Goal: Task Accomplishment & Management: Complete application form

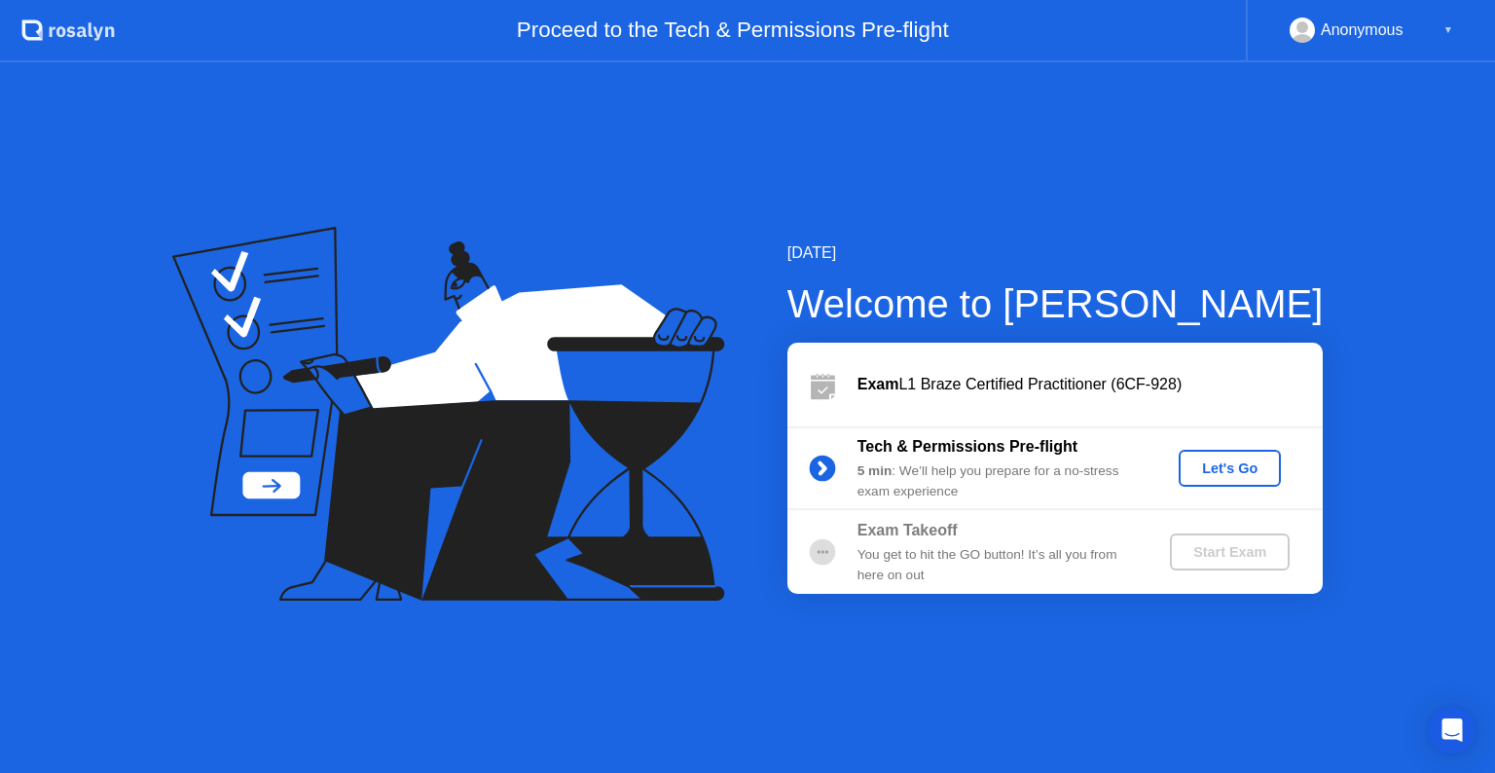
click at [1225, 464] on div "Let's Go" at bounding box center [1230, 468] width 87 height 16
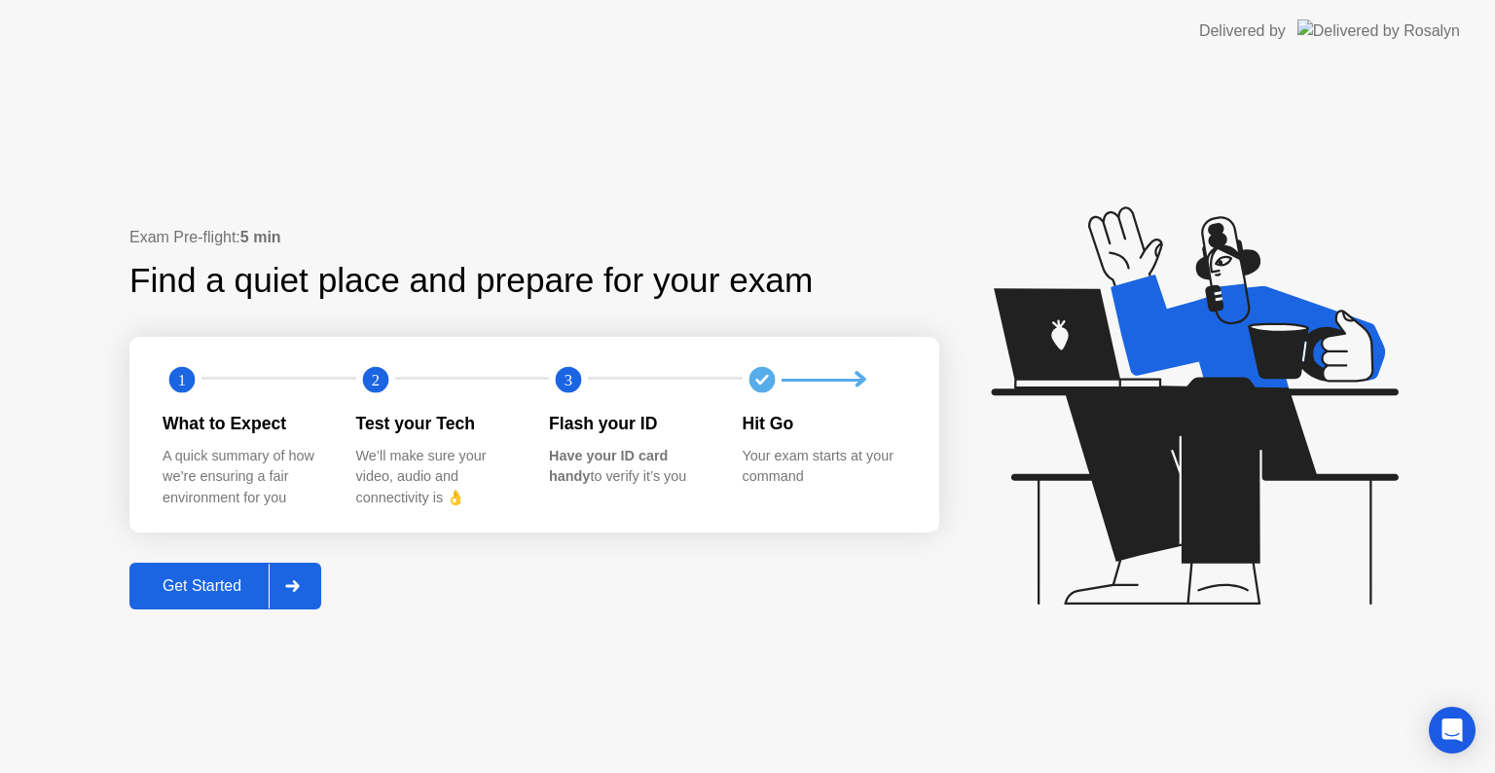
click at [308, 574] on div at bounding box center [292, 586] width 47 height 45
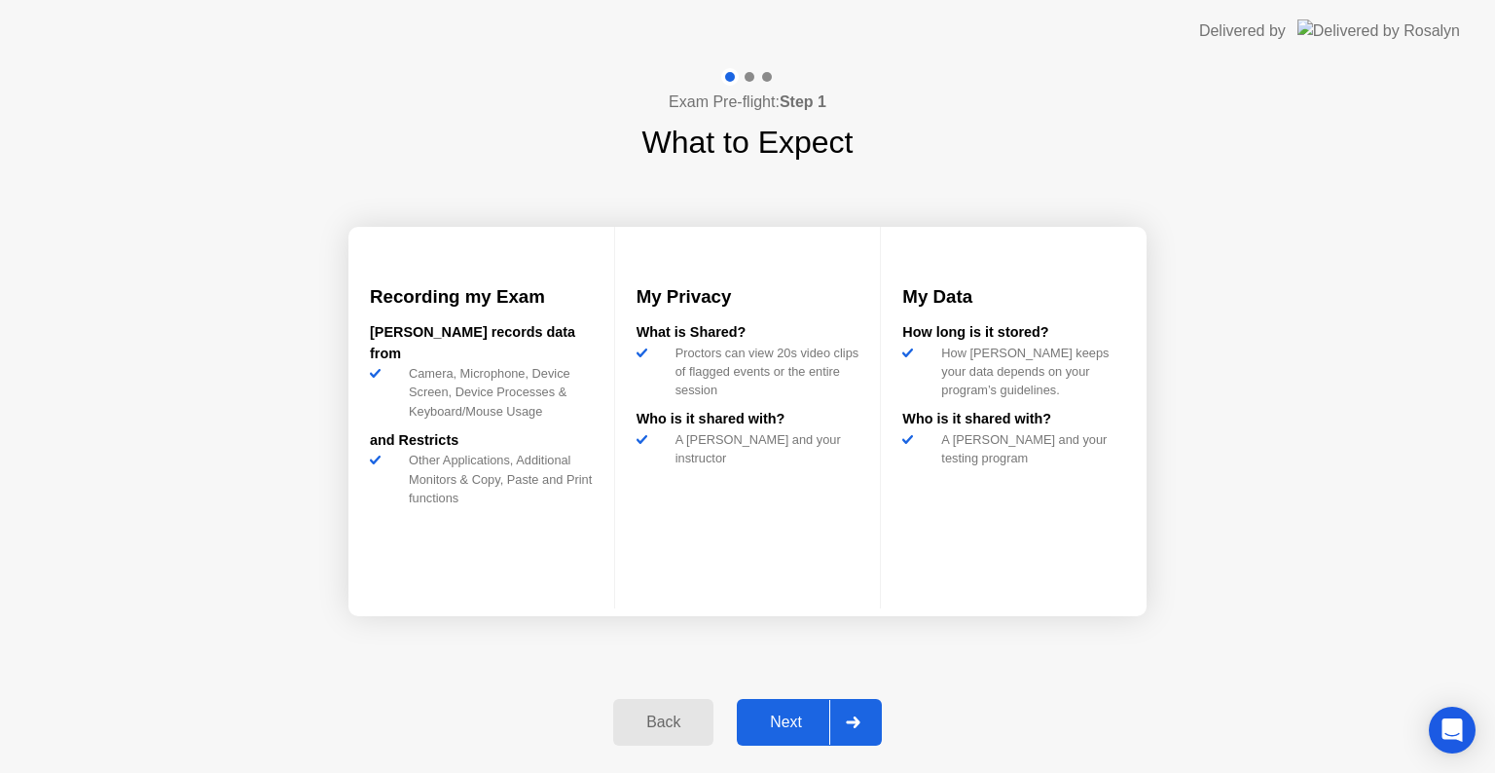
click at [859, 721] on icon at bounding box center [853, 722] width 14 height 12
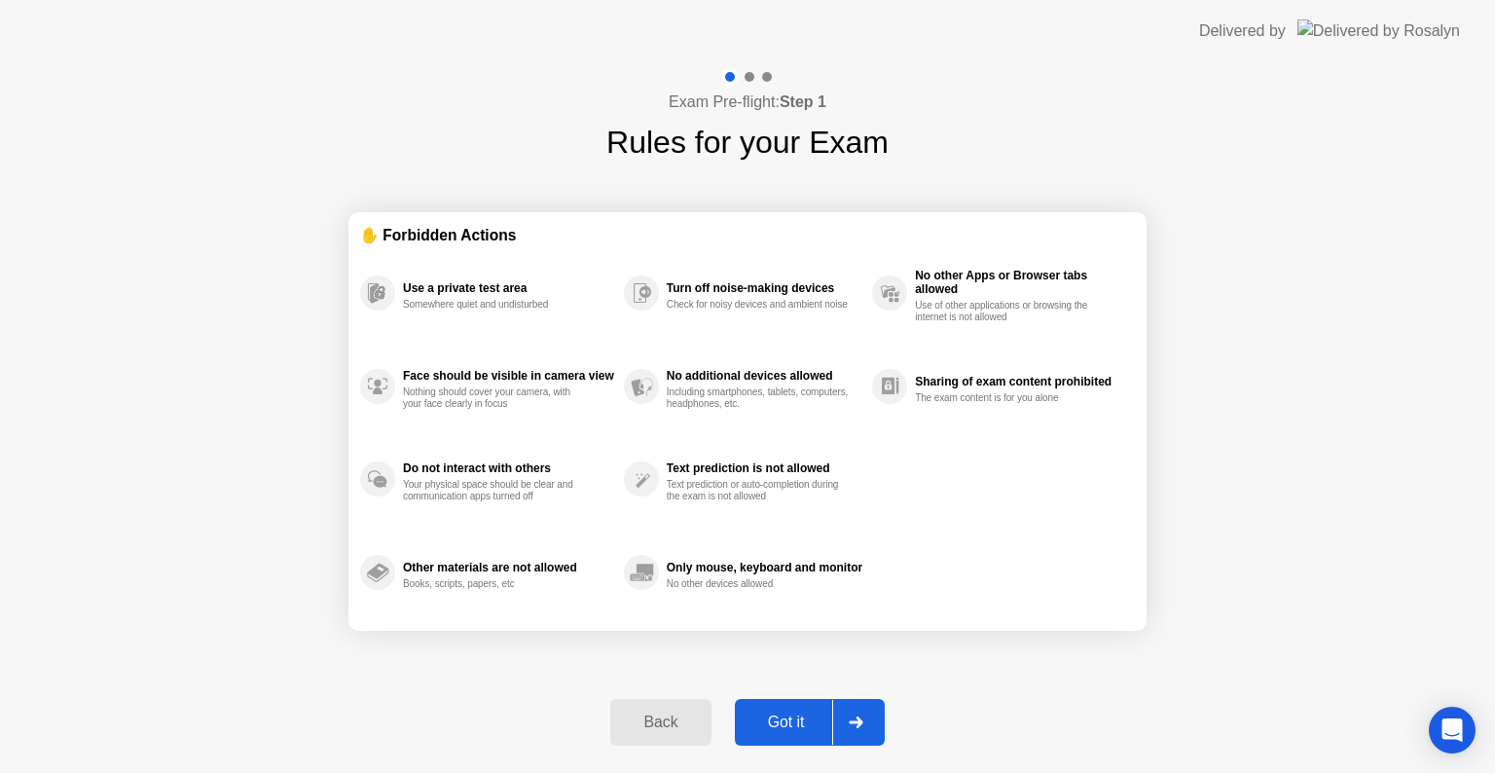
click at [860, 724] on icon at bounding box center [856, 722] width 14 height 12
select select "Available cameras"
select select "Available speakers"
select select "Available microphones"
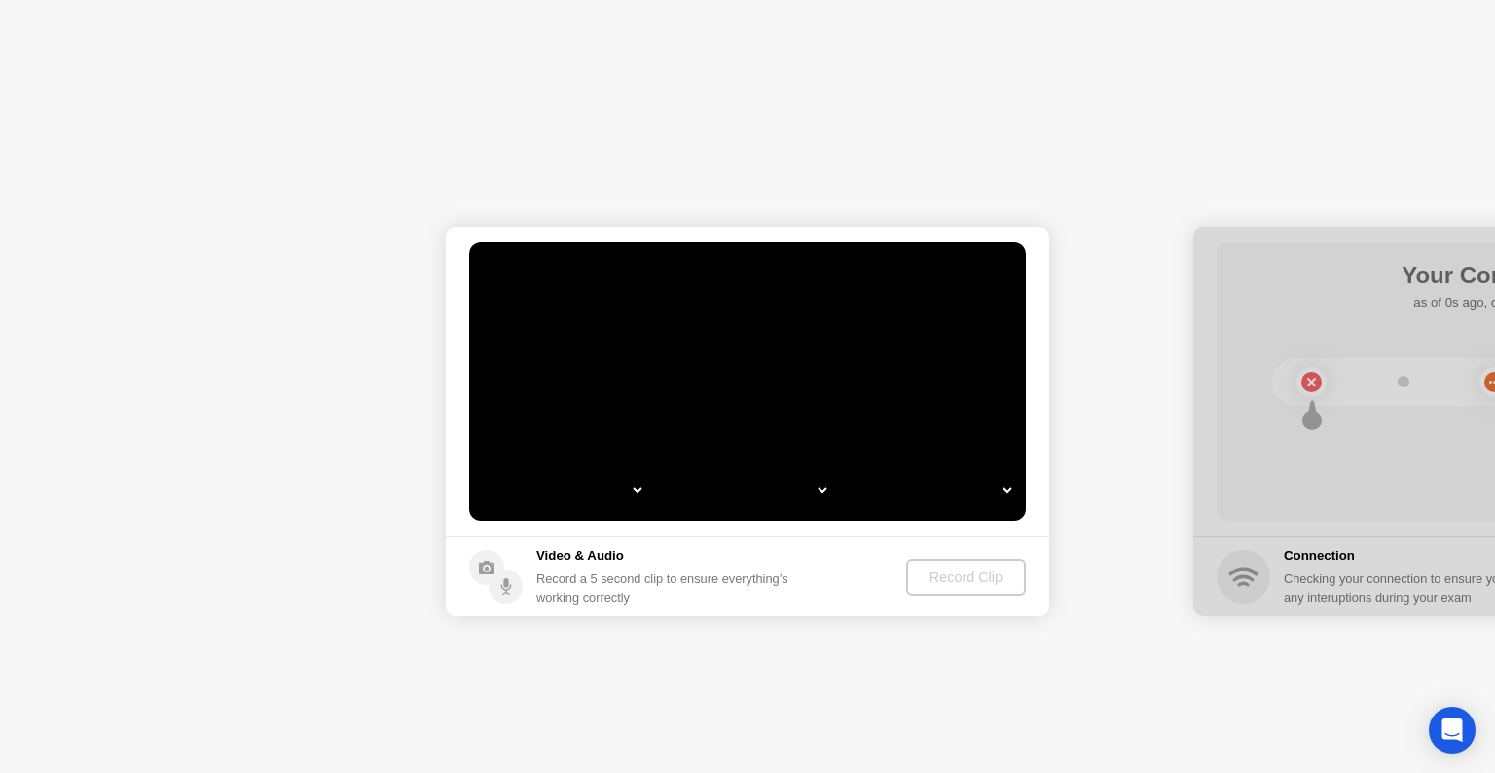
select select "*"
select select "**********"
select select "*******"
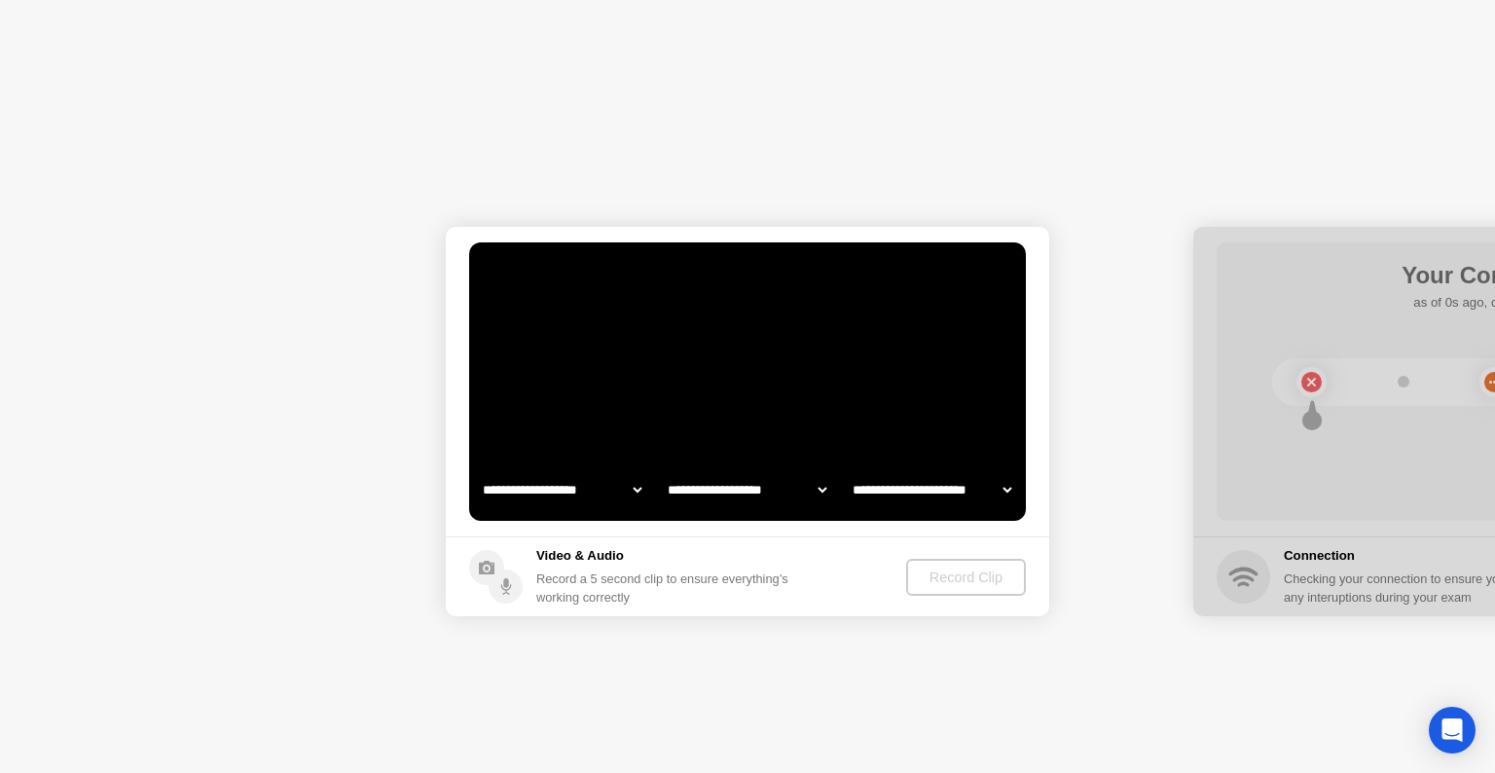
select select "*******"
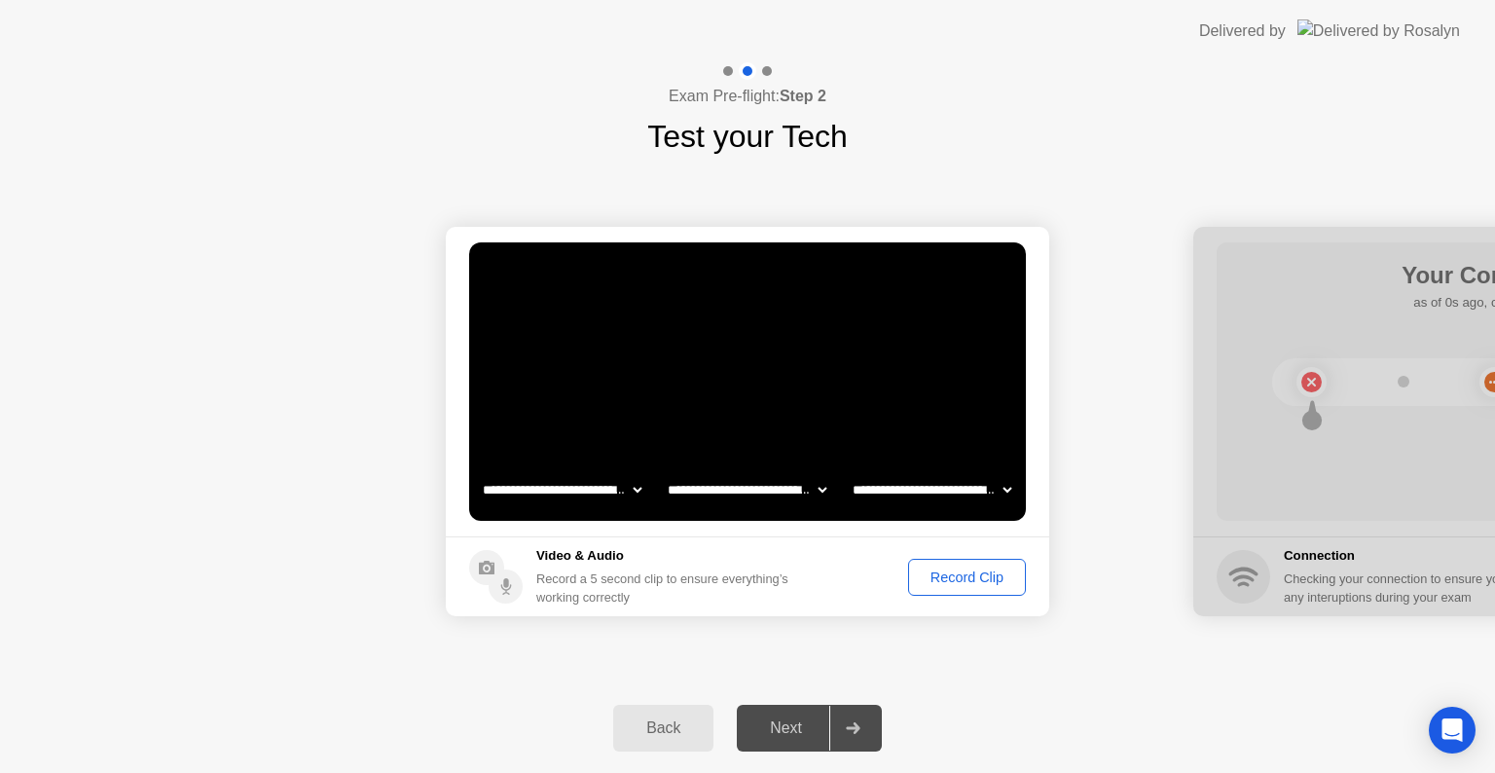
click at [967, 572] on div "Record Clip" at bounding box center [967, 577] width 104 height 16
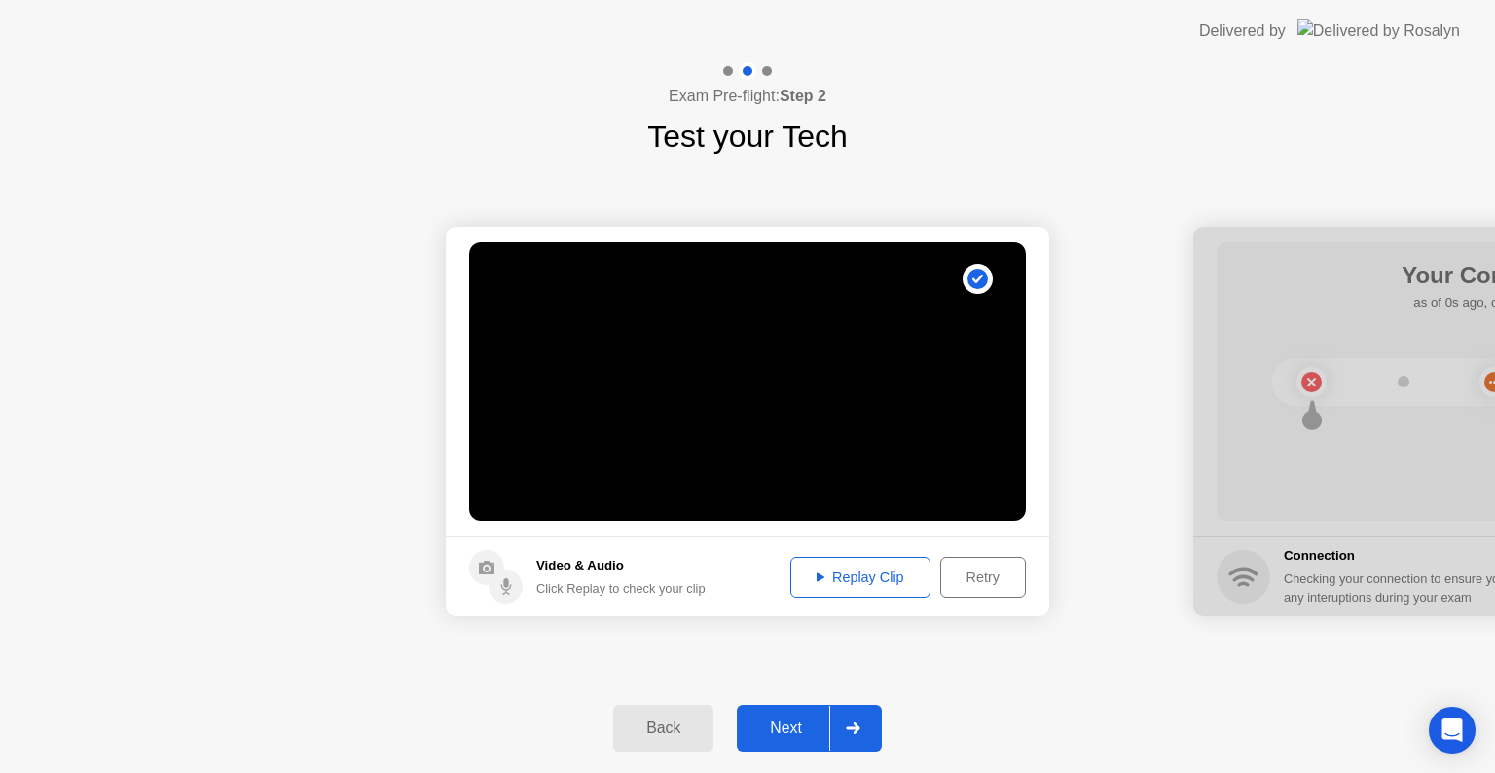
click at [833, 576] on div "Replay Clip" at bounding box center [860, 577] width 127 height 16
click at [859, 717] on div at bounding box center [852, 728] width 47 height 45
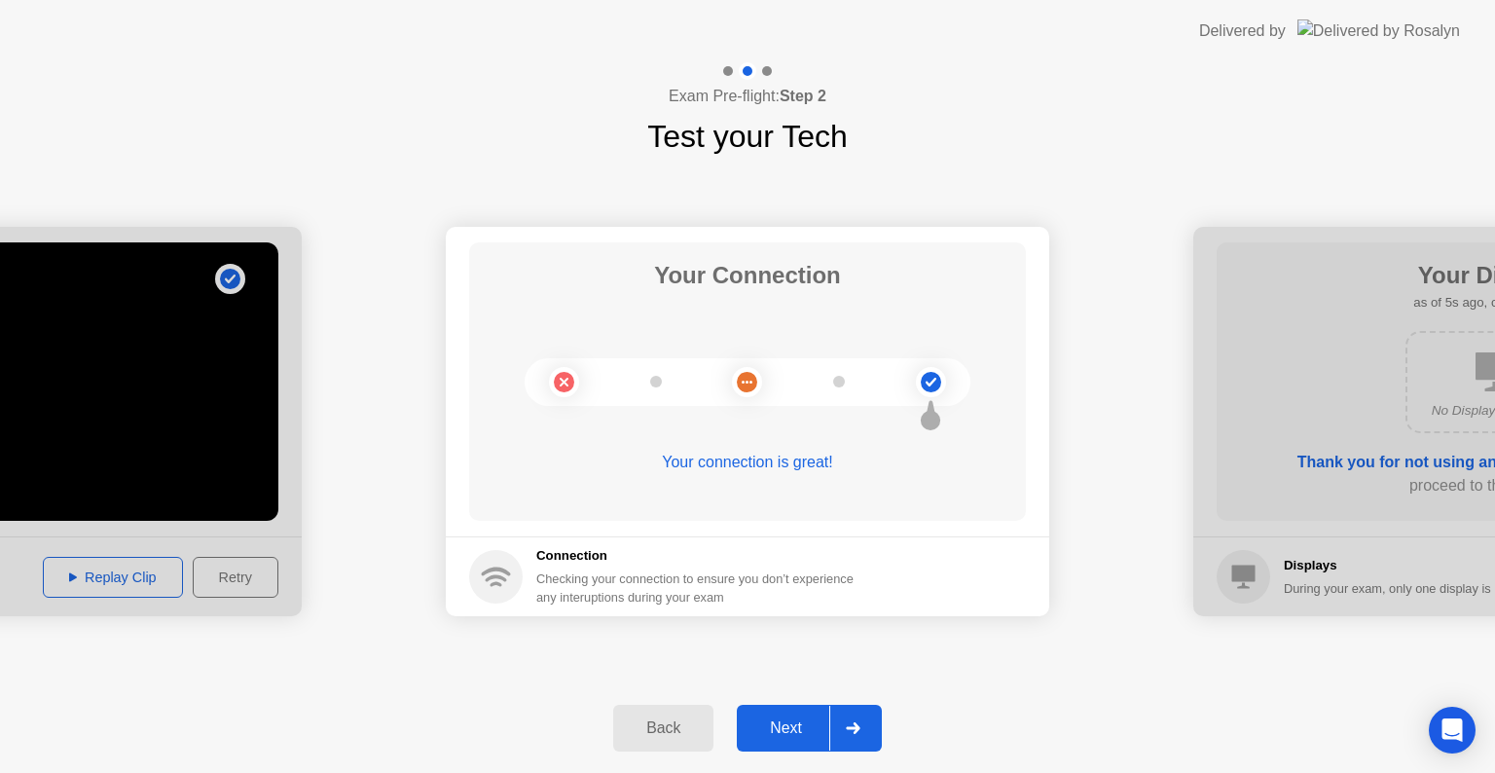
click at [854, 727] on icon at bounding box center [853, 728] width 14 height 12
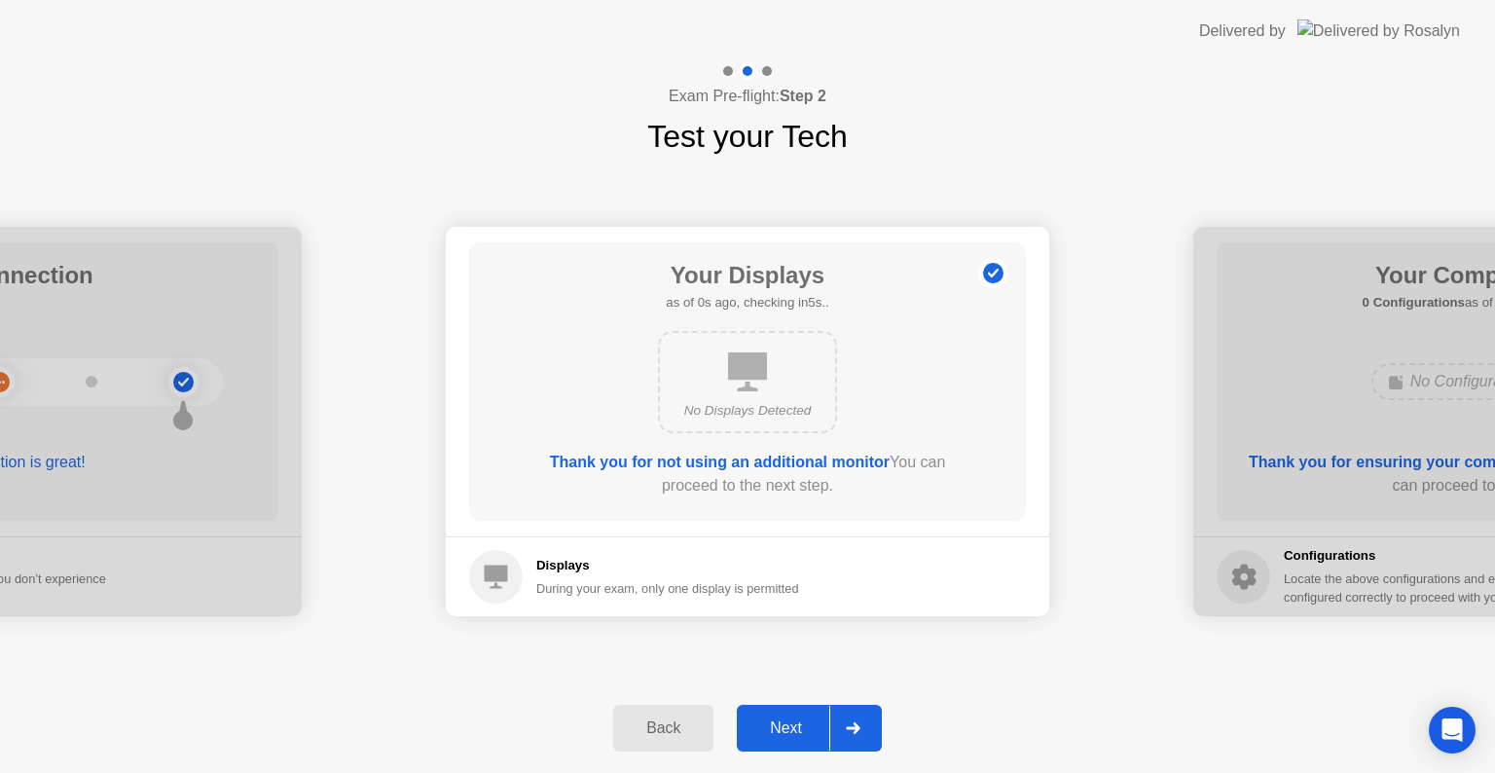
click at [854, 727] on icon at bounding box center [853, 728] width 14 height 12
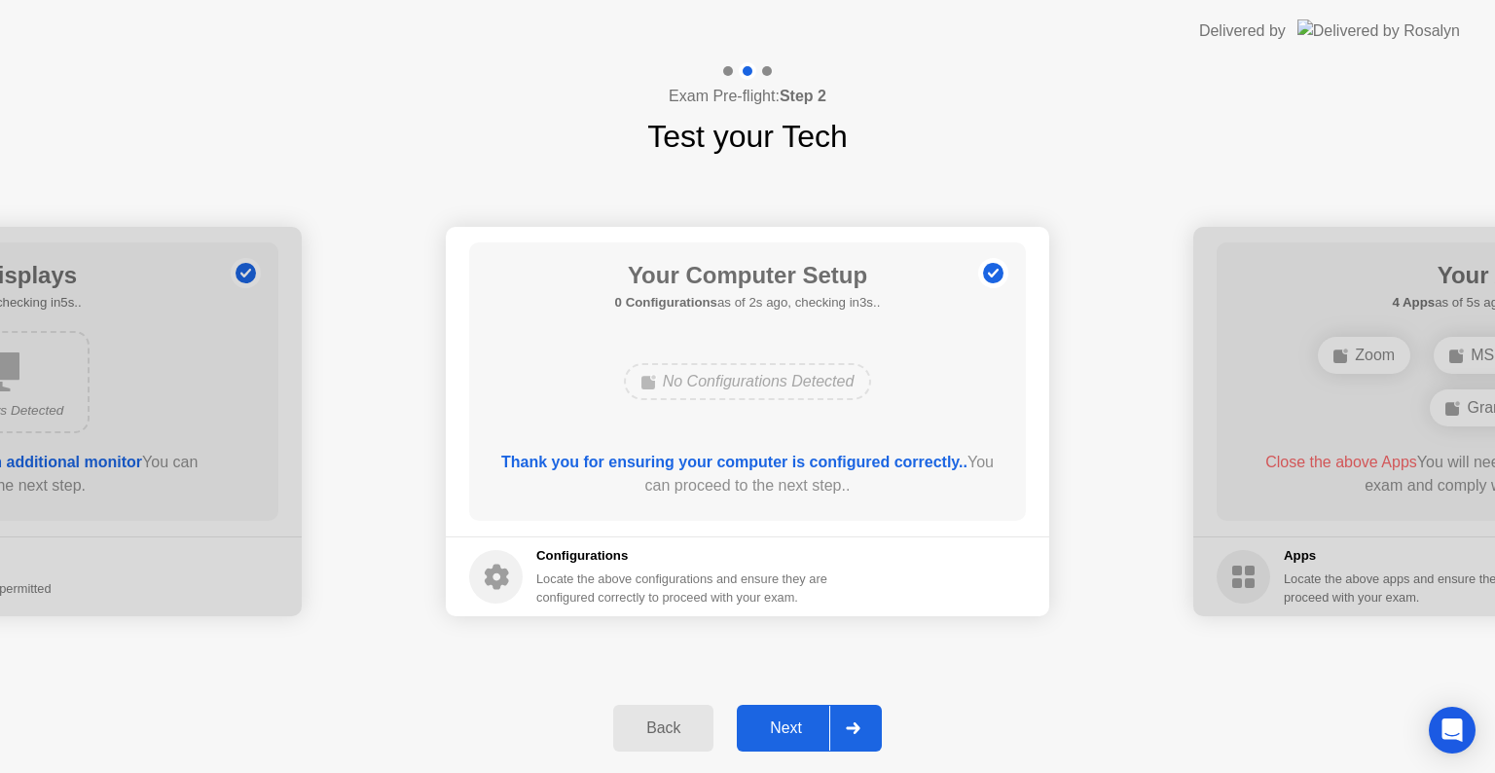
click at [854, 727] on icon at bounding box center [853, 728] width 14 height 12
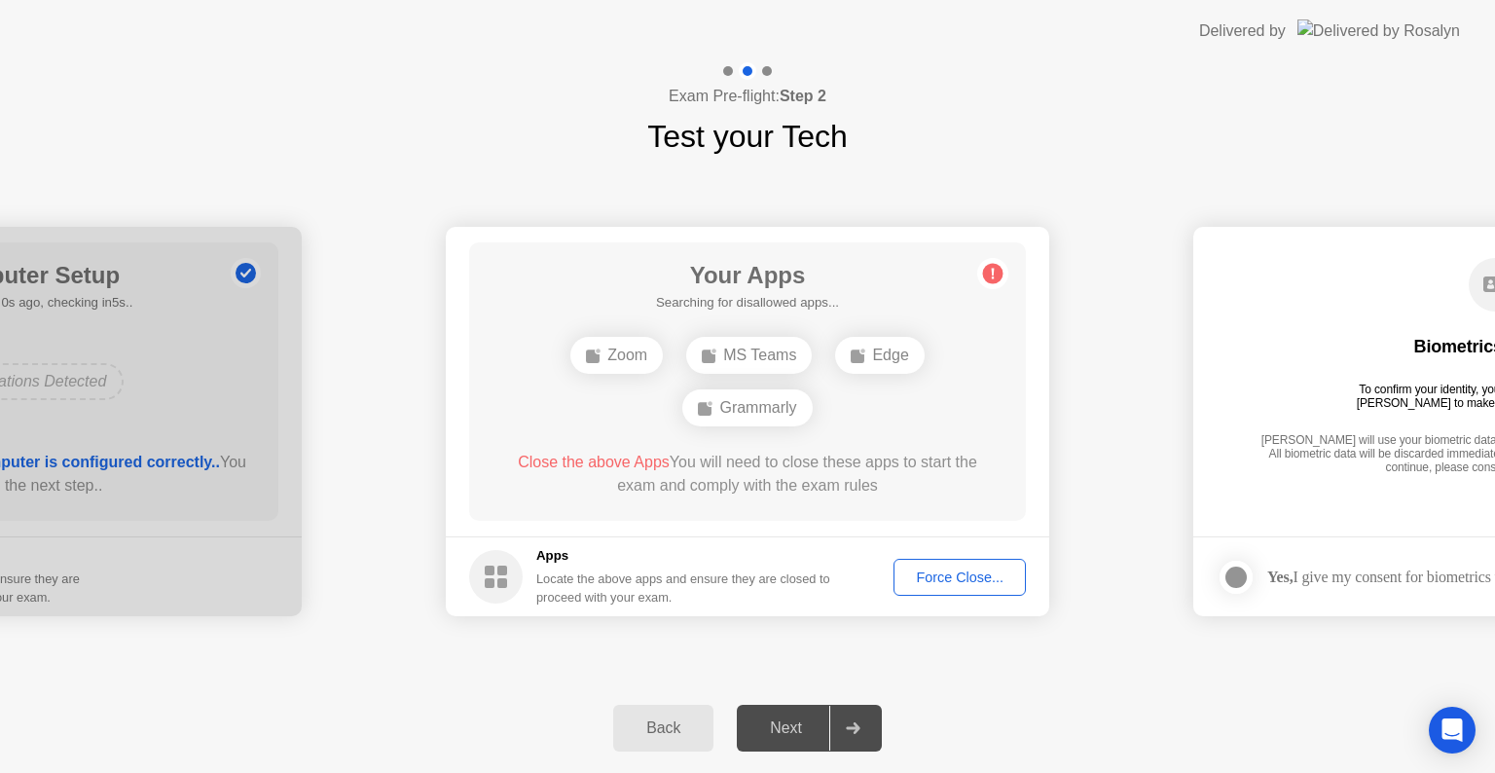
click at [975, 572] on div "Force Close..." at bounding box center [959, 577] width 119 height 16
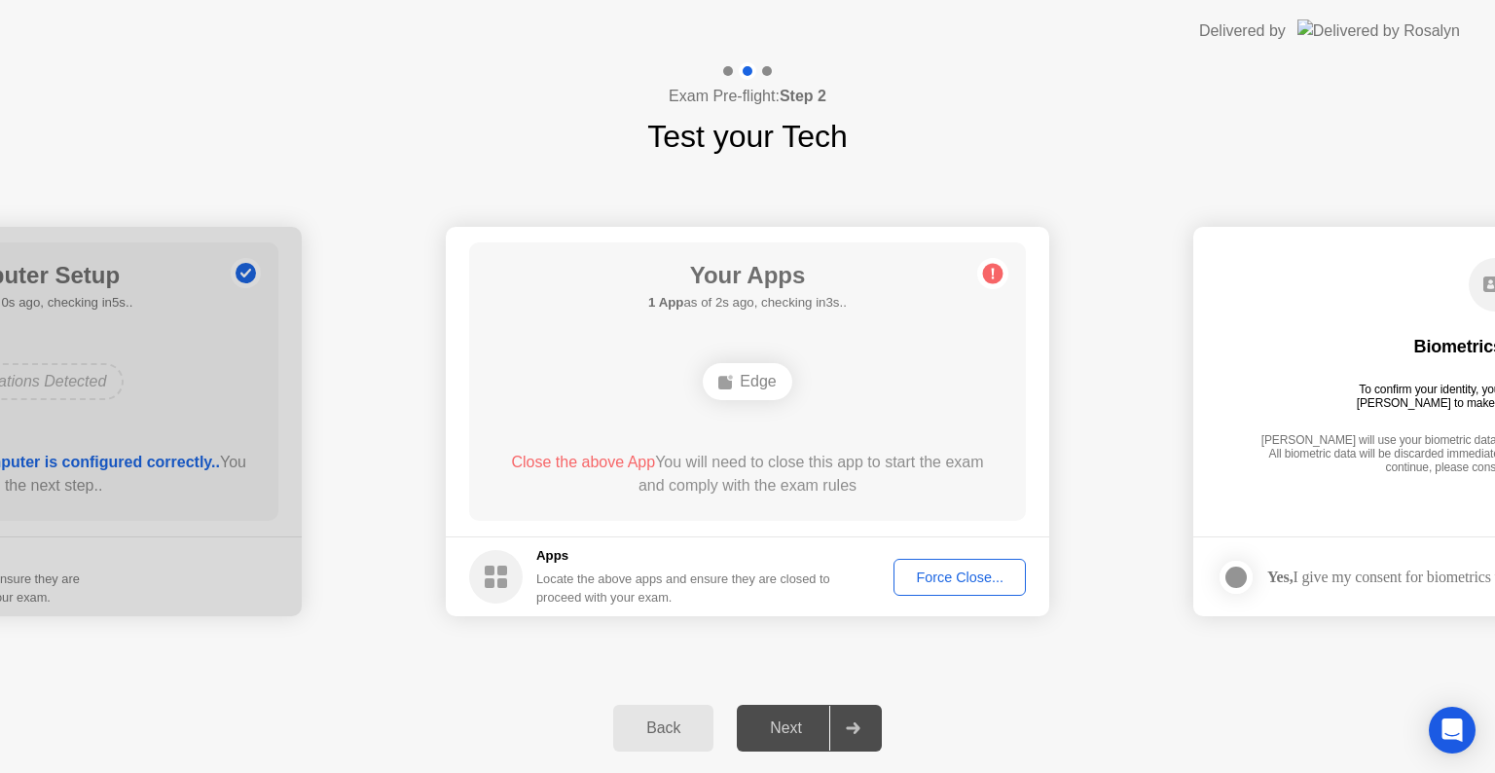
click at [837, 420] on div "Your Apps 1 App as of 2s ago, checking in3s.. Edge Close the above App You will…" at bounding box center [747, 381] width 557 height 278
click at [408, 75] on div "Exam Pre-flight: Step 2 Test your Tech" at bounding box center [747, 110] width 1495 height 97
click at [959, 582] on div "Force Close..." at bounding box center [959, 577] width 119 height 16
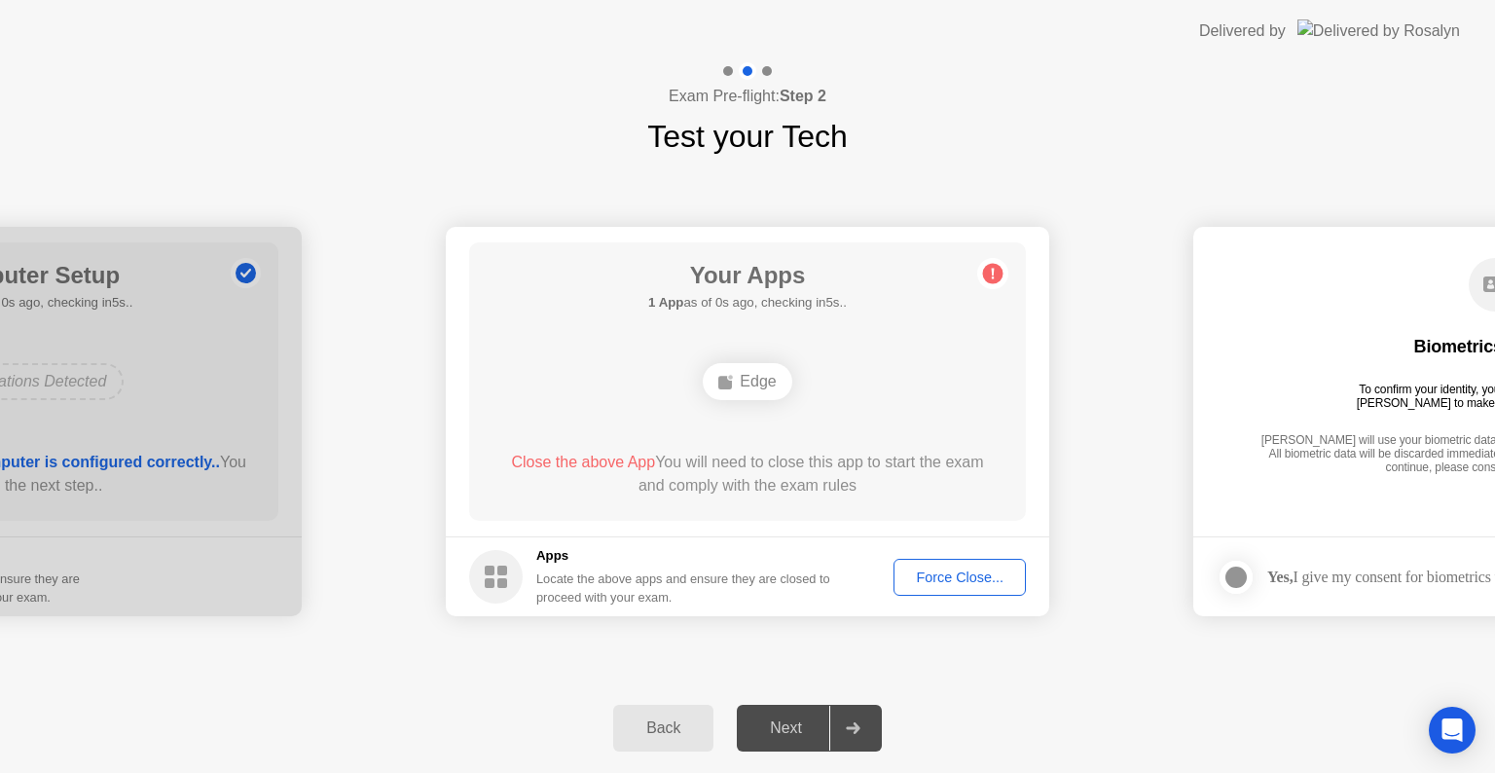
click at [1179, 152] on div "Exam Pre-flight: Step 2 Test your Tech" at bounding box center [747, 110] width 1495 height 97
click at [801, 470] on div "Close the above App You will need to close this app to start the exam and compl…" at bounding box center [747, 474] width 501 height 47
click at [668, 711] on button "Back" at bounding box center [663, 728] width 100 height 47
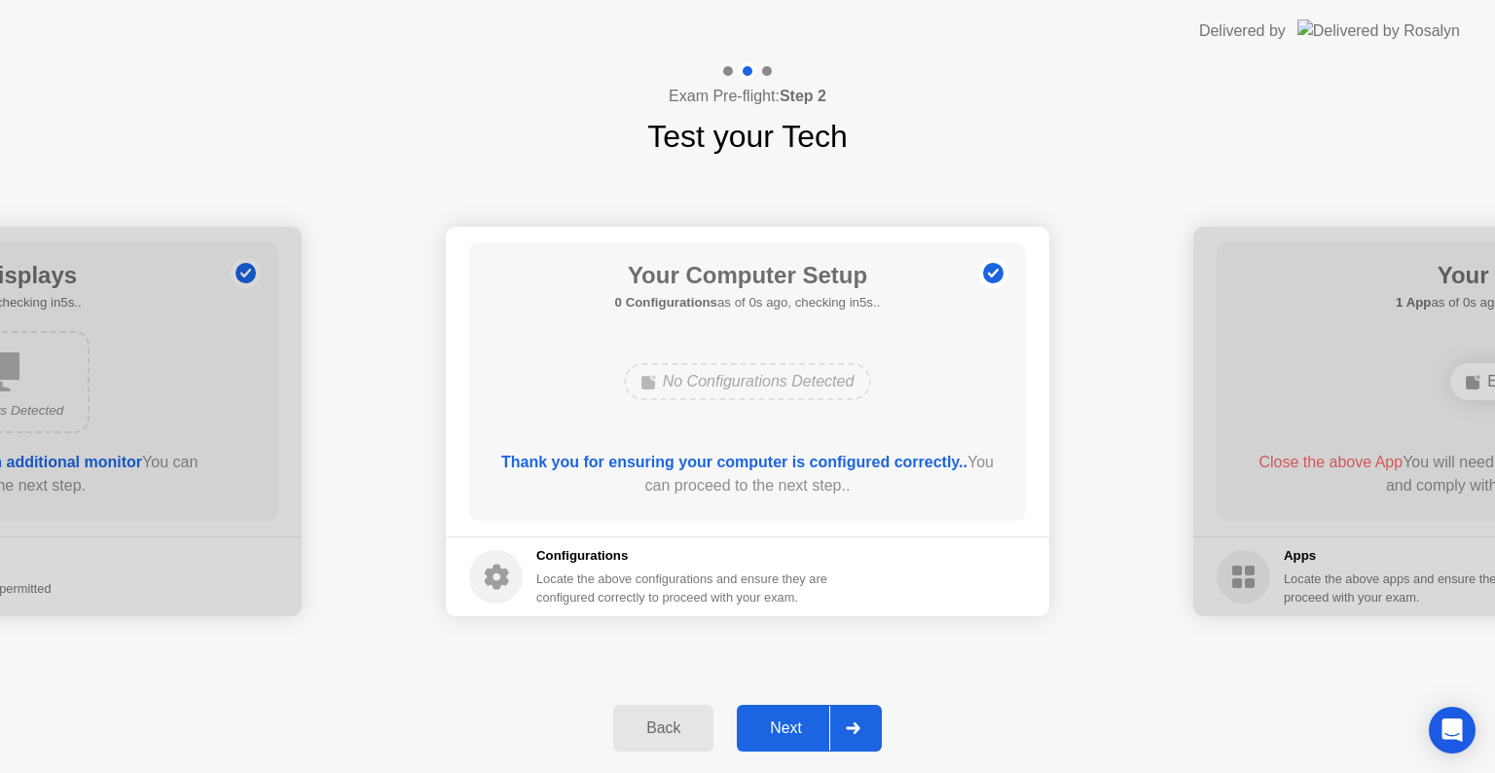
click at [884, 721] on div "Back Next" at bounding box center [747, 728] width 1495 height 90
click at [849, 723] on icon at bounding box center [853, 728] width 15 height 12
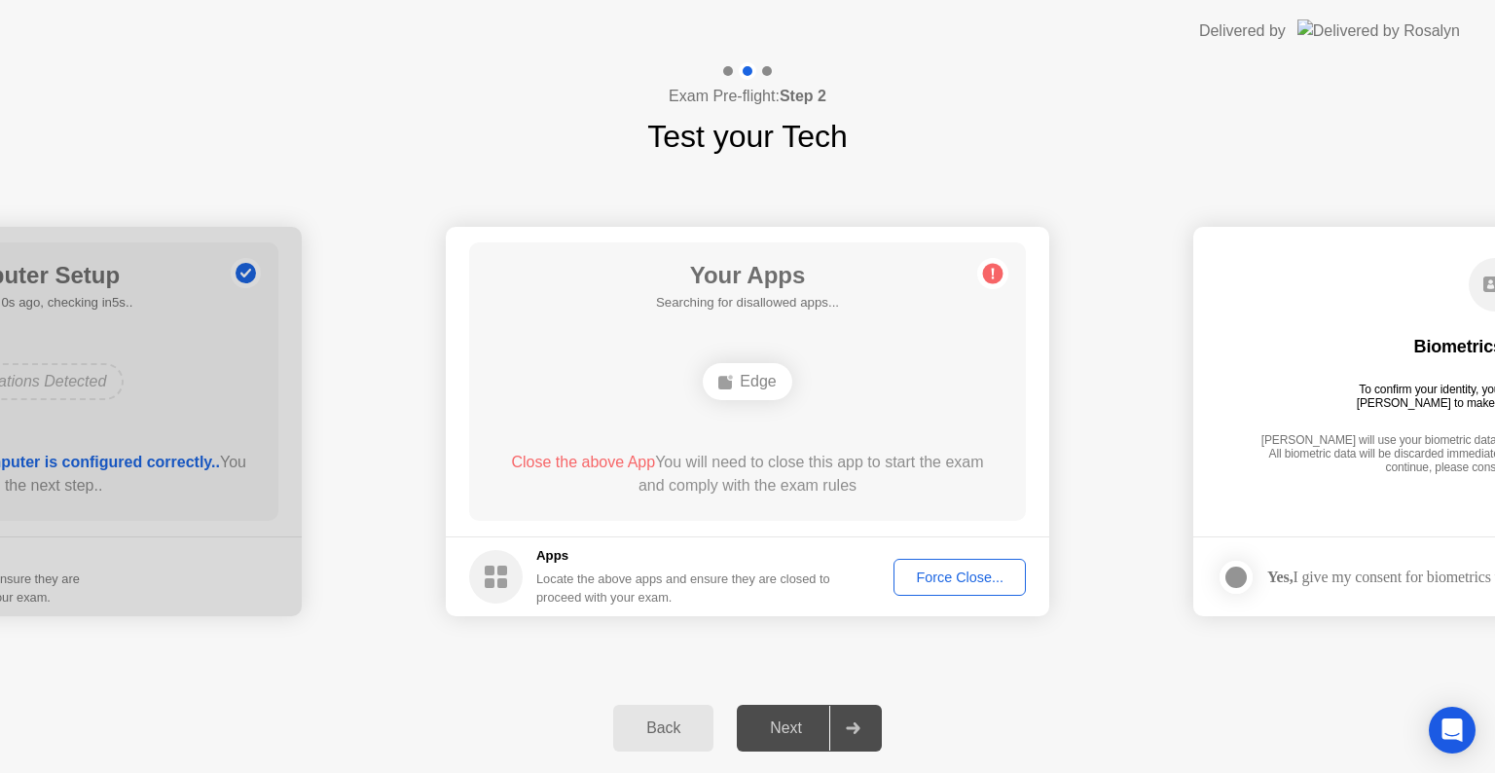
click at [749, 385] on div "Edge" at bounding box center [747, 381] width 89 height 37
click at [982, 584] on div "Force Close..." at bounding box center [959, 577] width 119 height 16
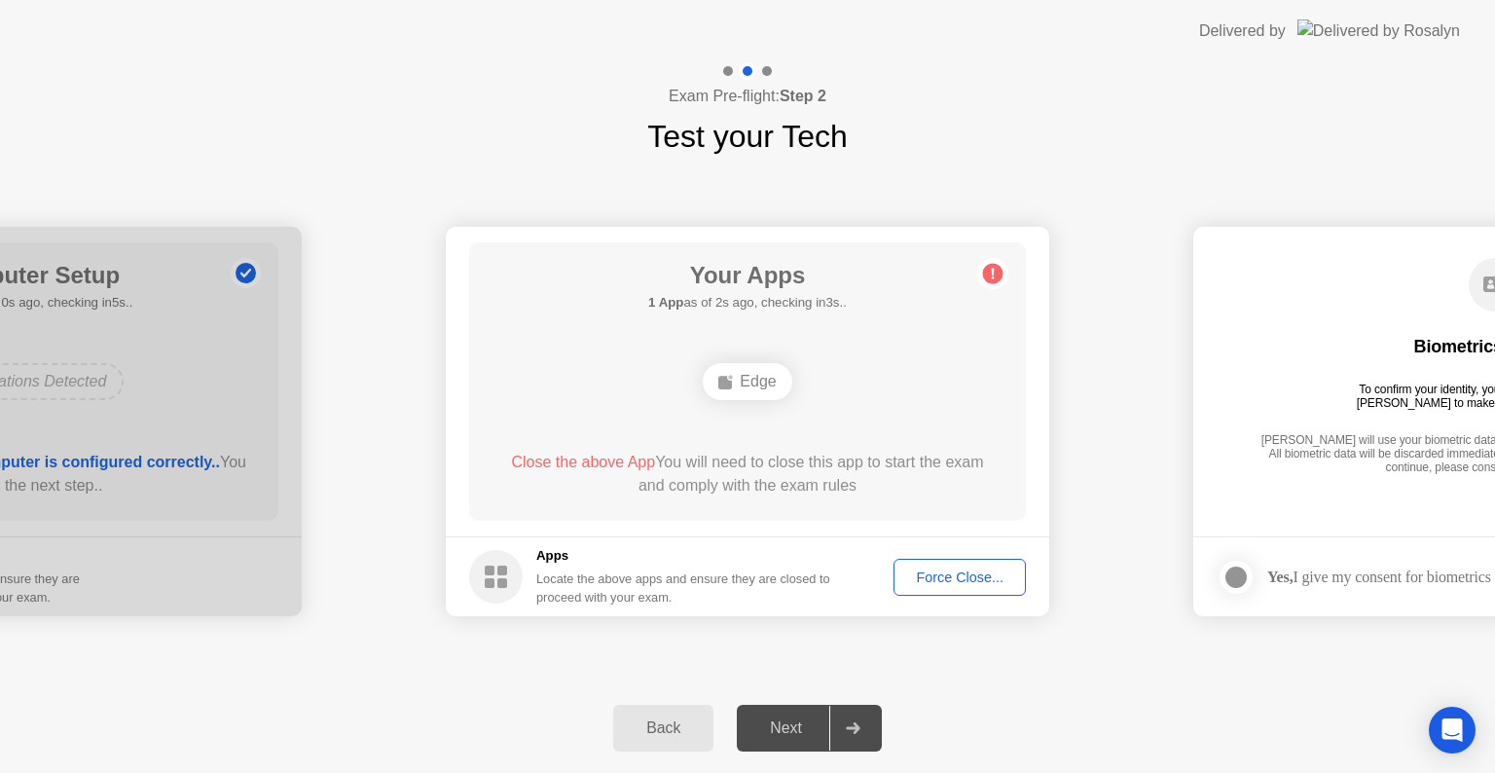
click at [1121, 146] on div "Exam Pre-flight: Step 2 Test your Tech" at bounding box center [747, 110] width 1495 height 97
click at [977, 570] on div "Force Close..." at bounding box center [959, 577] width 119 height 16
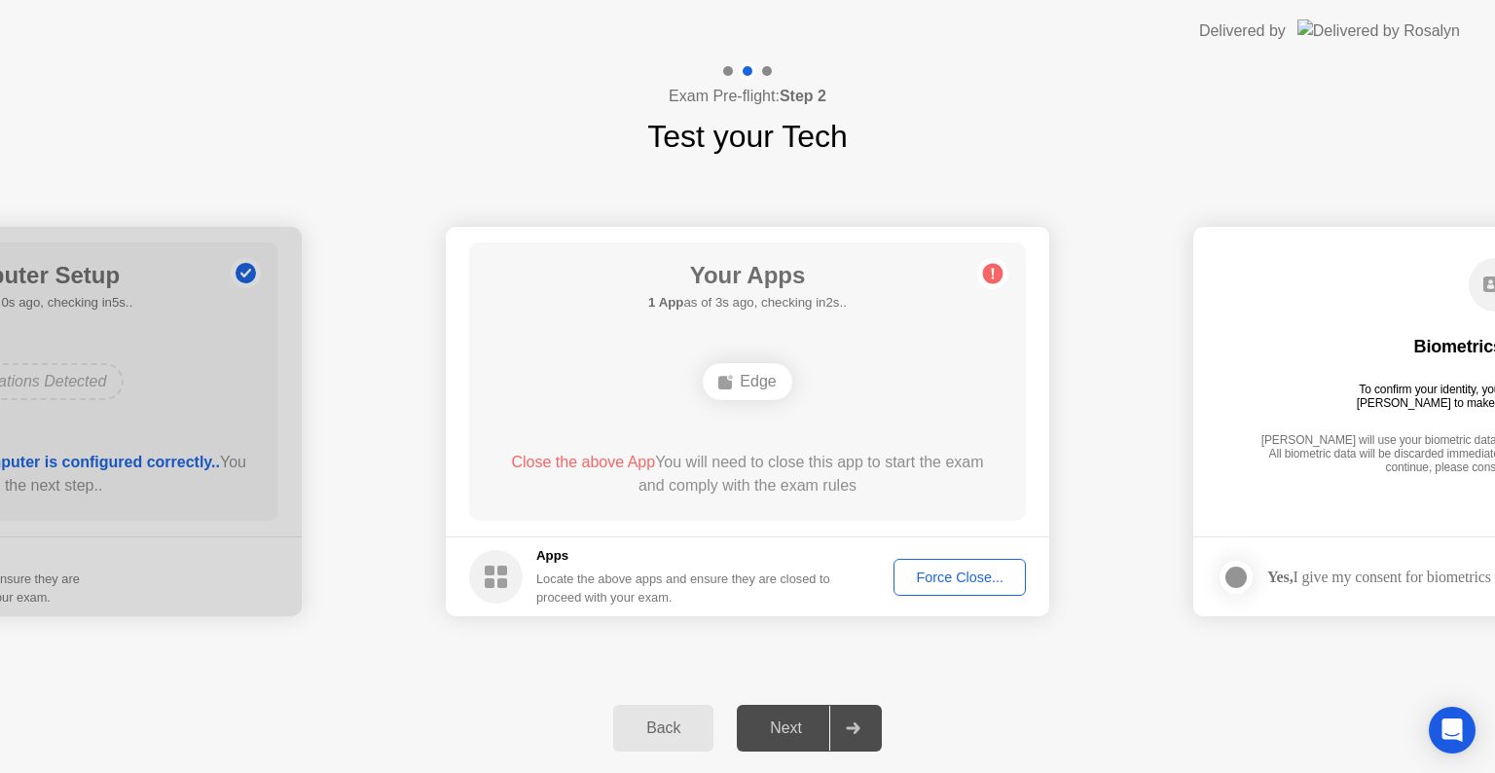
click at [581, 473] on div "Close the above App You will need to close this app to start the exam and compl…" at bounding box center [747, 474] width 501 height 47
drag, startPoint x: 581, startPoint y: 471, endPoint x: 632, endPoint y: 463, distance: 51.2
click at [583, 471] on div "Close the above App You will need to close this app to start the exam and compl…" at bounding box center [747, 474] width 501 height 47
click at [717, 452] on div "Close the above App You will need to close this app to start the exam and compl…" at bounding box center [747, 474] width 501 height 47
click at [997, 273] on circle at bounding box center [993, 274] width 20 height 20
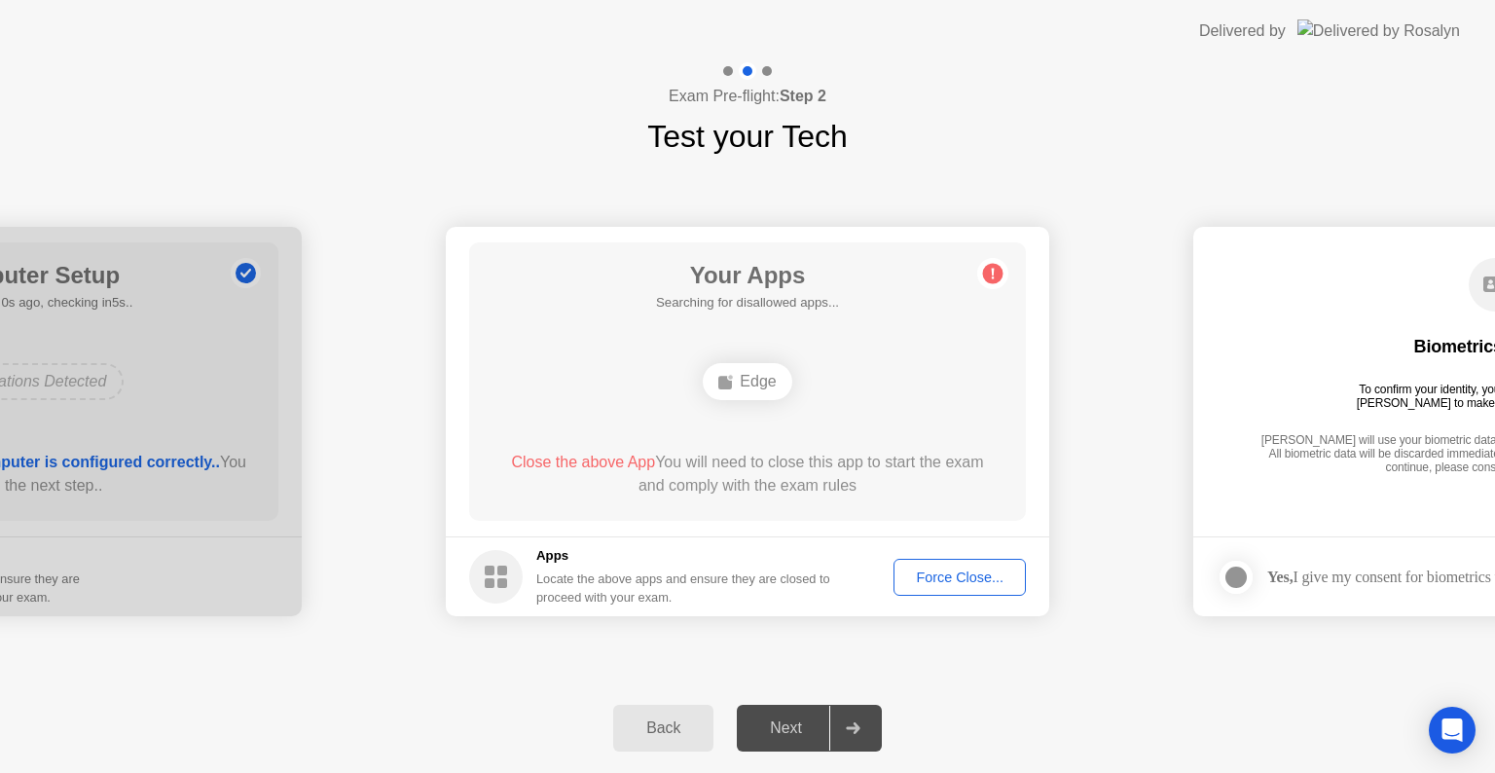
click at [763, 383] on div "Edge" at bounding box center [747, 381] width 89 height 37
drag, startPoint x: 763, startPoint y: 383, endPoint x: 902, endPoint y: 409, distance: 141.7
click at [764, 383] on div "Edge" at bounding box center [747, 381] width 89 height 37
click at [982, 569] on div "Force Close..." at bounding box center [959, 577] width 119 height 16
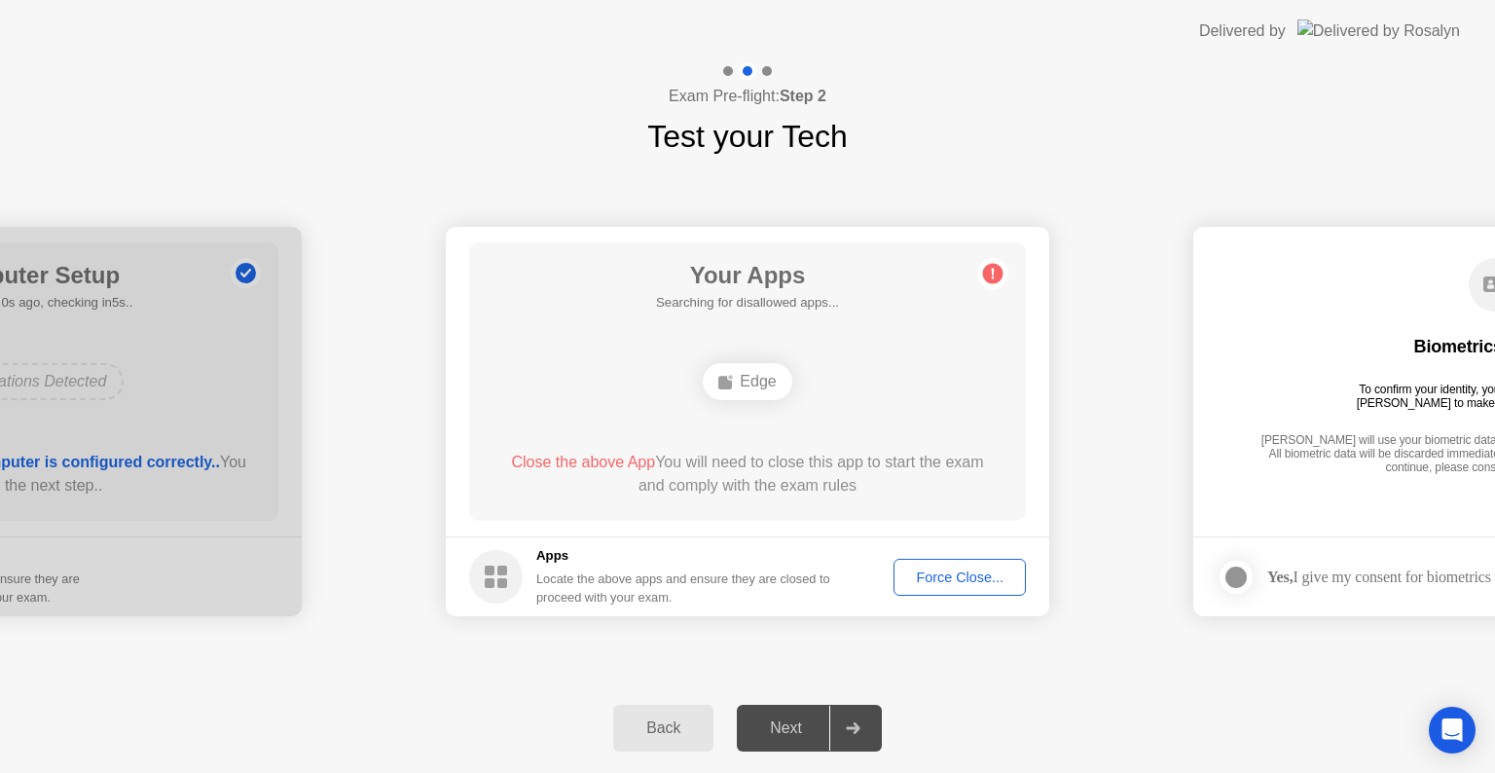
click at [502, 568] on rect at bounding box center [502, 571] width 10 height 10
click at [967, 584] on div "Force Close..." at bounding box center [959, 577] width 119 height 16
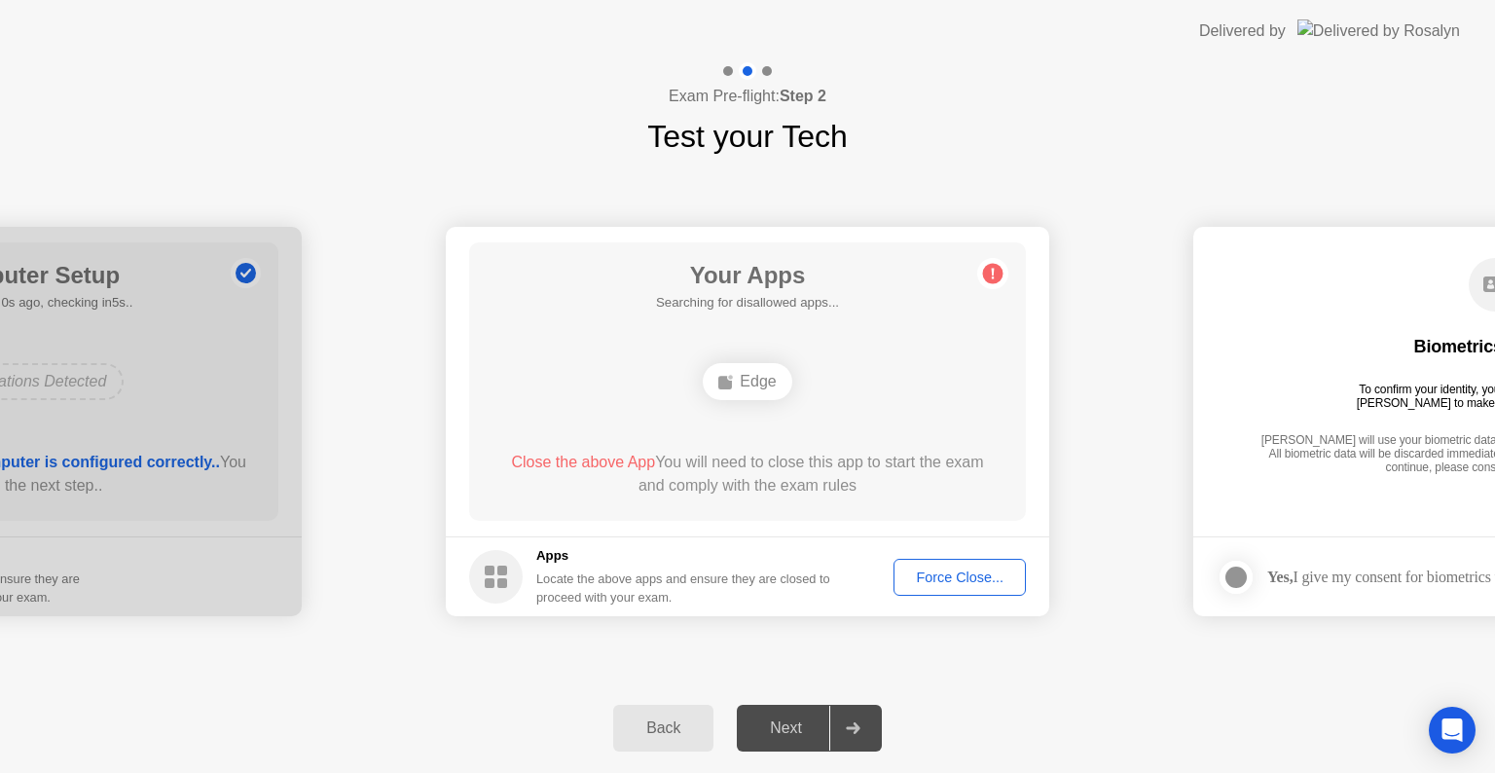
click at [954, 576] on div "Force Close..." at bounding box center [959, 577] width 119 height 16
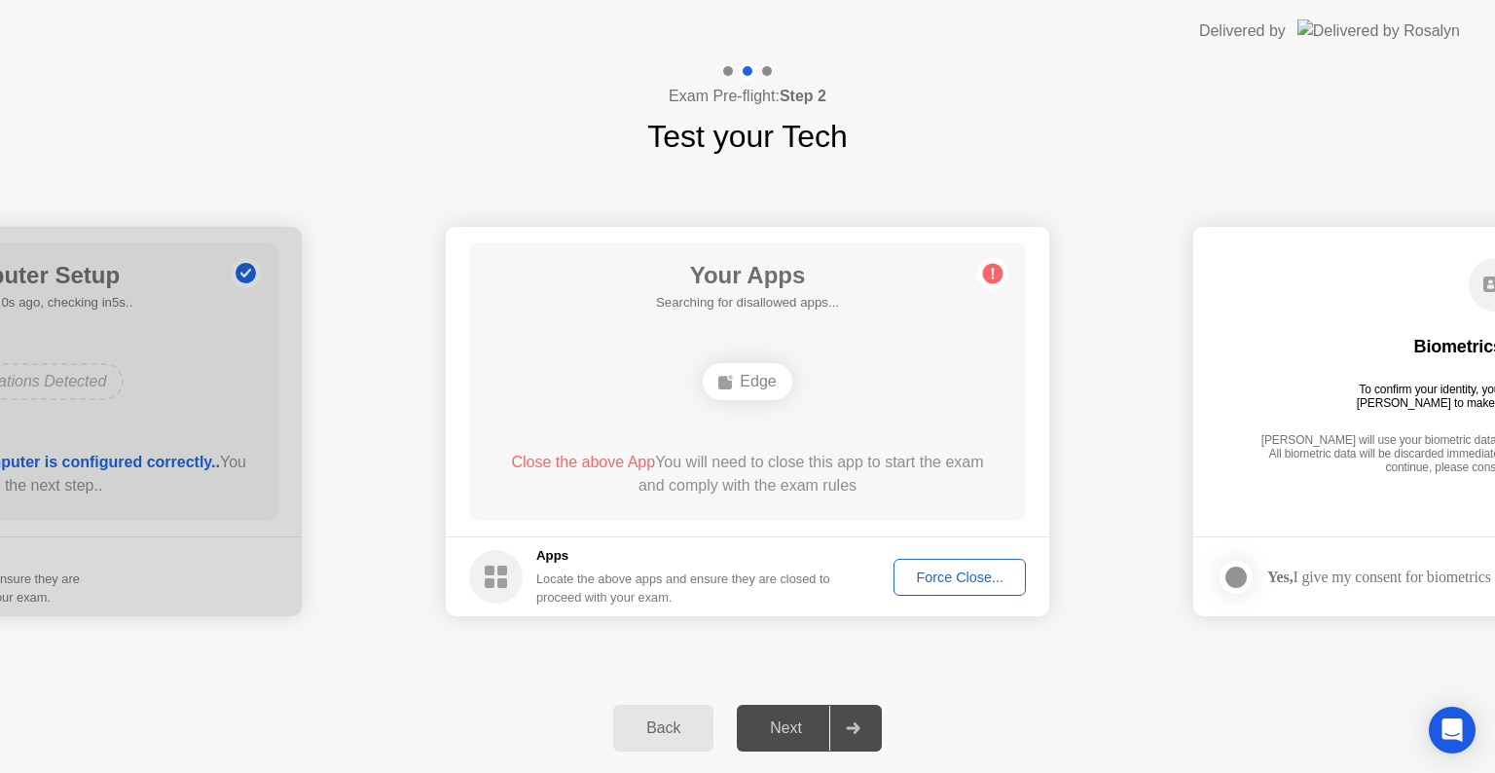
click at [736, 382] on div "Edge" at bounding box center [747, 381] width 89 height 37
click at [1004, 272] on icon at bounding box center [992, 273] width 31 height 31
click at [1001, 270] on circle at bounding box center [993, 274] width 20 height 20
click at [245, 548] on div at bounding box center [-1, 421] width 603 height 389
click at [681, 732] on div "Back" at bounding box center [663, 728] width 89 height 18
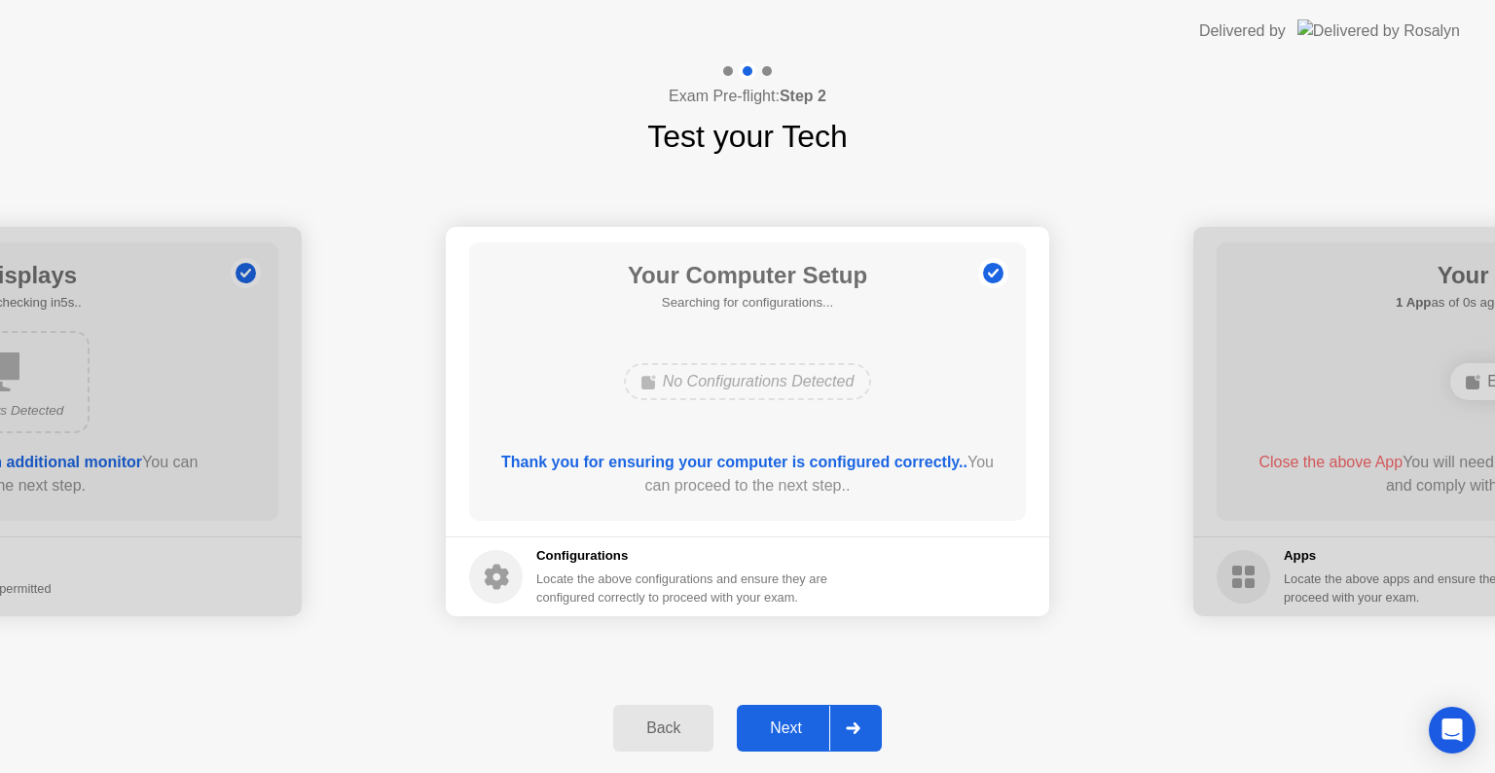
click at [681, 732] on div "Back" at bounding box center [663, 728] width 89 height 18
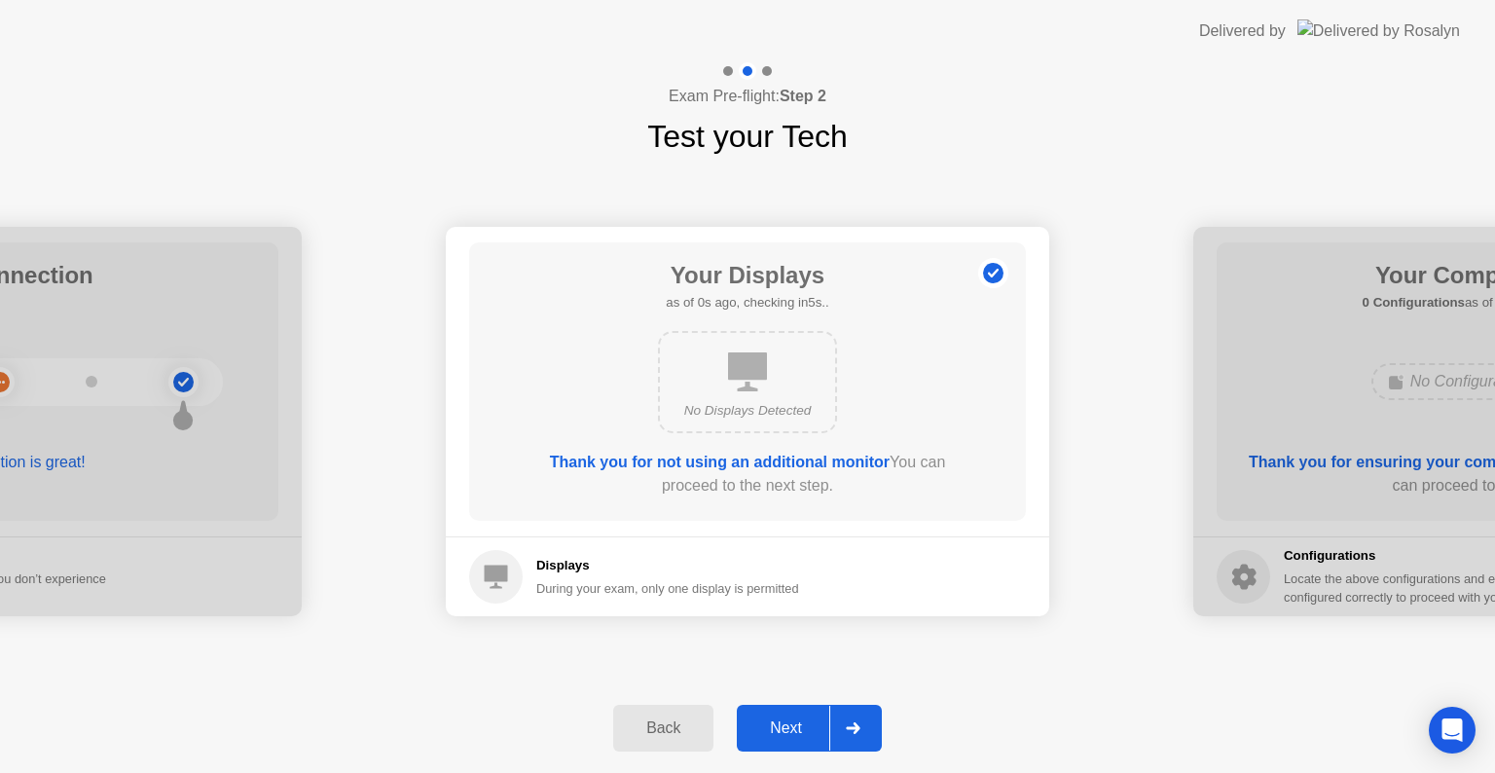
click at [681, 732] on div "Back" at bounding box center [663, 728] width 89 height 18
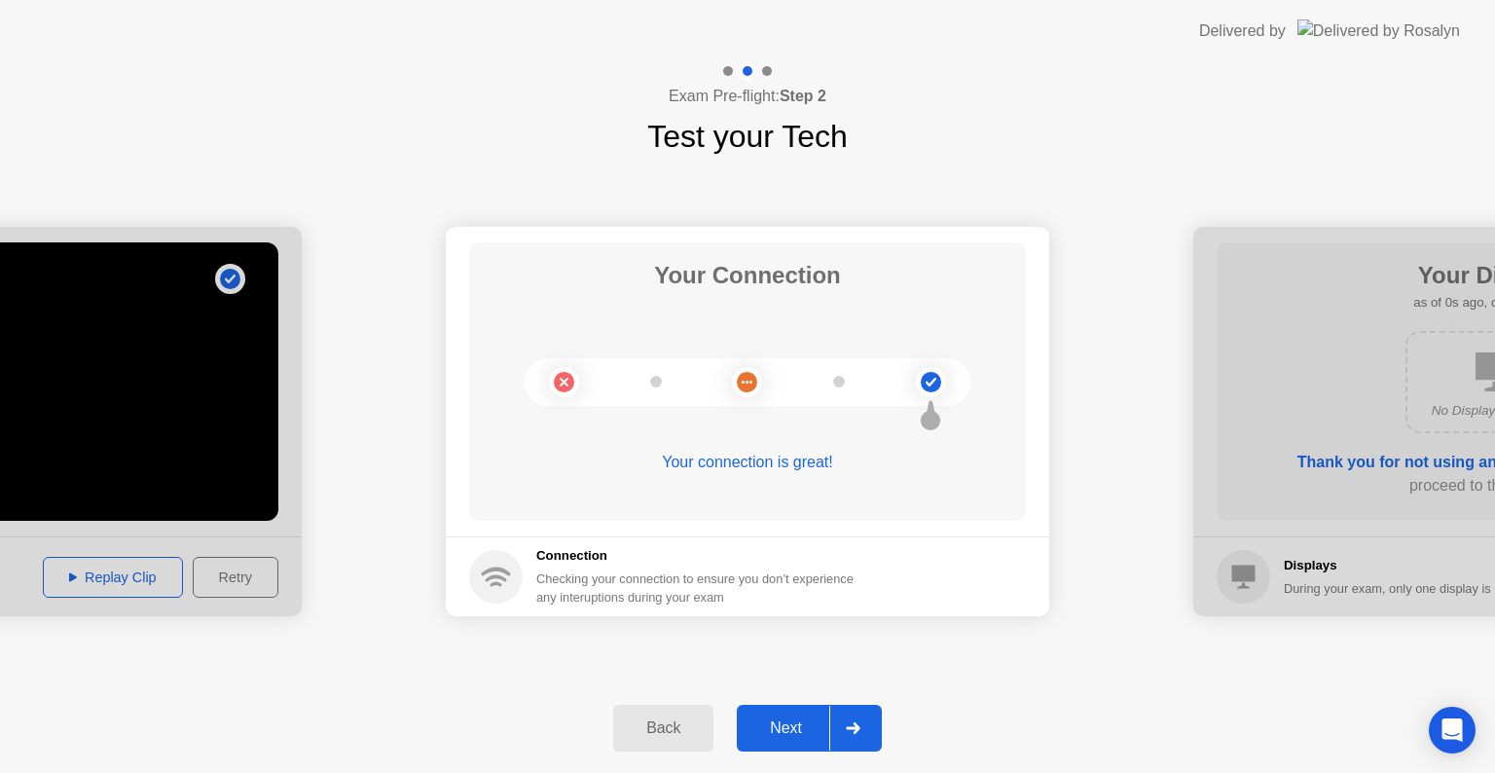
click at [863, 725] on div at bounding box center [852, 728] width 47 height 45
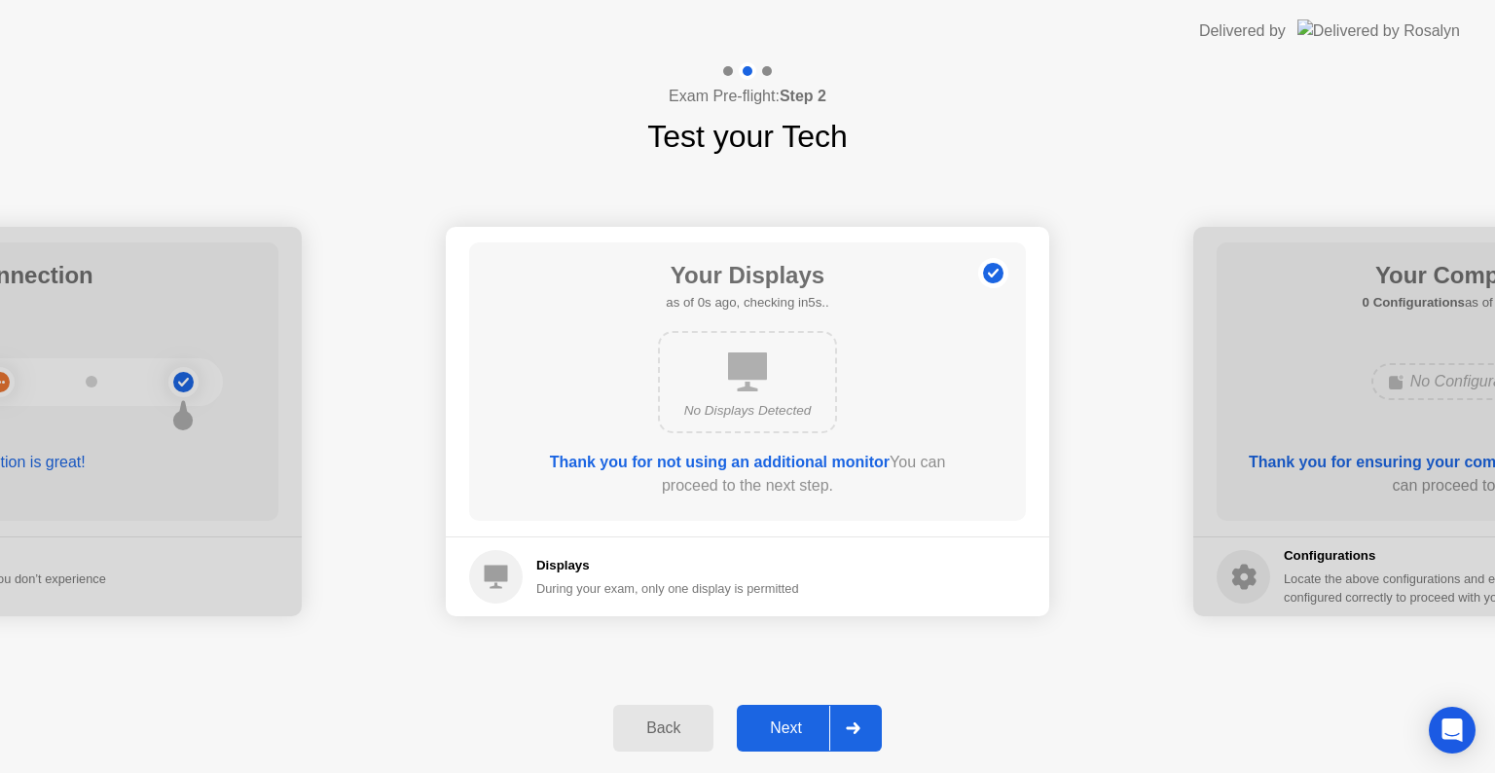
click at [863, 725] on div at bounding box center [852, 728] width 47 height 45
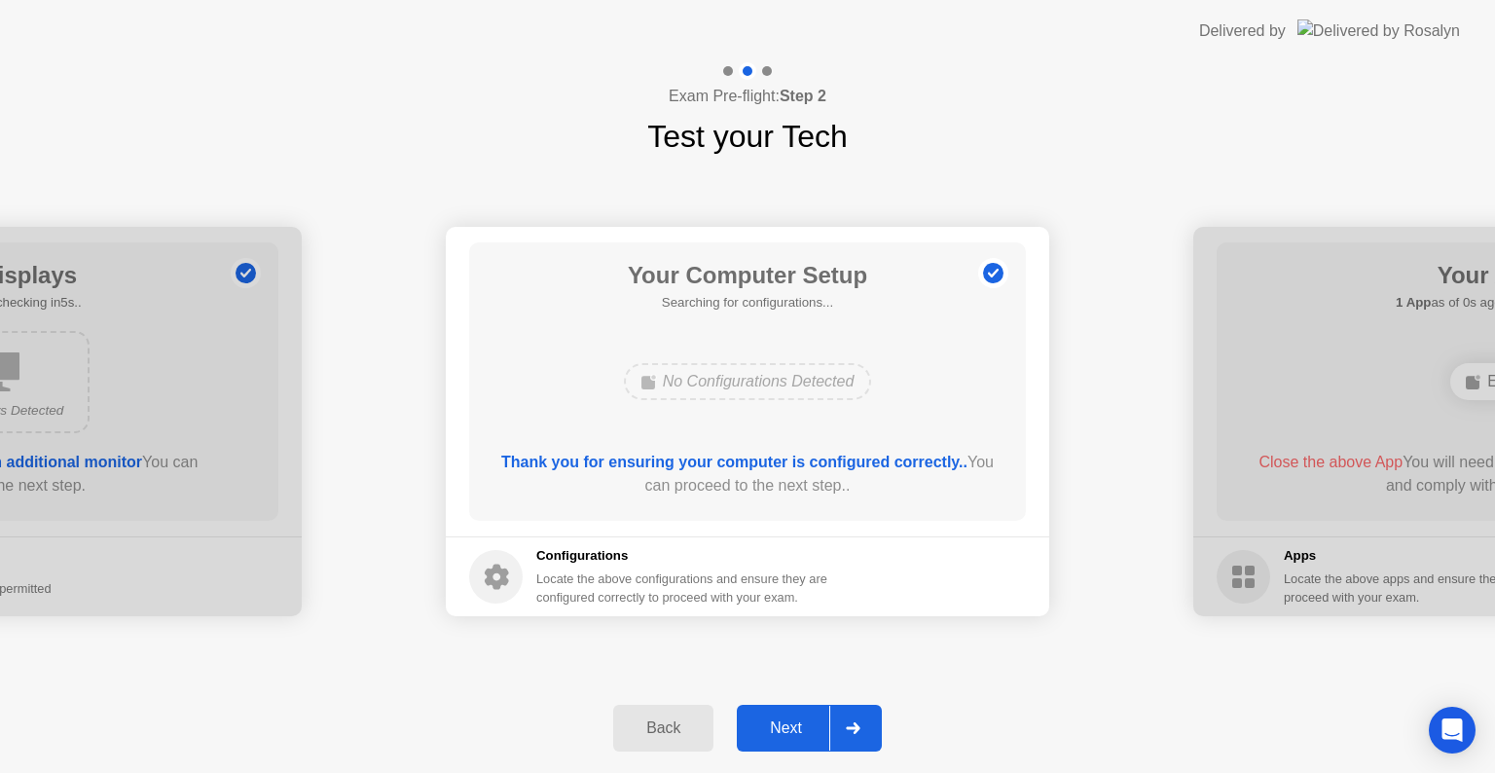
click at [863, 725] on div at bounding box center [852, 728] width 47 height 45
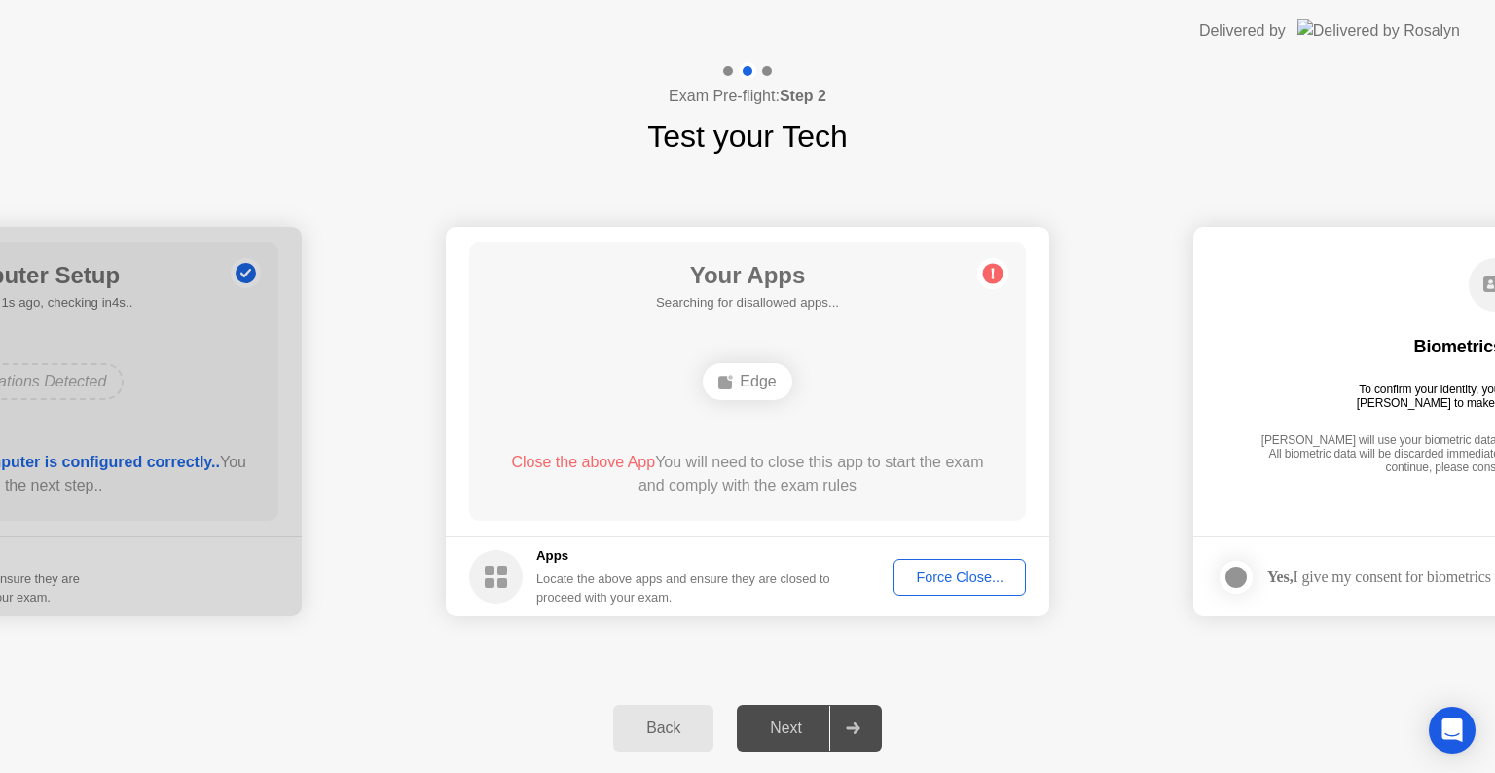
click at [748, 381] on div "Edge" at bounding box center [747, 381] width 89 height 37
click at [962, 583] on div "Force Close..." at bounding box center [959, 577] width 119 height 16
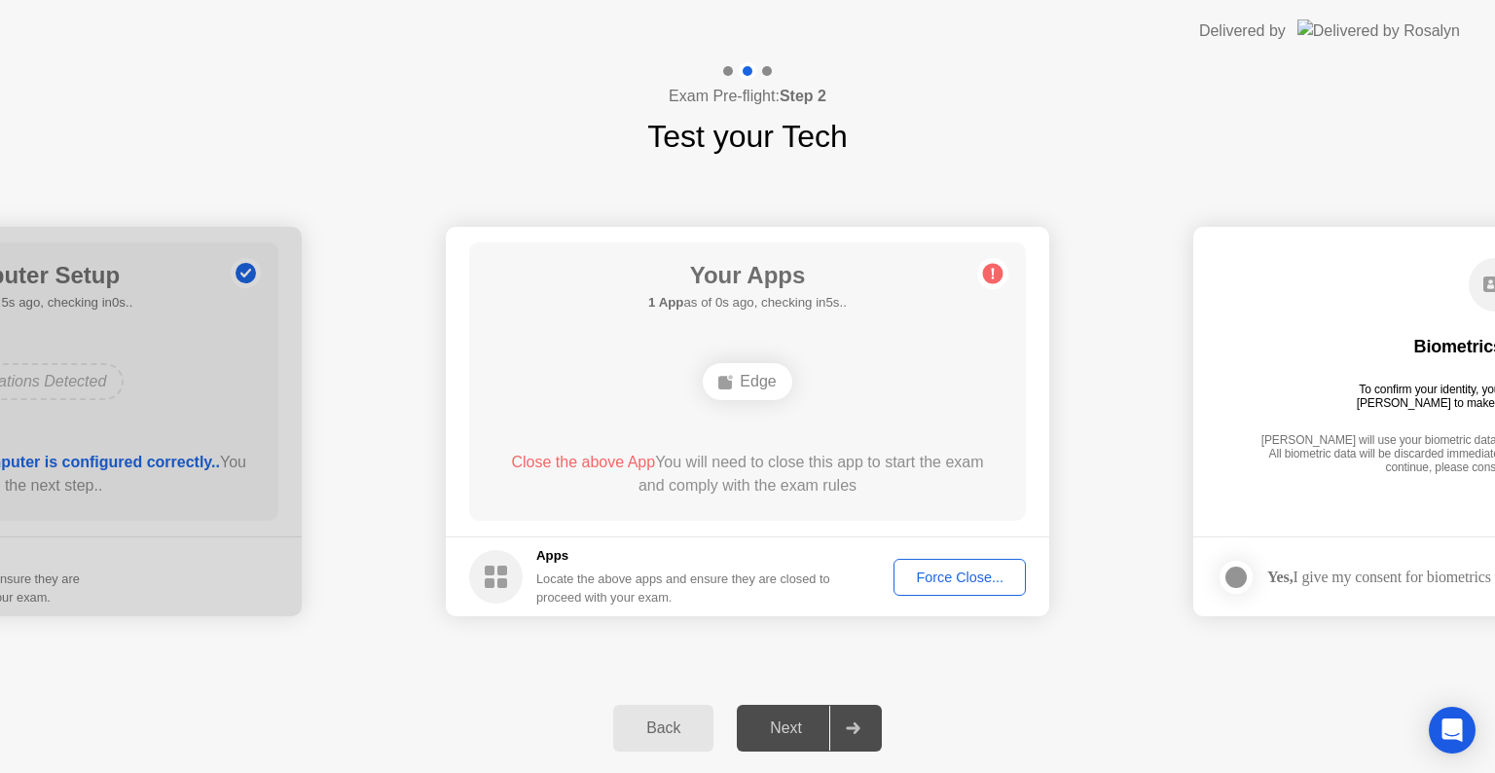
click at [548, 569] on div "Locate the above apps and ensure they are closed to proceed with your exam." at bounding box center [683, 587] width 295 height 37
click at [502, 584] on rect at bounding box center [502, 583] width 10 height 10
click at [1133, 202] on div "**********" at bounding box center [747, 422] width 1495 height 524
click at [958, 593] on button "Force Close..." at bounding box center [960, 577] width 132 height 37
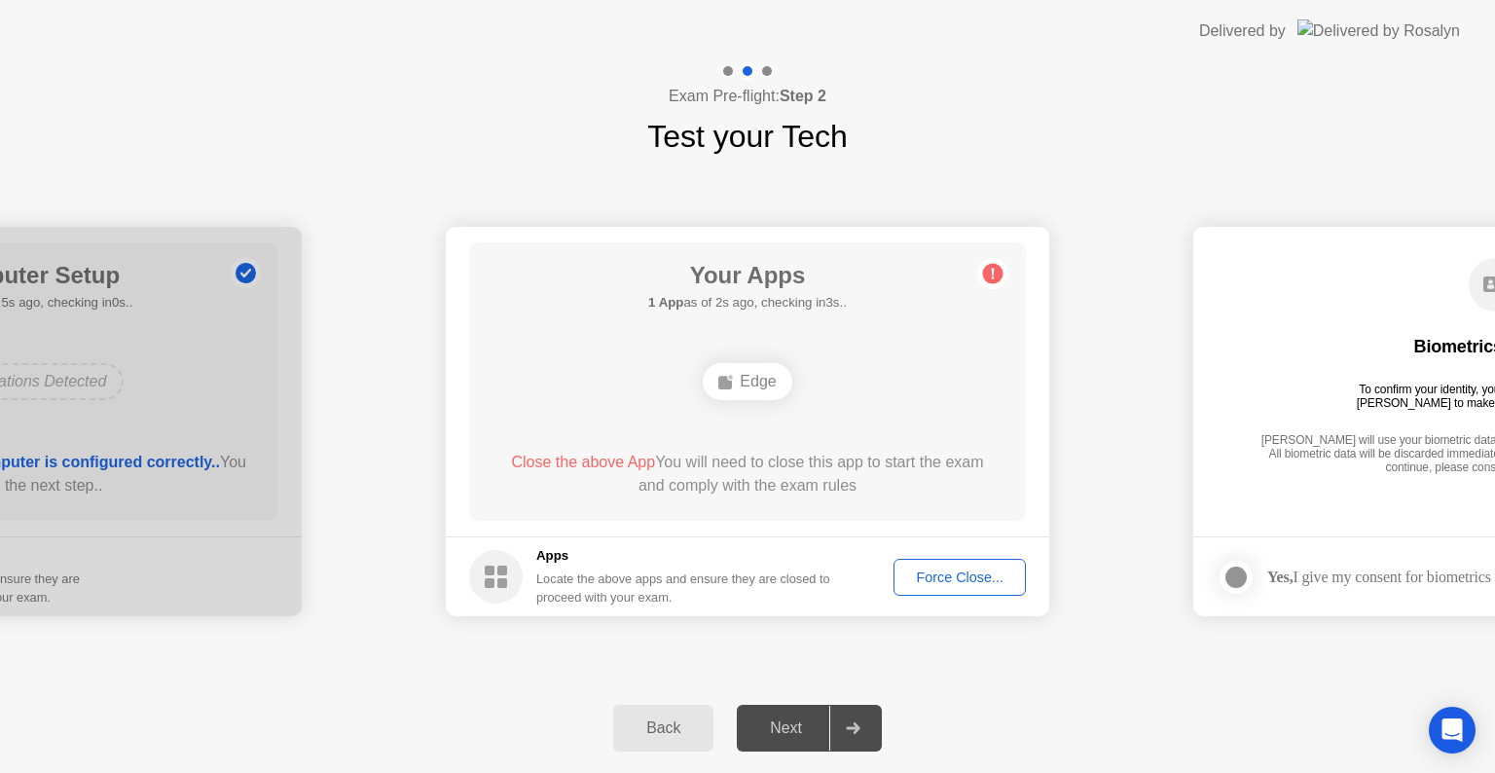
click at [954, 590] on button "Force Close..." at bounding box center [960, 577] width 132 height 37
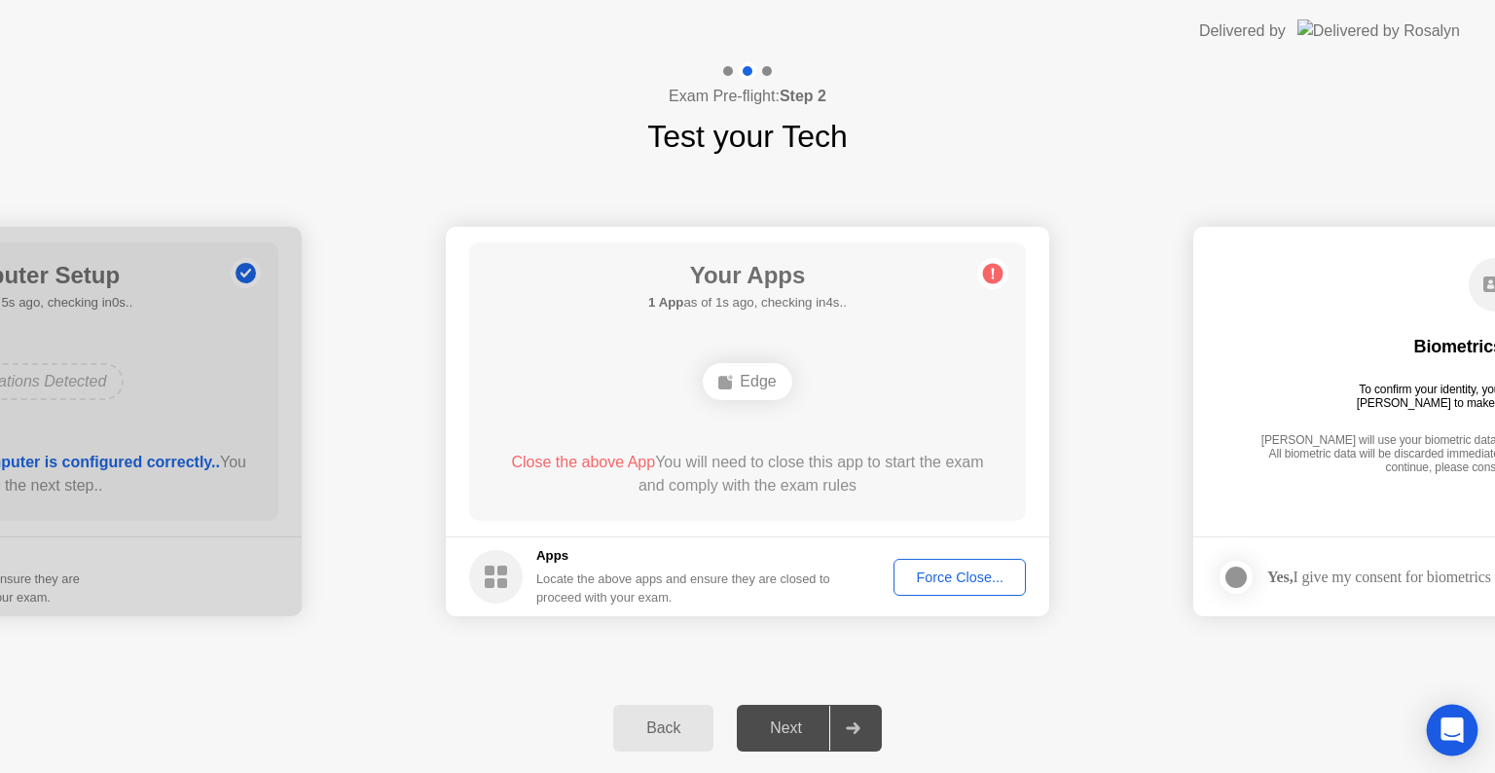
click at [1450, 733] on icon "Open Intercom Messenger" at bounding box center [1452, 729] width 22 height 25
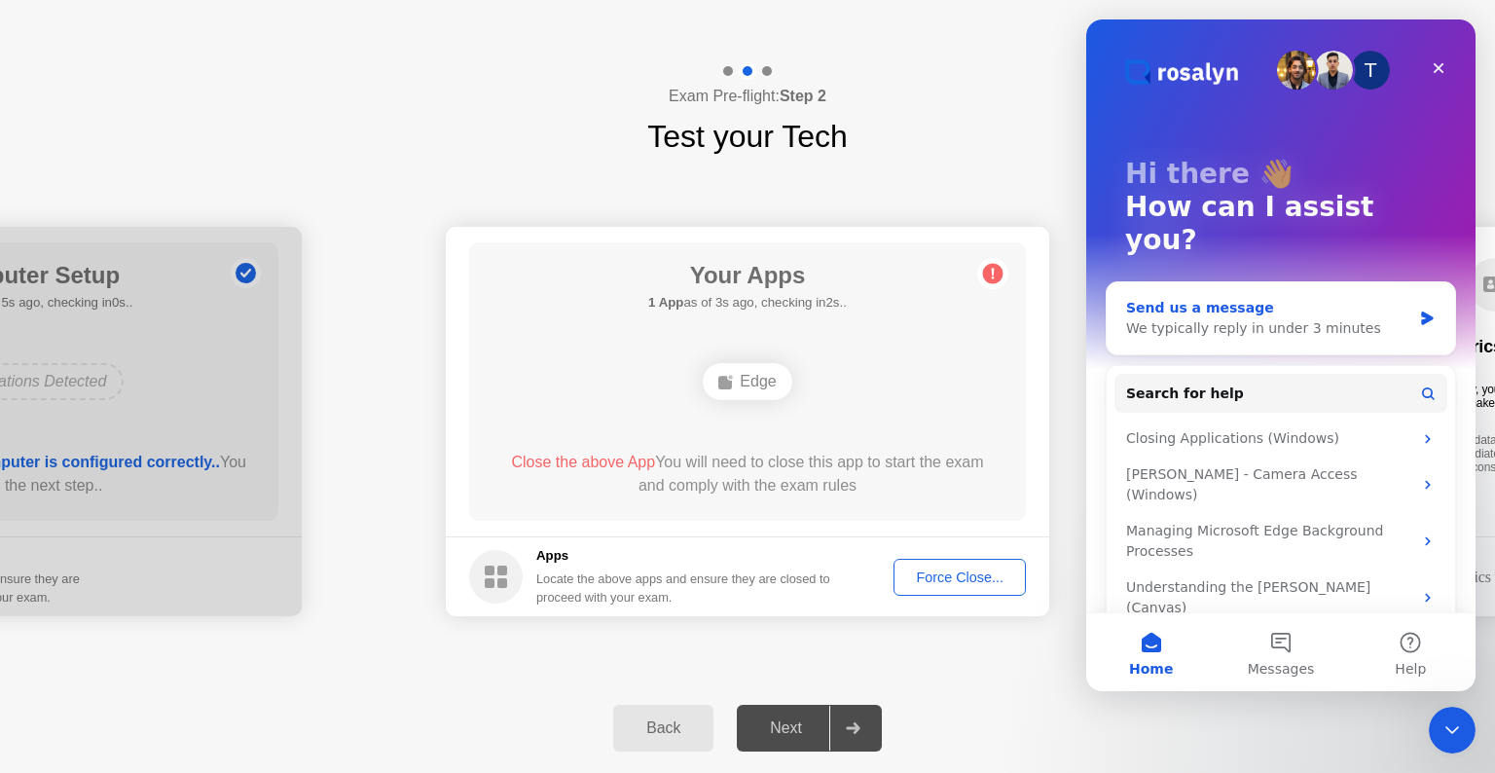
click at [1284, 318] on div "We typically reply in under 3 minutes" at bounding box center [1268, 328] width 285 height 20
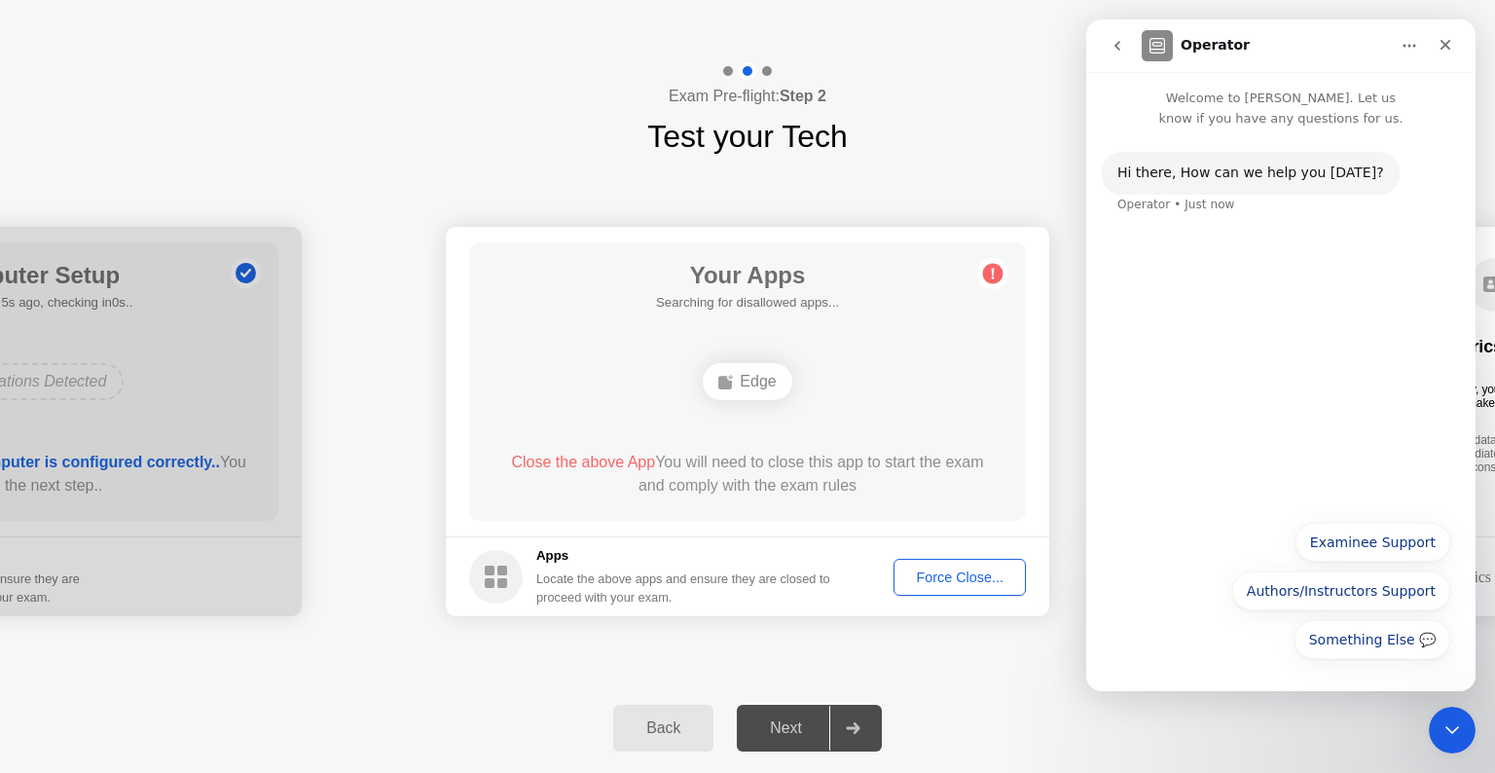
click at [1313, 340] on div "Hi ​there, How can we help you [DATE]? Operator • Just now" at bounding box center [1280, 319] width 389 height 382
click at [1179, 239] on div "Hi ​there, How can we help you [DATE]? Operator • Just now" at bounding box center [1280, 319] width 389 height 382
click at [1238, 114] on p "Welcome to [PERSON_NAME]. Let us know if you have any questions for us." at bounding box center [1280, 100] width 389 height 56
click at [1251, 371] on div "Hi ​there, How can we help you [DATE]? Operator • Just now" at bounding box center [1280, 319] width 389 height 382
click at [1356, 543] on button "Examinee Support" at bounding box center [1373, 542] width 155 height 39
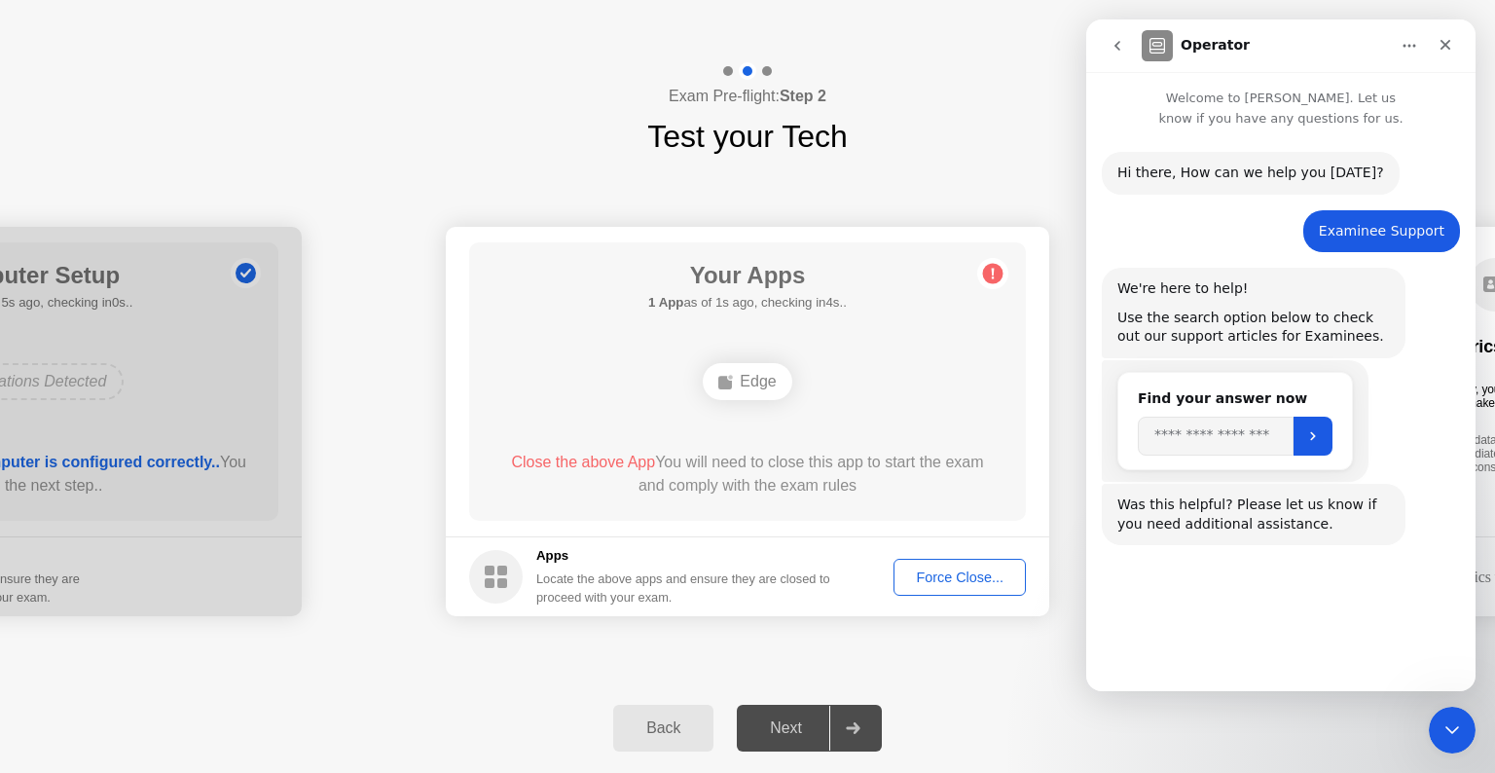
click at [1347, 639] on button "Connect with Support" at bounding box center [1361, 637] width 177 height 39
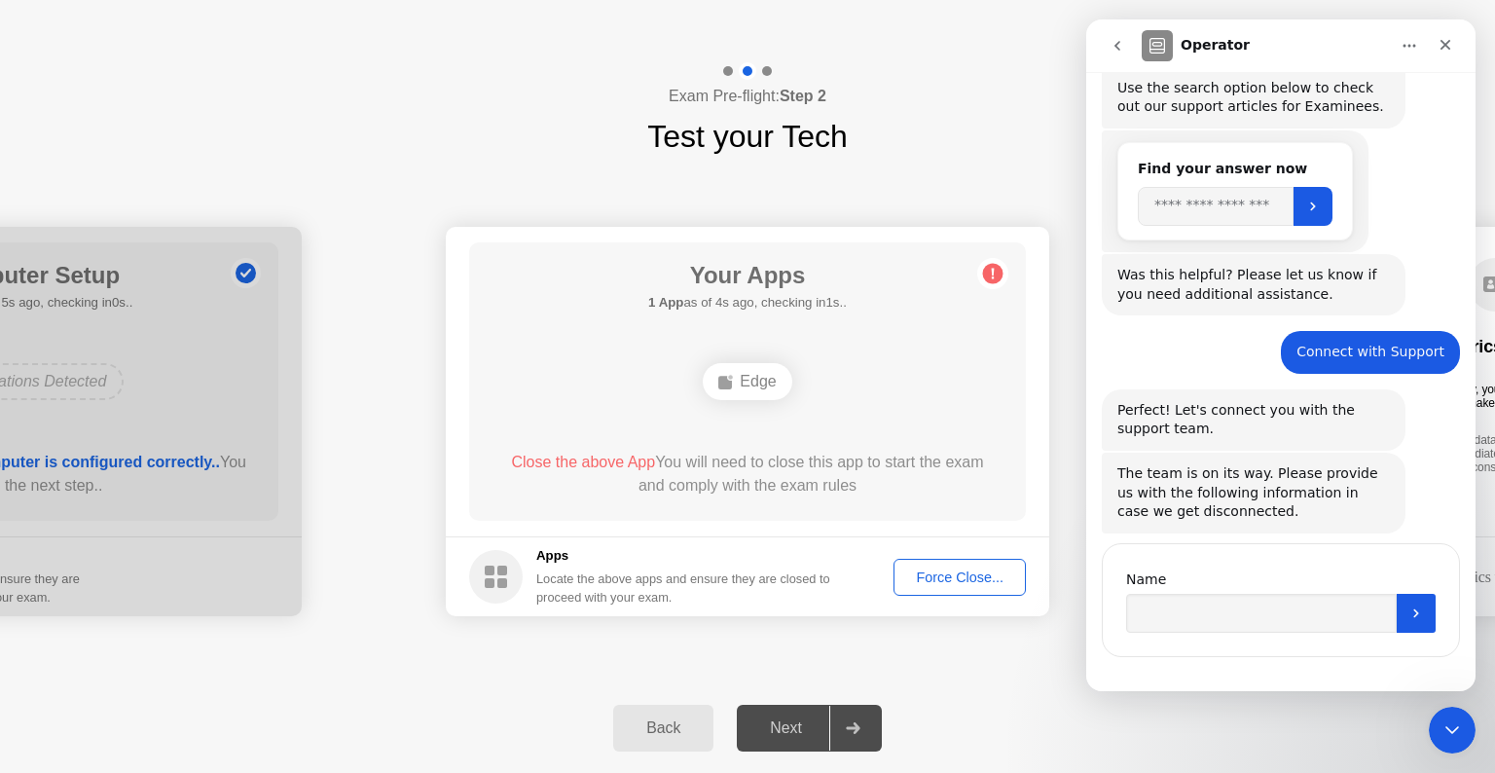
scroll to position [246, 0]
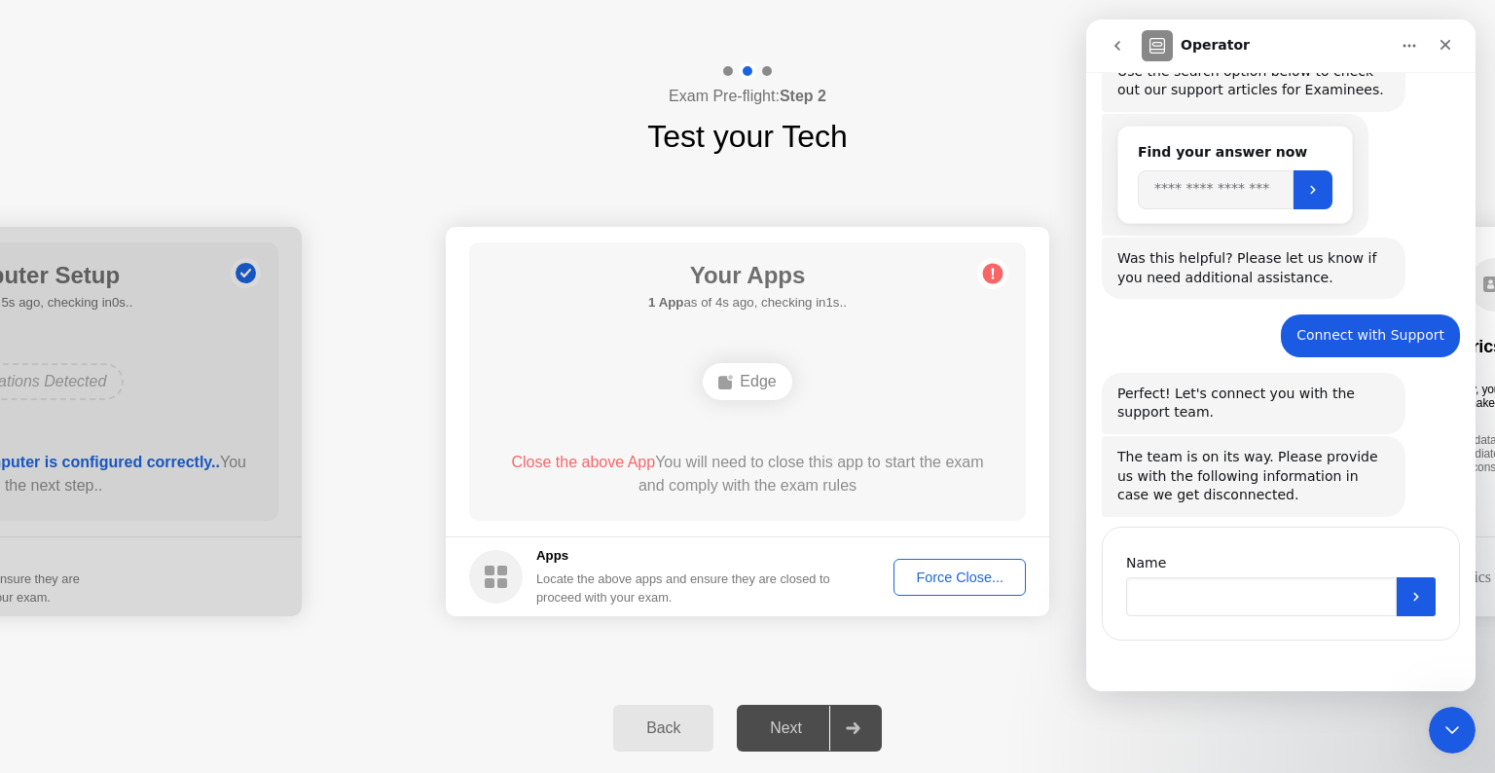
click at [1180, 594] on input "Name" at bounding box center [1261, 596] width 271 height 39
type input "**********"
click at [1403, 593] on button "Submit" at bounding box center [1416, 596] width 39 height 39
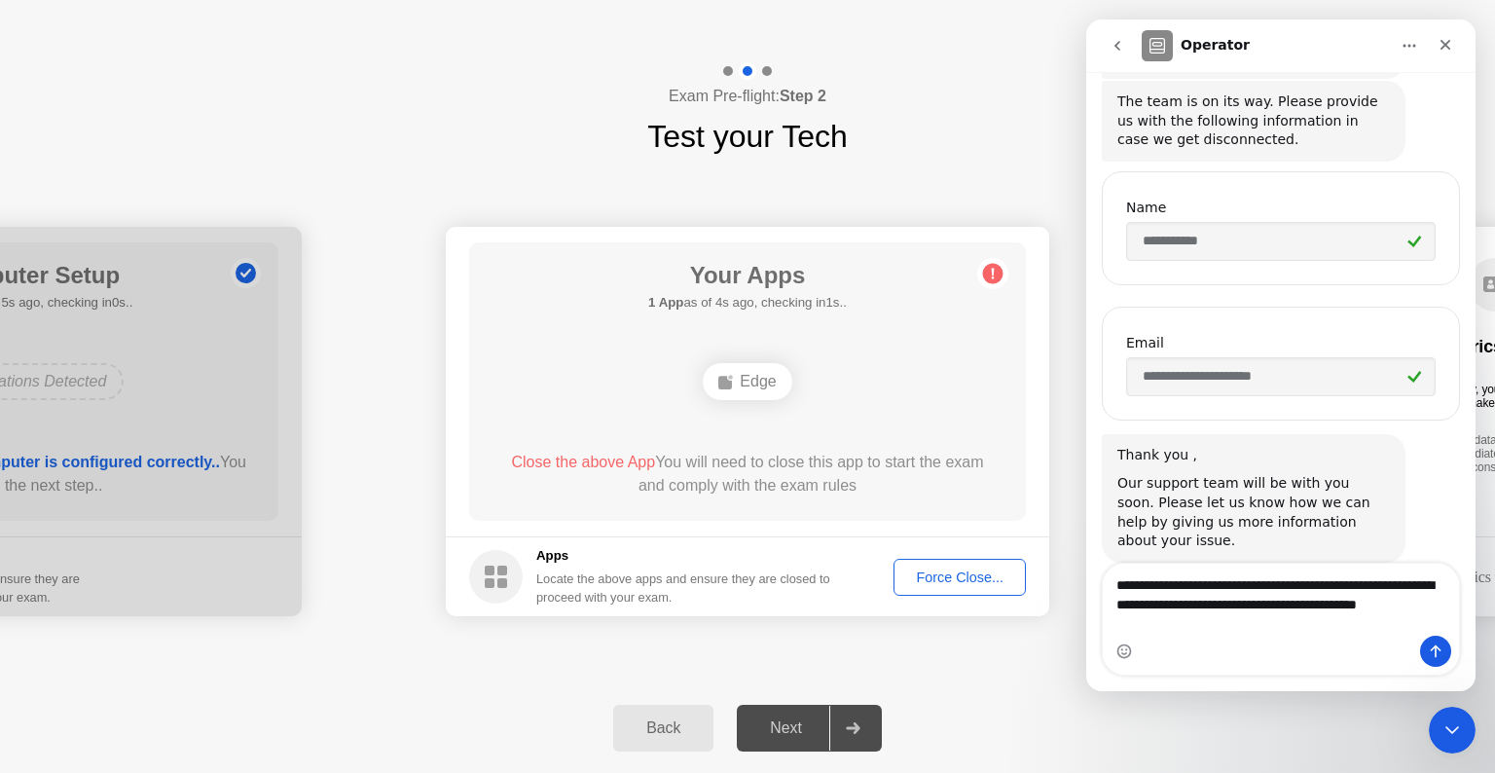
scroll to position [621, 0]
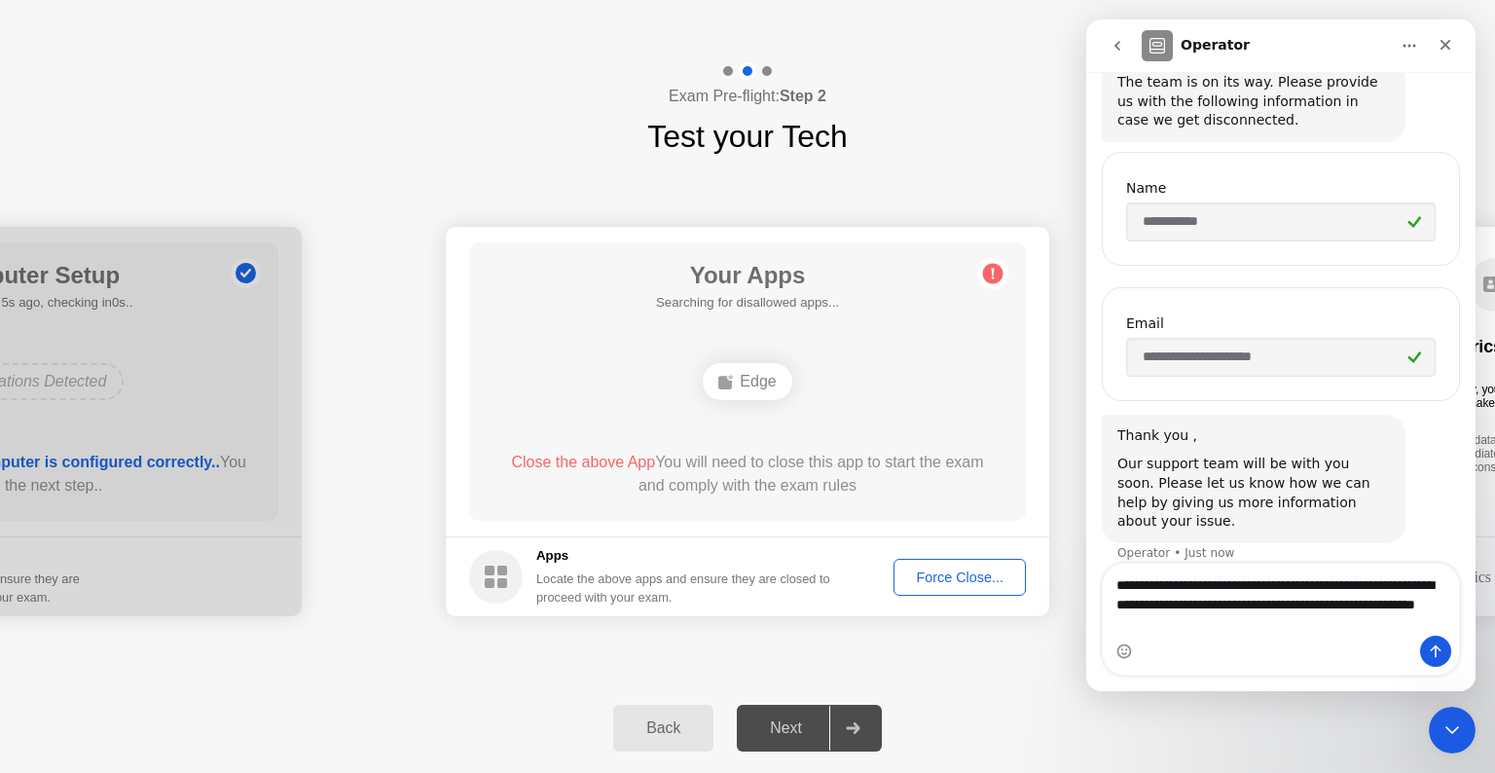
type textarea "**********"
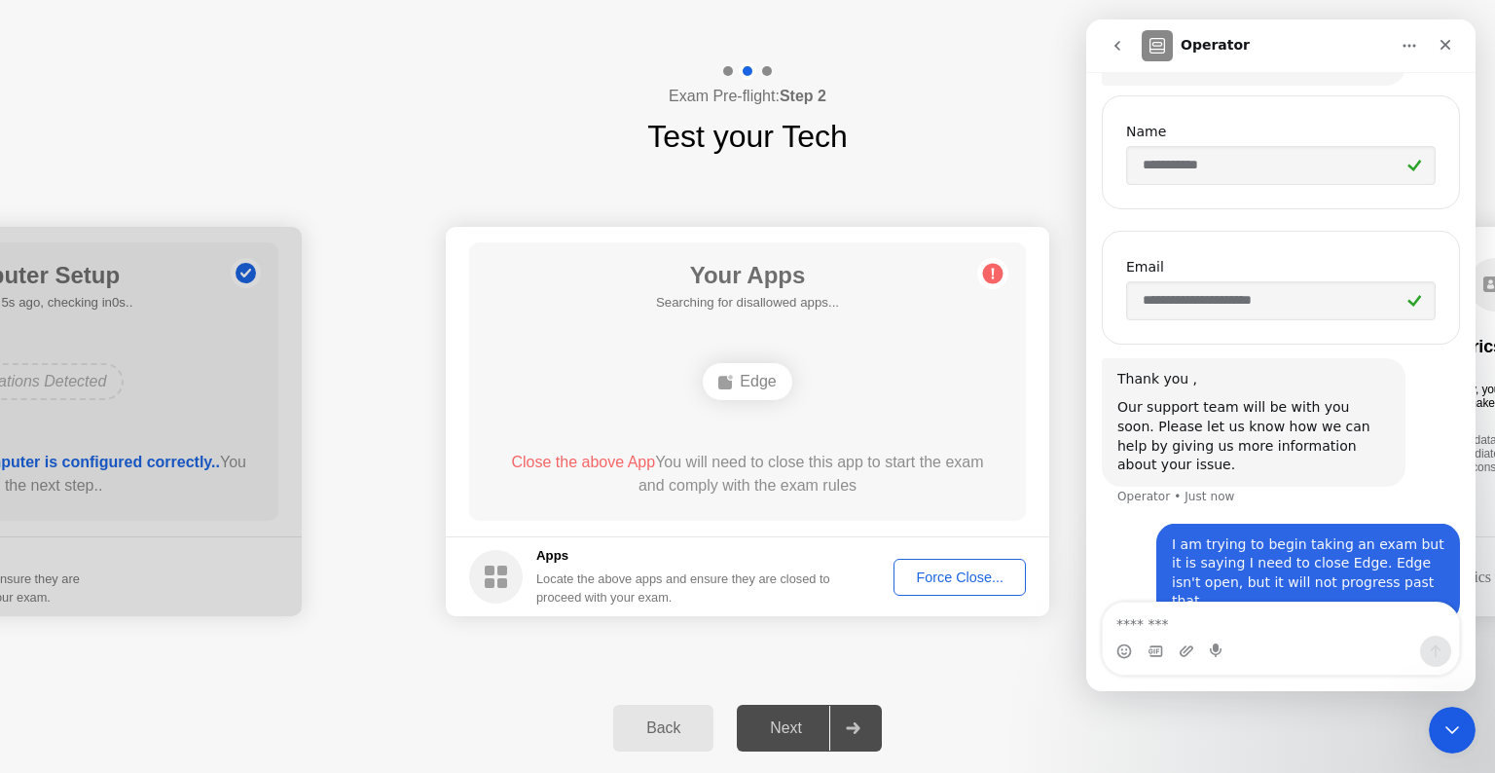
scroll to position [678, 0]
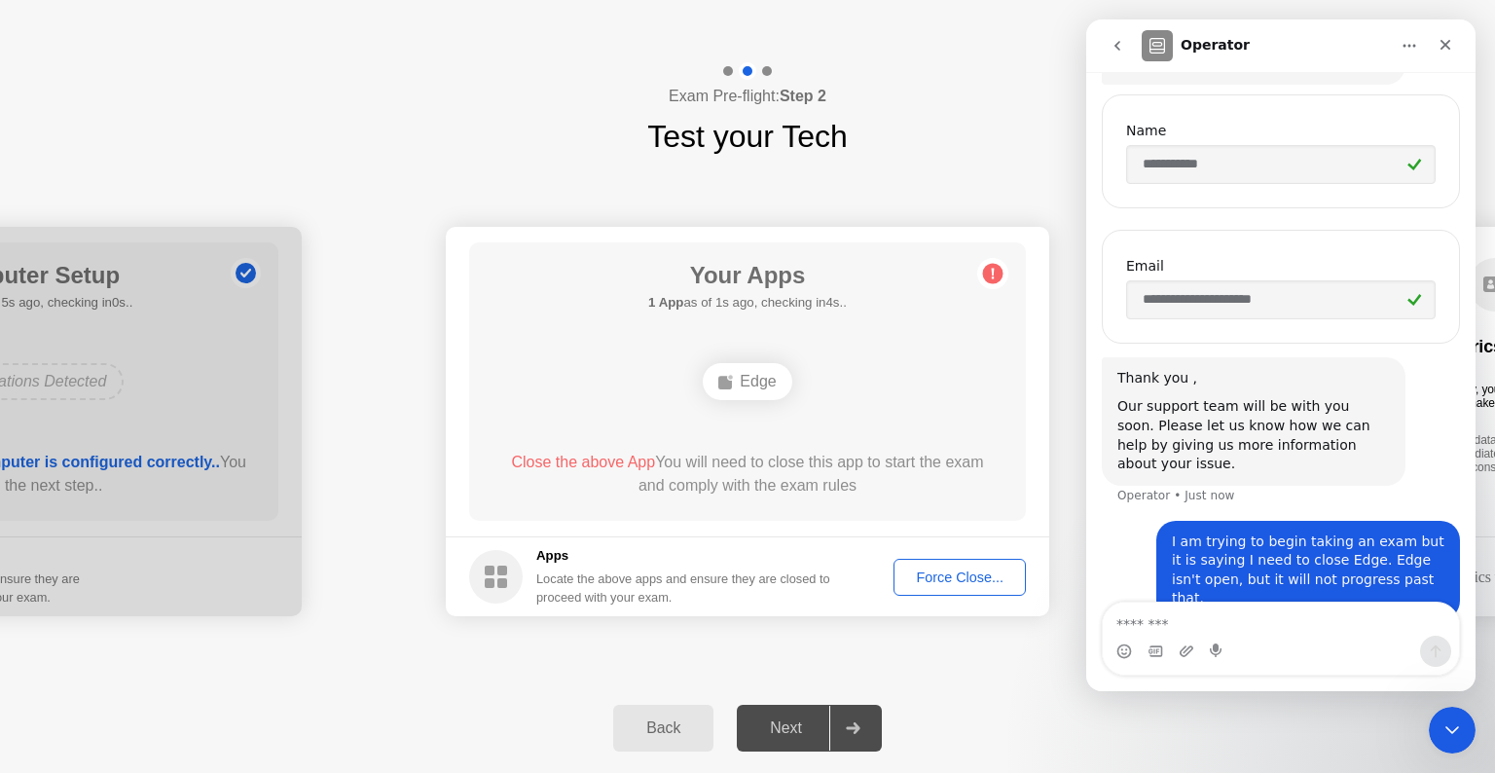
click at [954, 574] on div "Force Close..." at bounding box center [959, 577] width 119 height 16
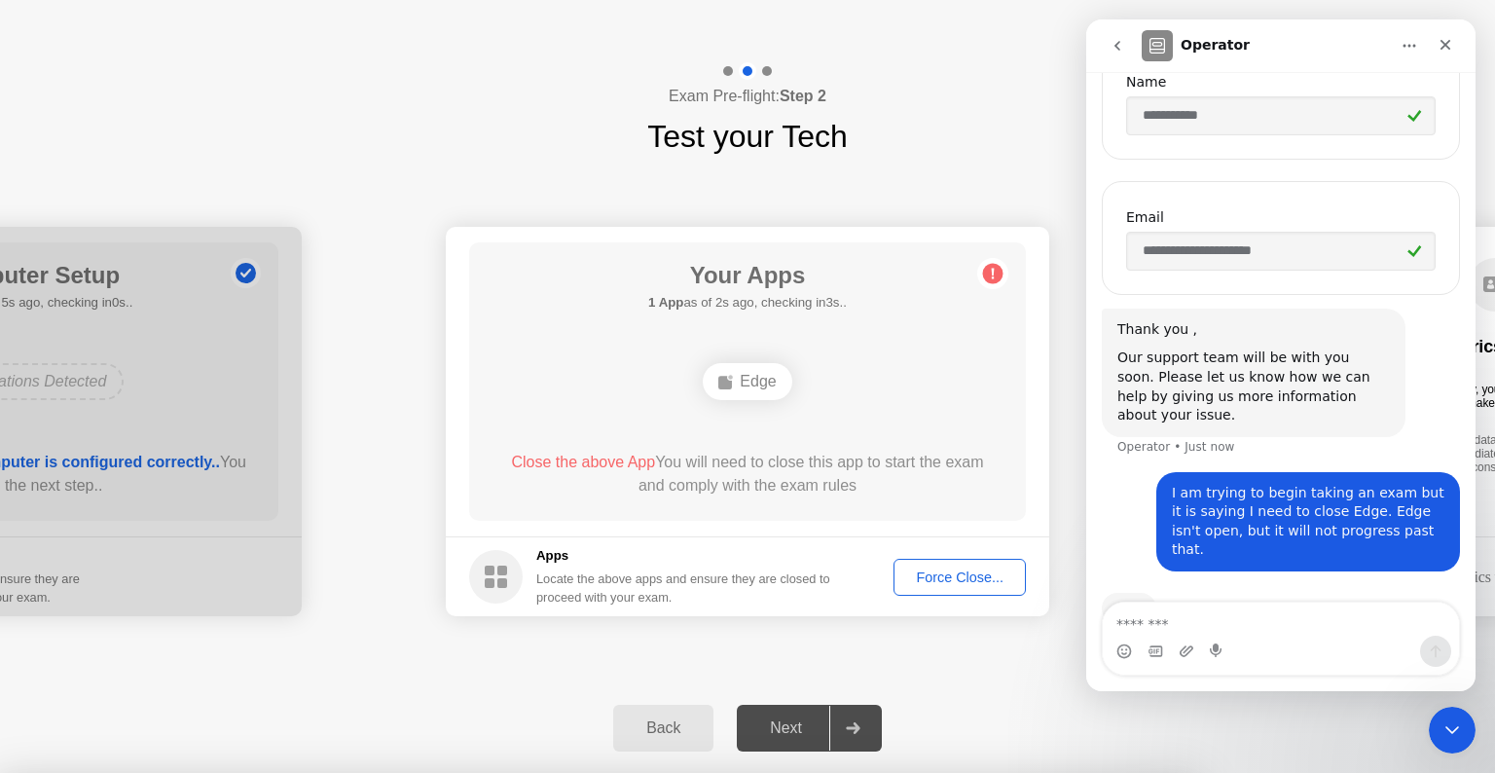
scroll to position [742, 0]
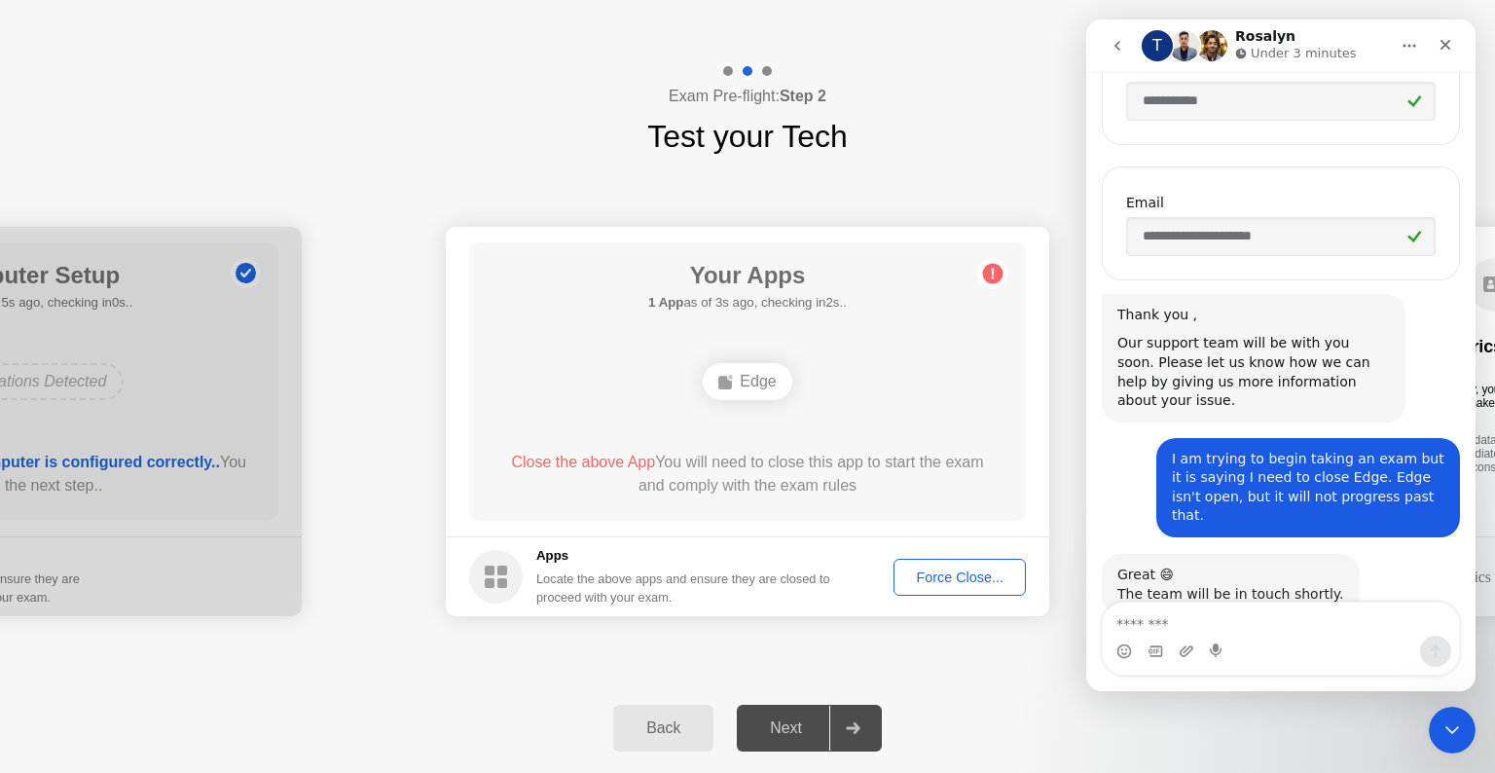
scroll to position [755, 0]
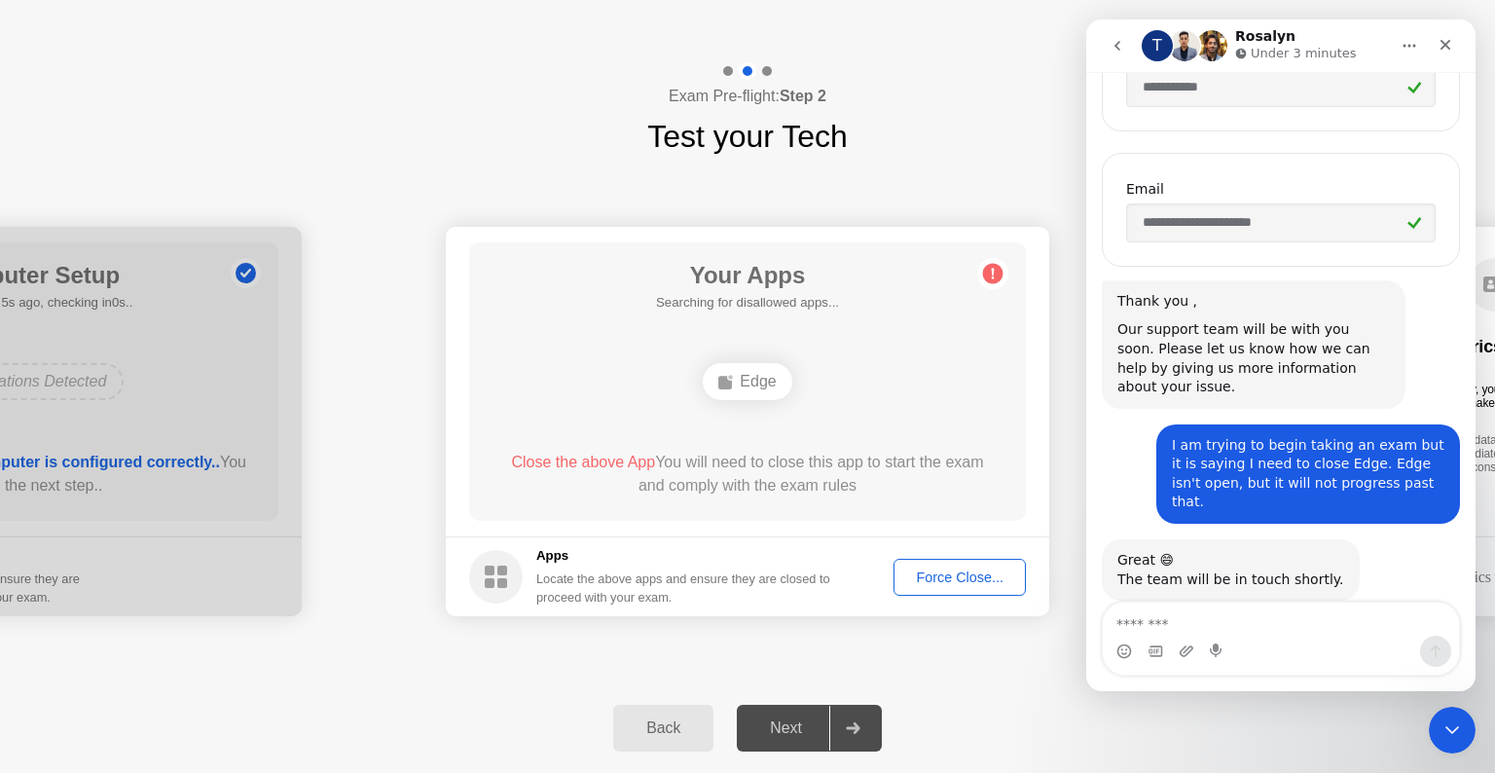
click at [777, 385] on div "Edge" at bounding box center [747, 381] width 89 height 37
click at [1012, 557] on footer "Apps Locate the above apps and ensure they are closed to proceed with your exam…" at bounding box center [747, 576] width 603 height 80
click at [958, 580] on div "Force Close..." at bounding box center [959, 577] width 119 height 16
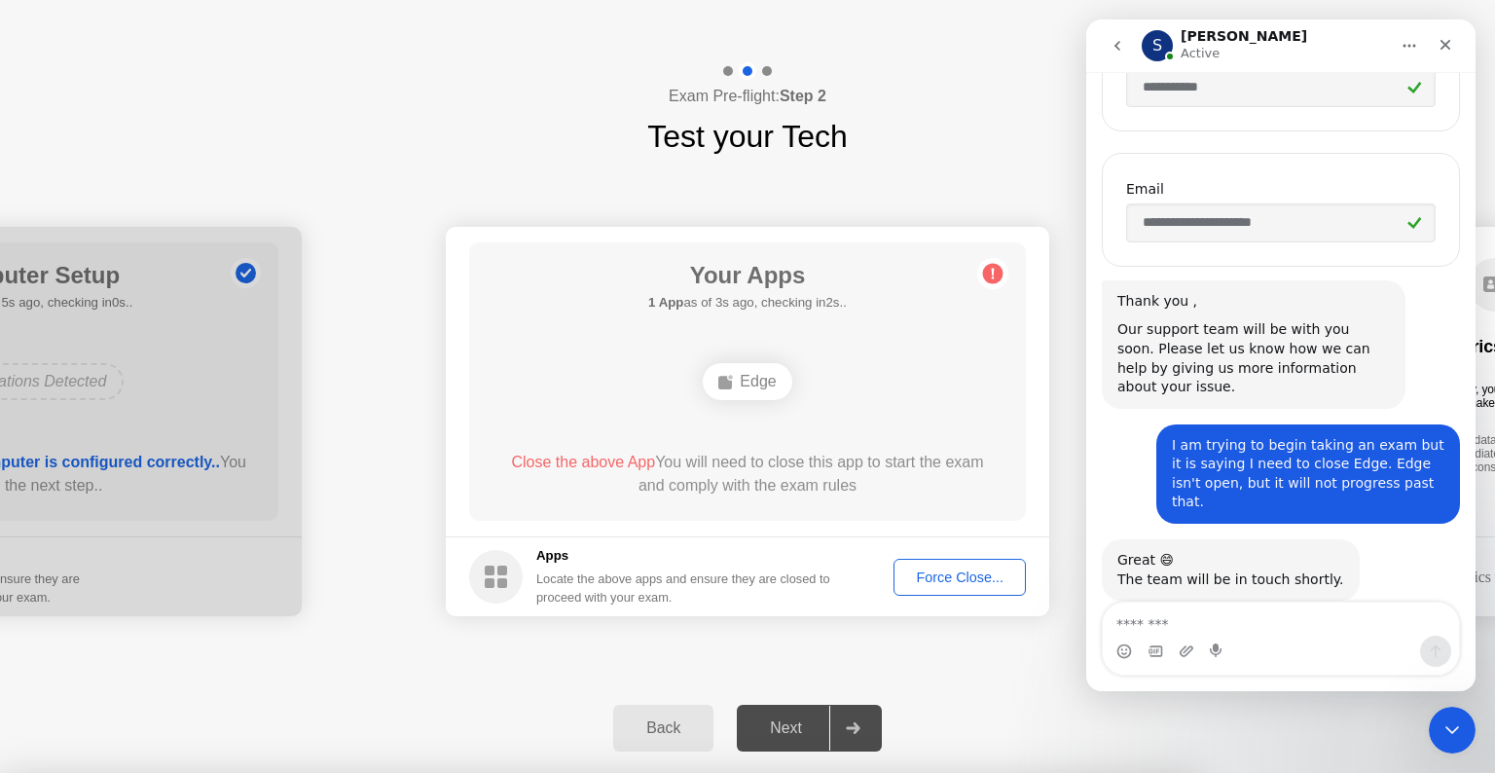
scroll to position [877, 0]
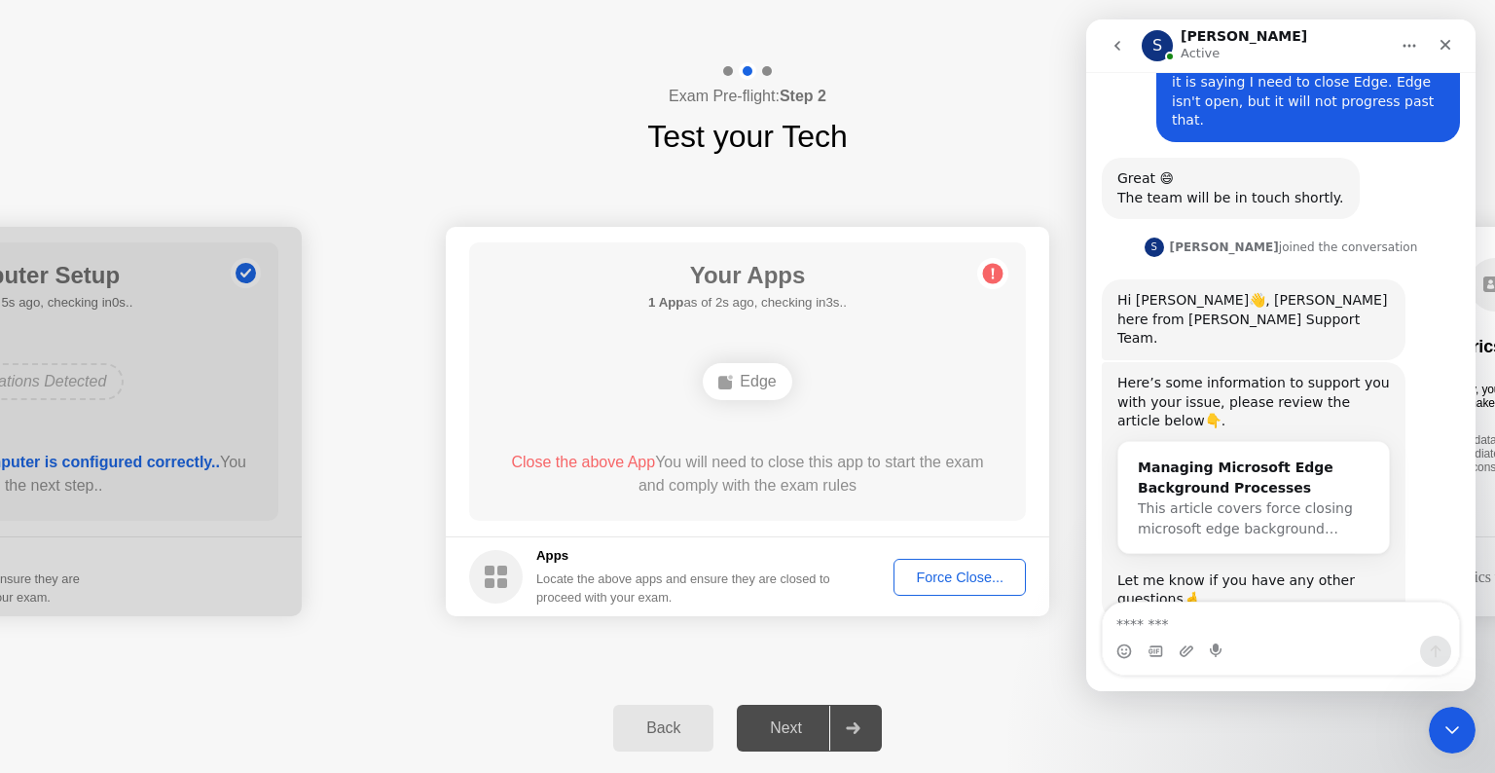
scroll to position [1138, 0]
click at [1254, 457] on div "Managing Microsoft Edge Background Processes" at bounding box center [1254, 477] width 232 height 41
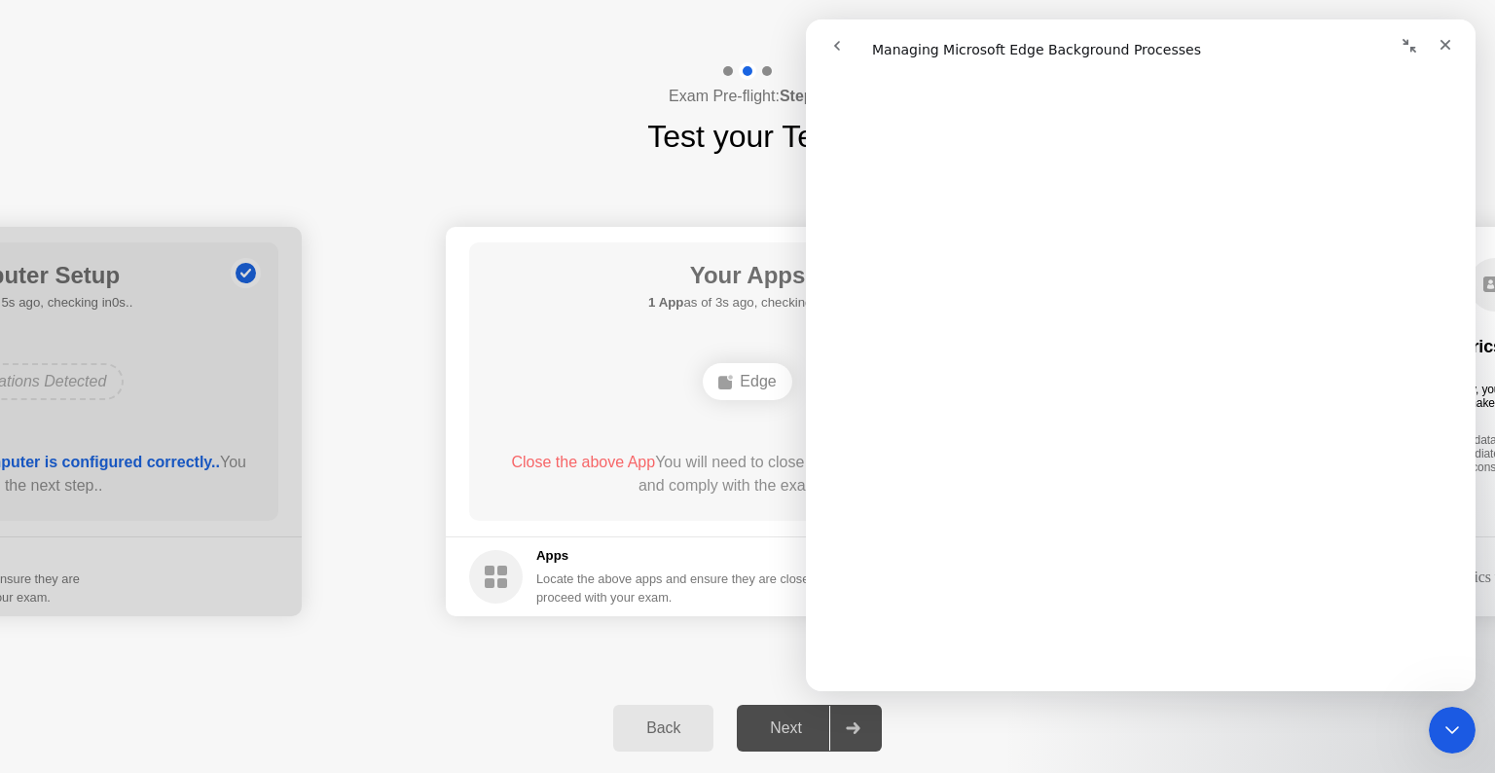
scroll to position [1655, 0]
click at [1386, 56] on div "Intercom messenger" at bounding box center [1306, 45] width 314 height 37
click at [1444, 39] on icon "Close" at bounding box center [1446, 45] width 16 height 16
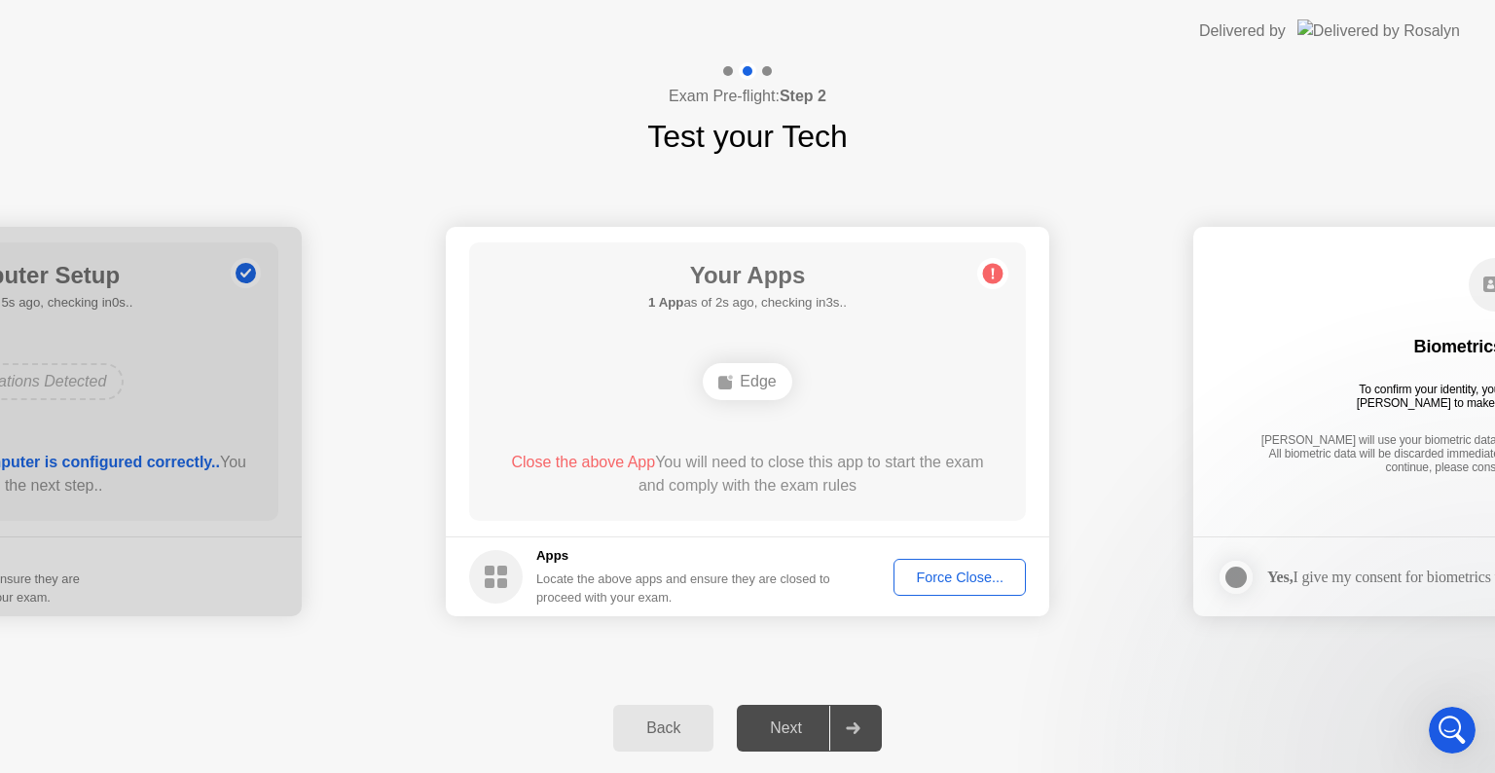
scroll to position [0, 0]
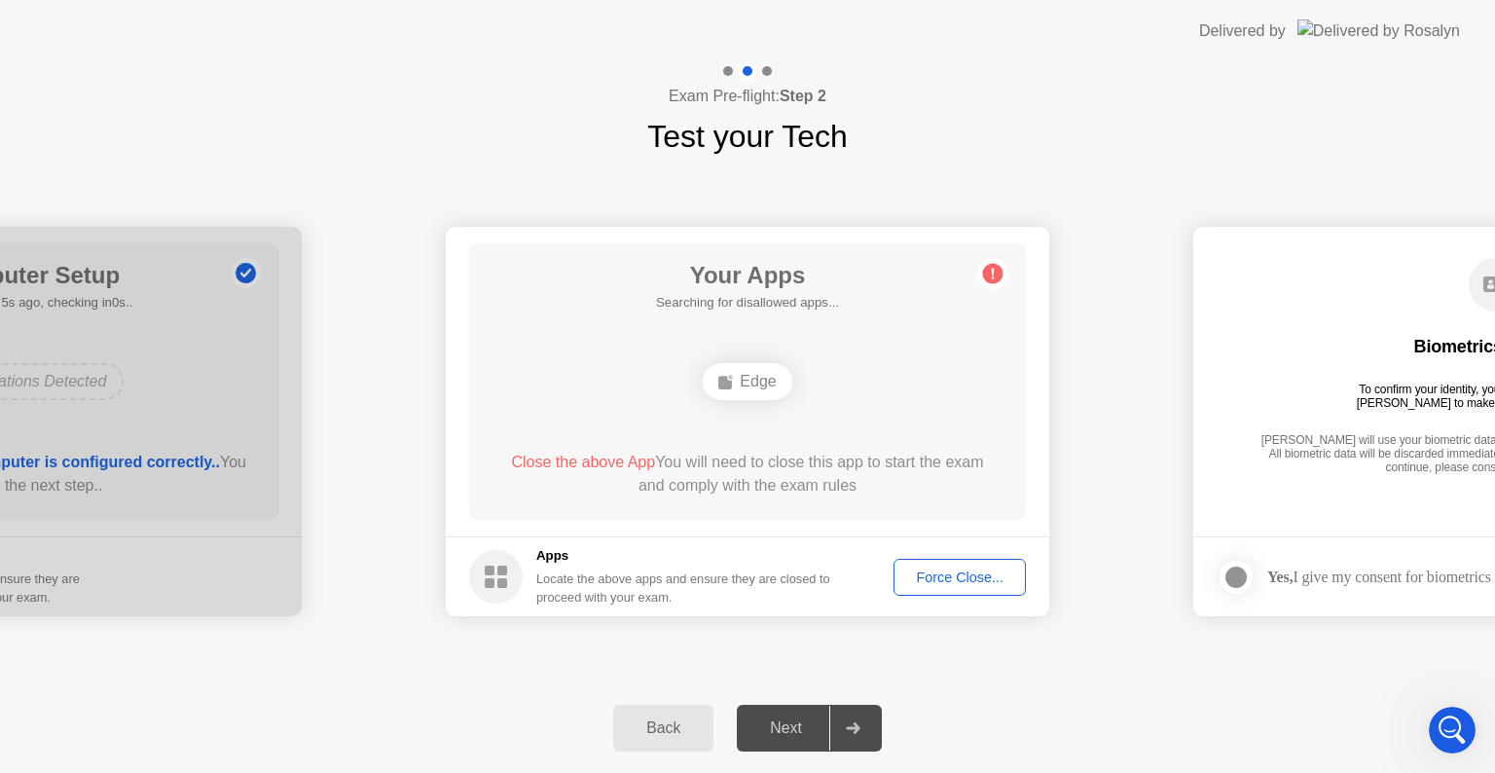
click at [925, 378] on div "Edge" at bounding box center [748, 381] width 446 height 53
click at [935, 585] on div "Force Close..." at bounding box center [959, 577] width 119 height 16
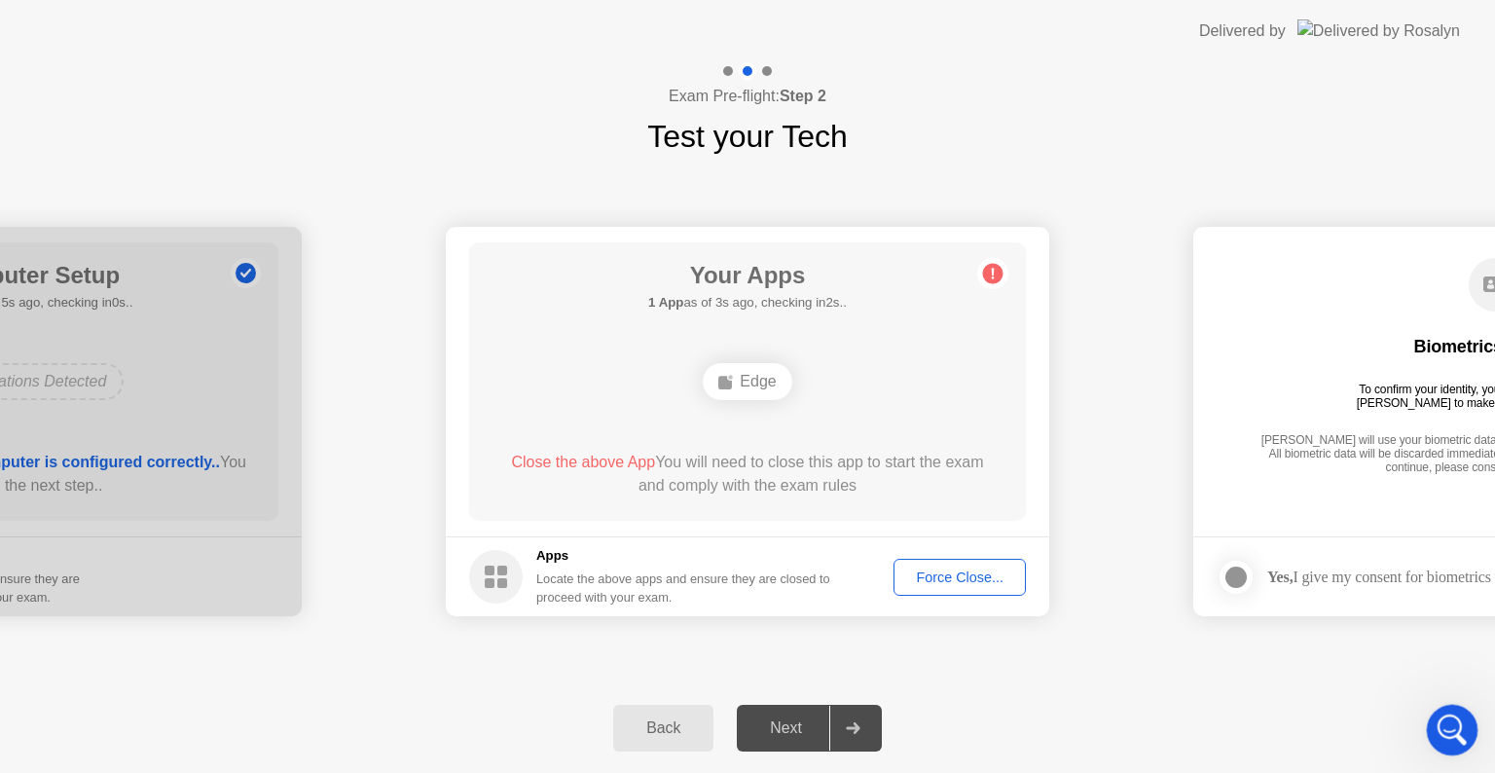
click at [1449, 728] on icon "Open Intercom Messenger" at bounding box center [1450, 727] width 14 height 16
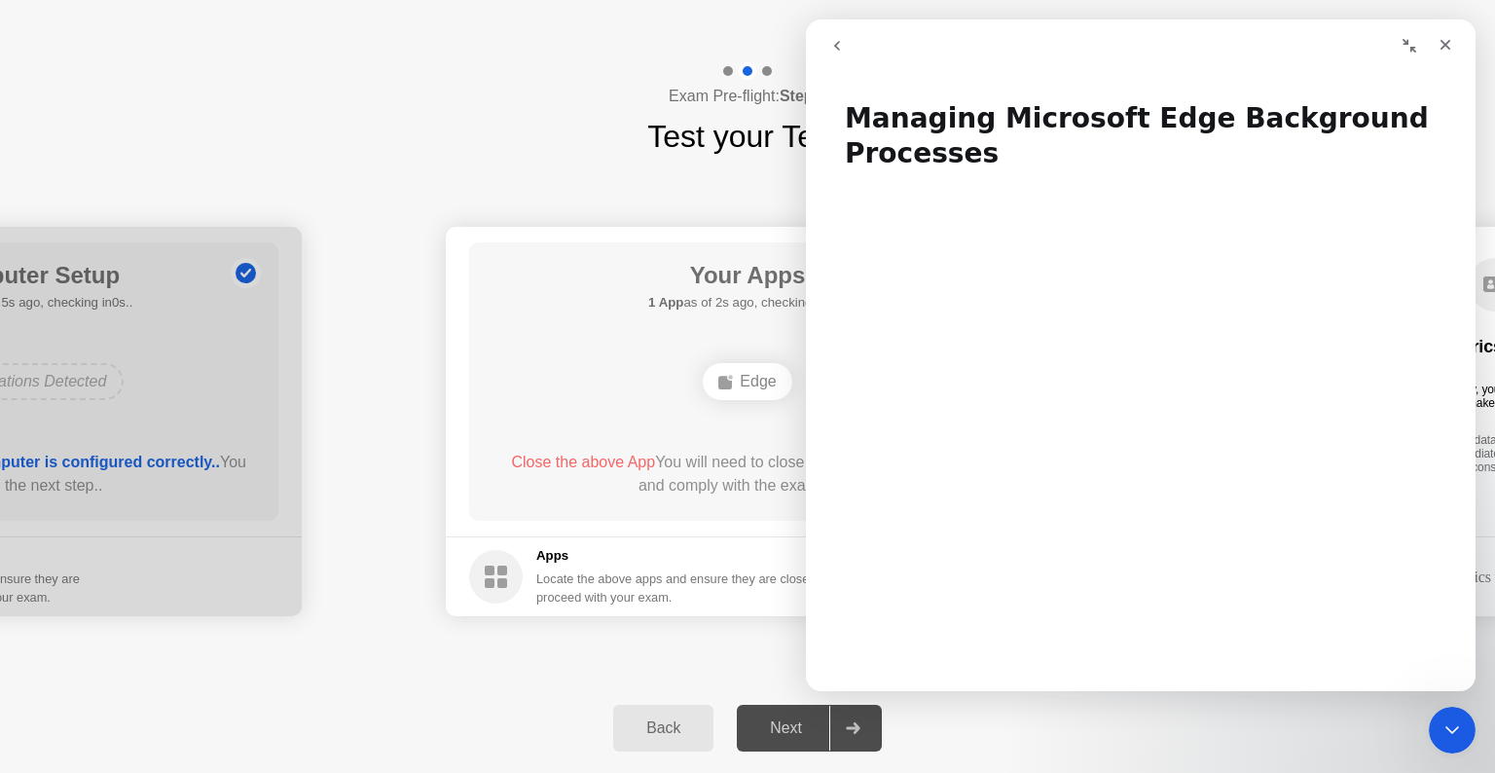
click at [837, 46] on icon "go back" at bounding box center [837, 46] width 16 height 16
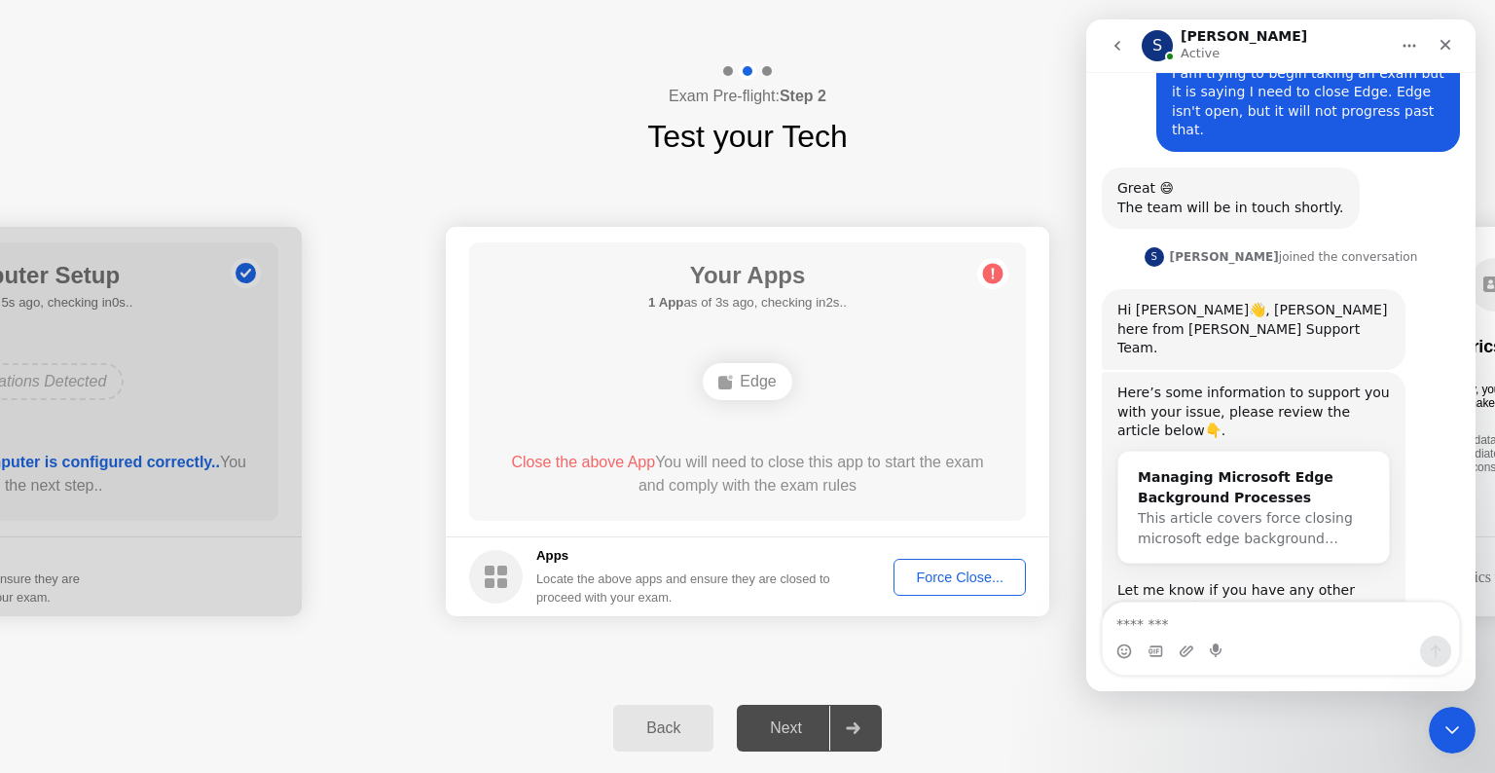
scroll to position [1138, 0]
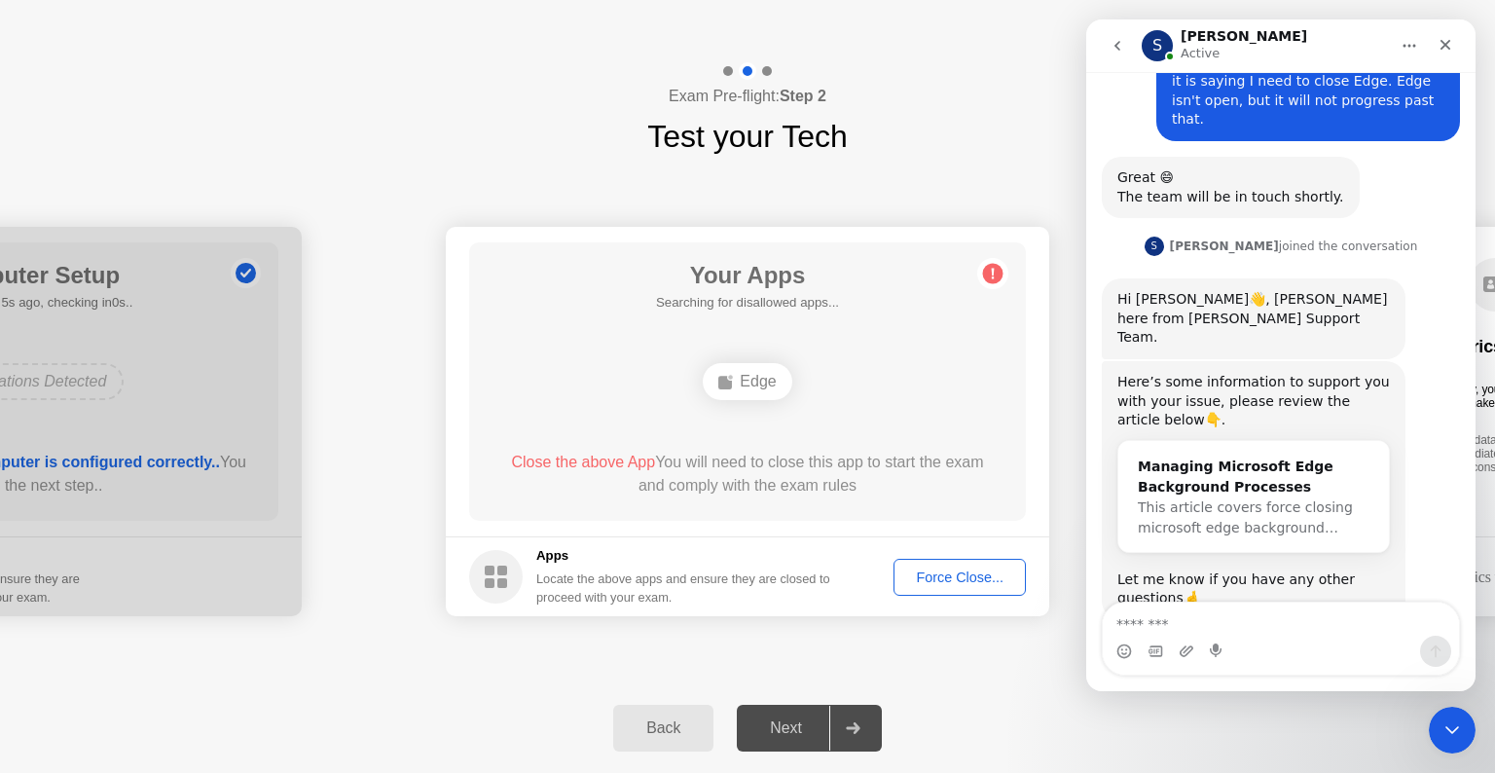
click at [1248, 636] on div "Intercom messenger" at bounding box center [1281, 651] width 356 height 31
click at [1200, 457] on div "Managing Microsoft Edge Background Processes" at bounding box center [1254, 477] width 232 height 41
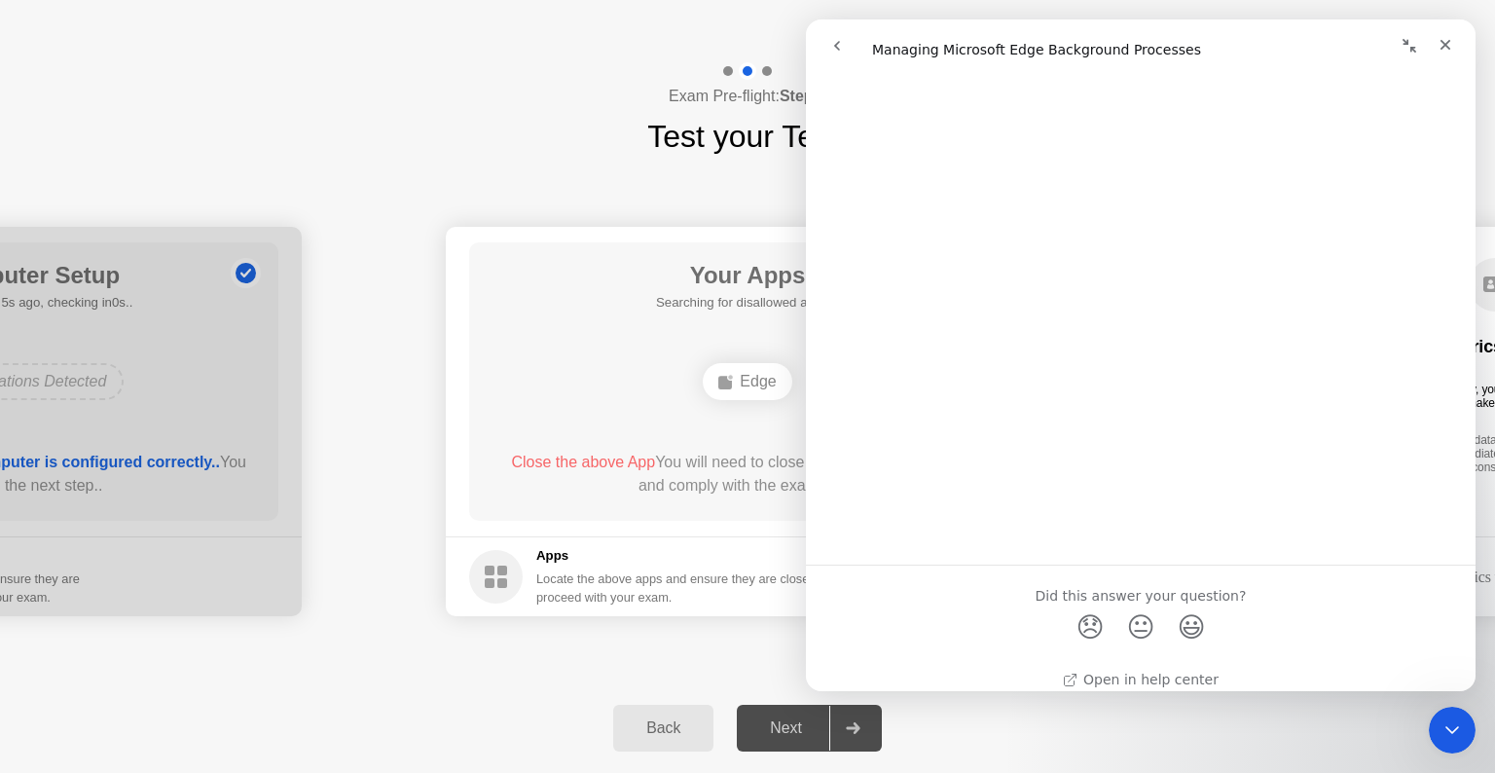
scroll to position [1898, 0]
click at [841, 31] on button "go back" at bounding box center [837, 45] width 37 height 37
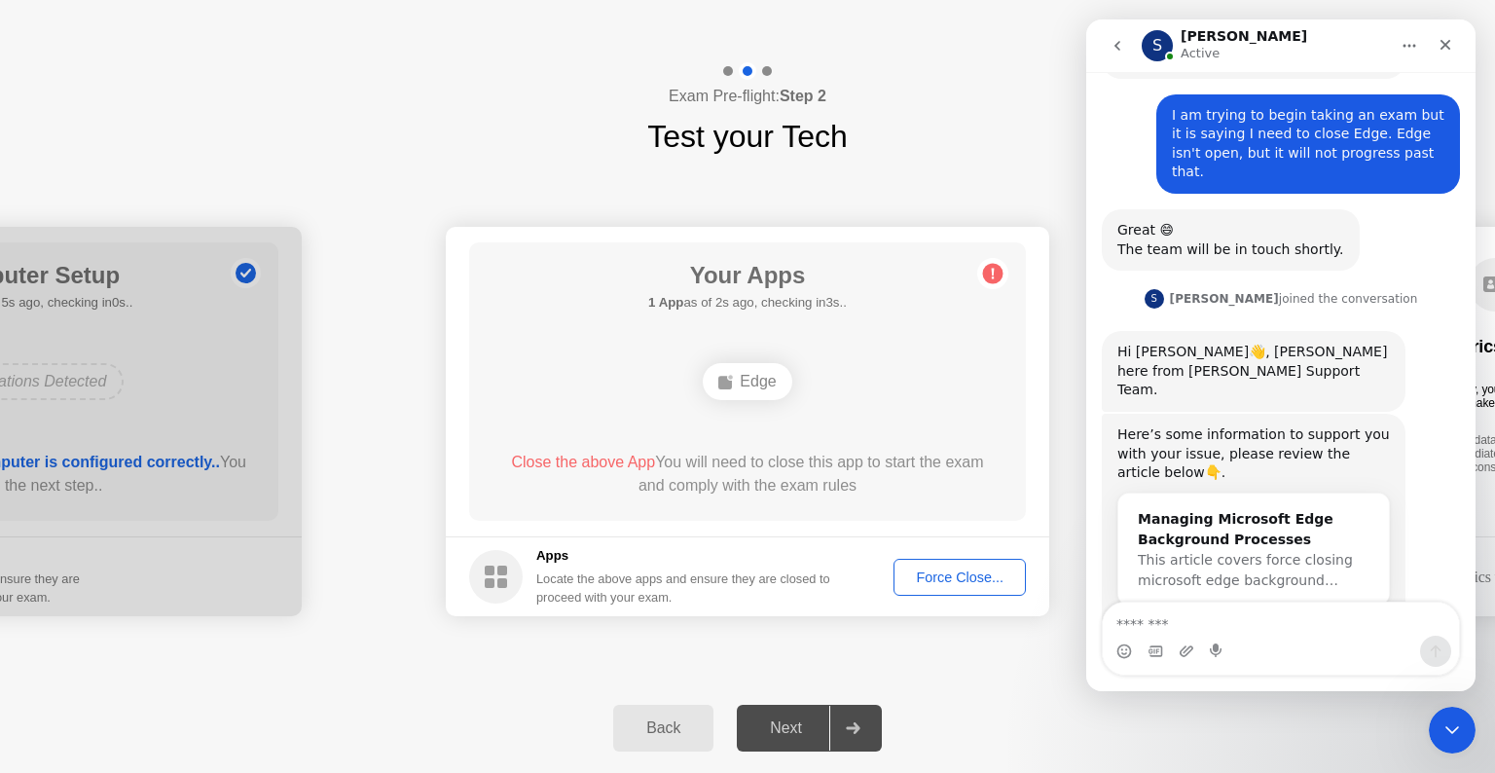
scroll to position [1138, 0]
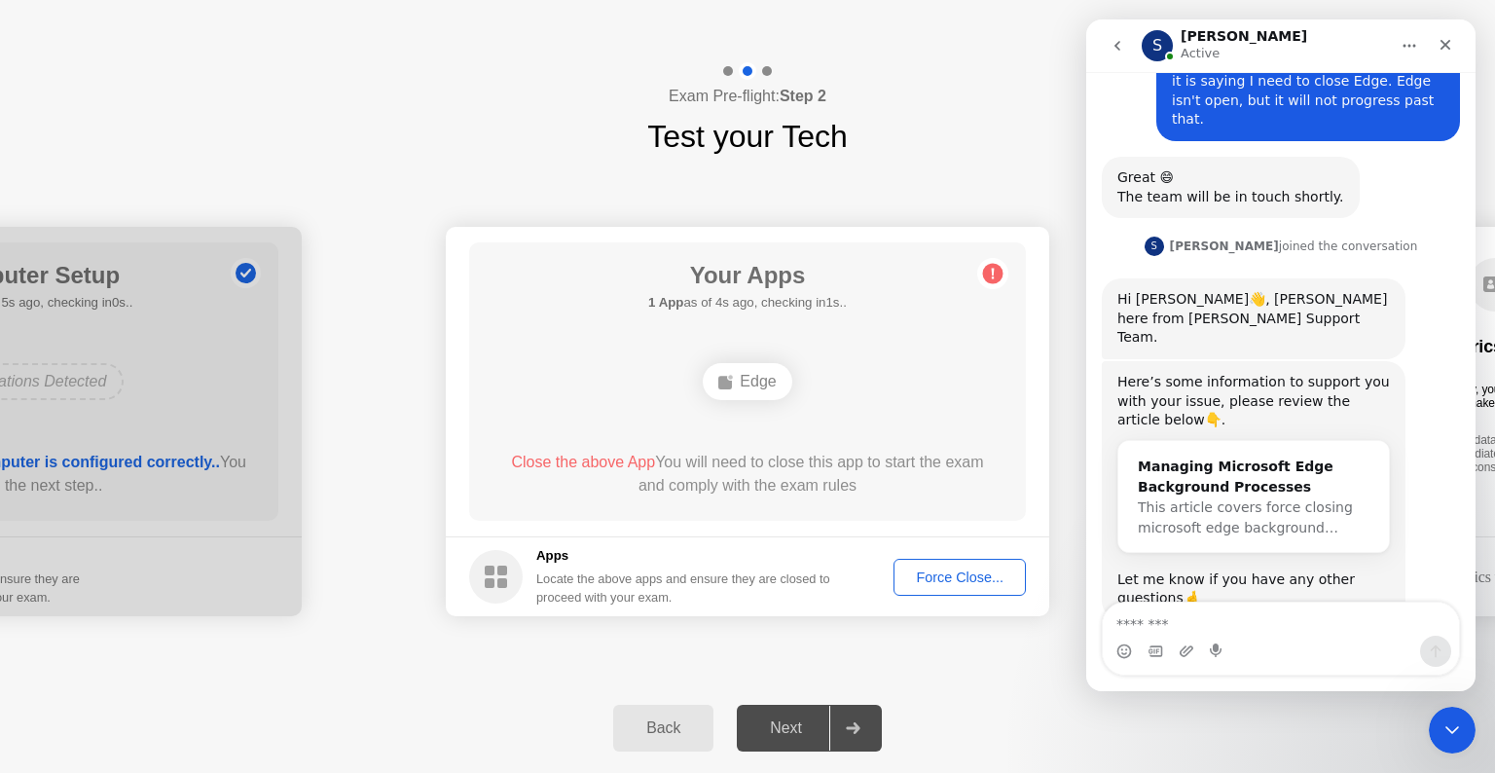
click at [1219, 623] on textarea "Message…" at bounding box center [1281, 619] width 356 height 33
type textarea "**********"
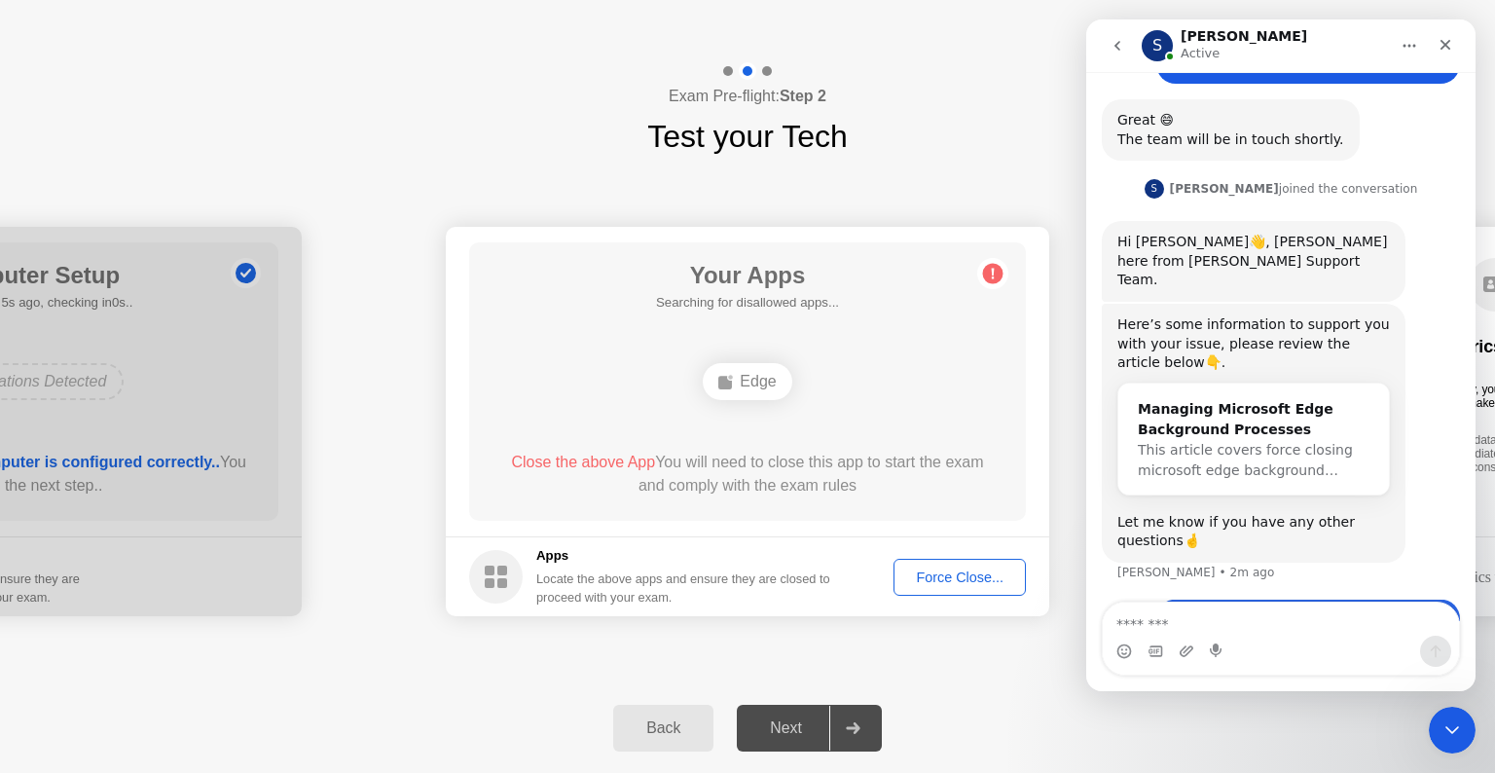
scroll to position [1196, 0]
click at [685, 732] on div "Back" at bounding box center [663, 728] width 89 height 18
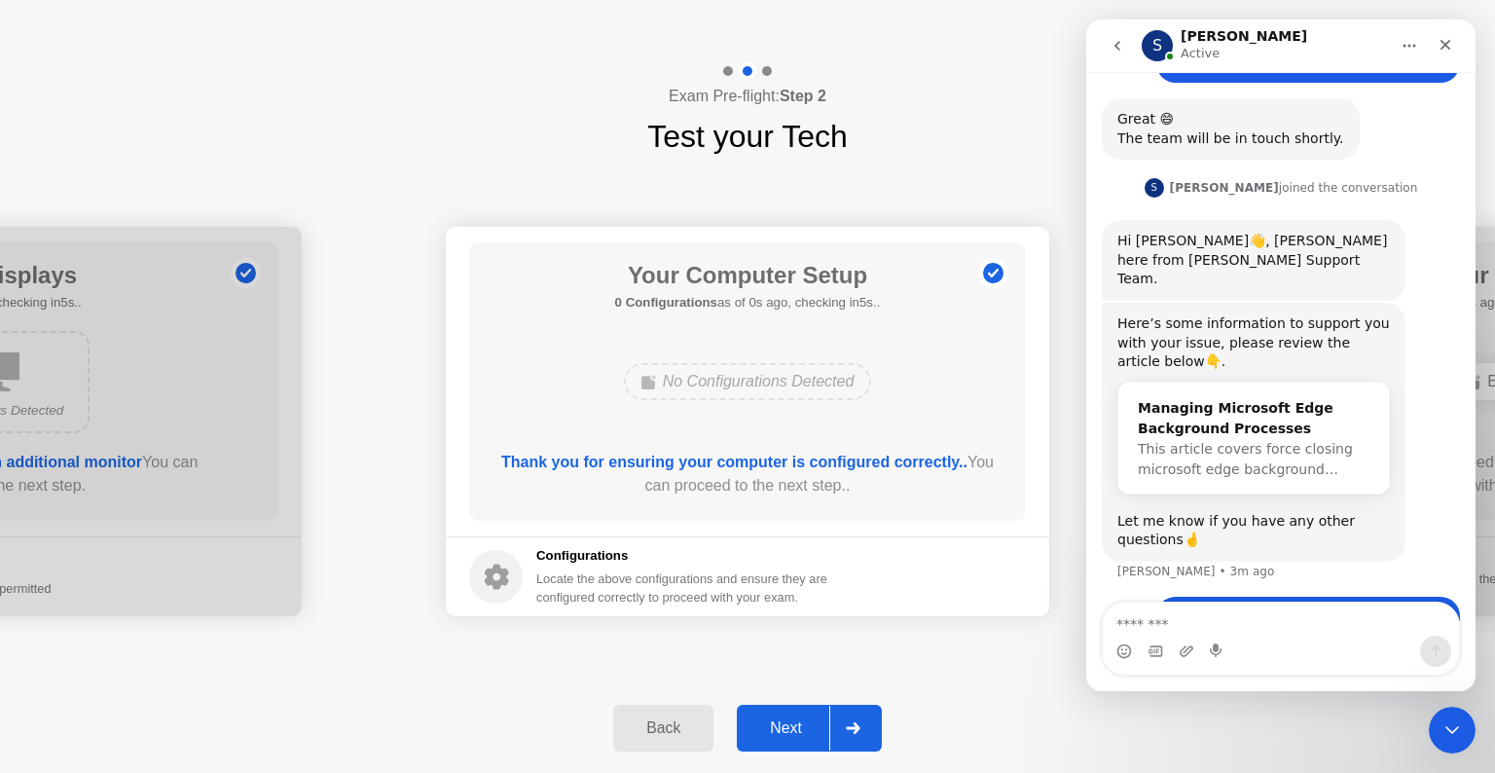
click at [857, 729] on icon at bounding box center [853, 728] width 14 height 12
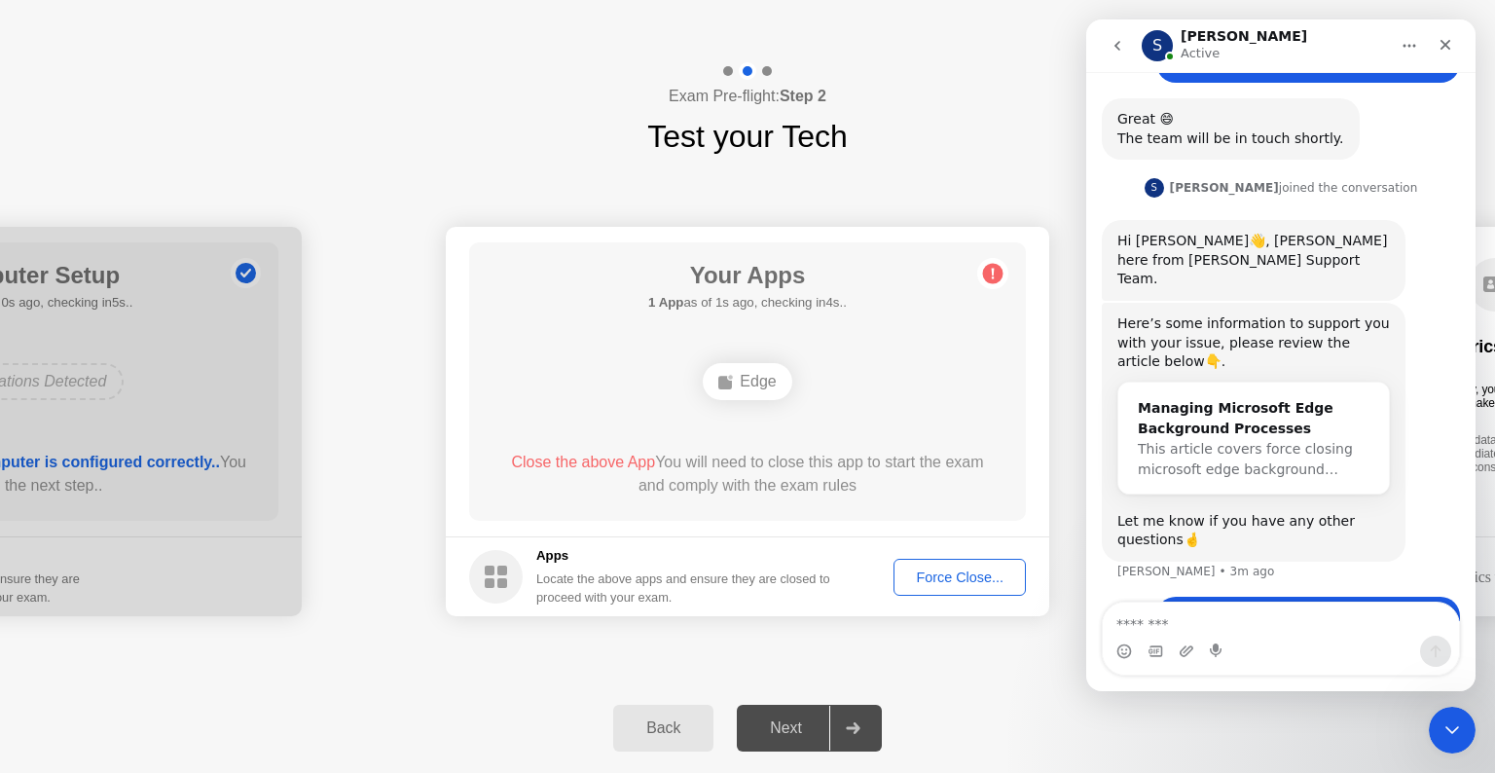
click at [948, 577] on div "Force Close..." at bounding box center [959, 577] width 119 height 16
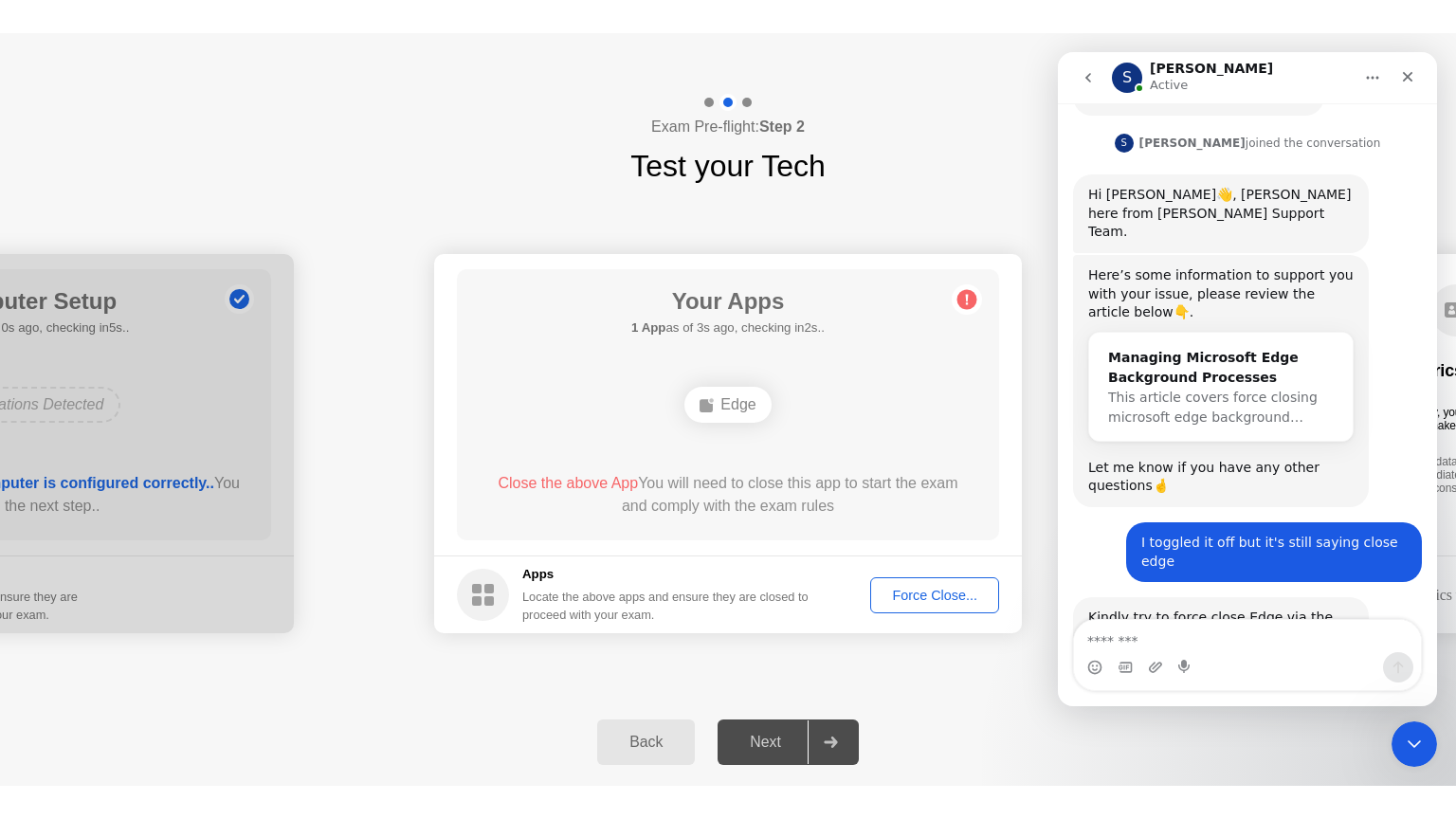
scroll to position [1240, 0]
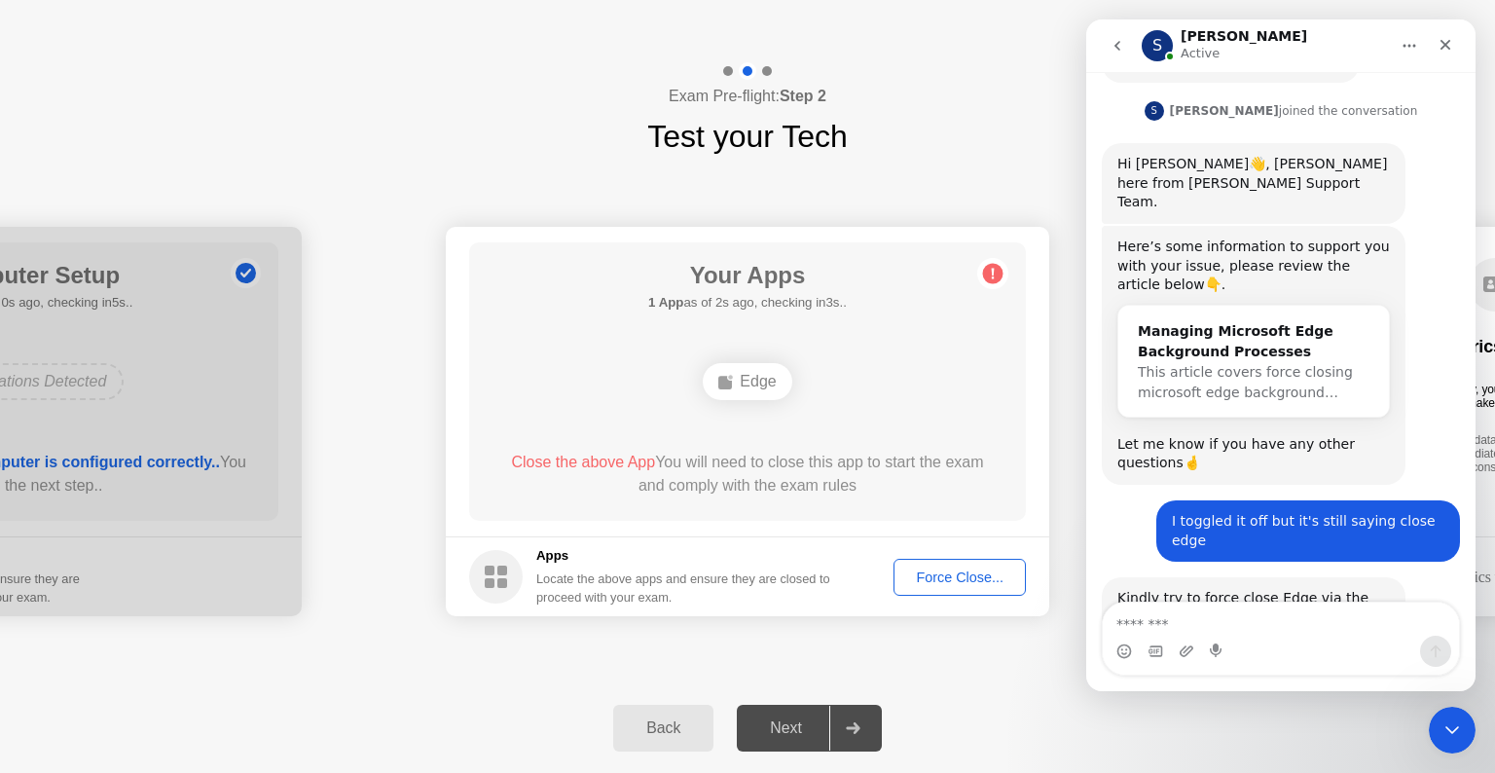
click at [953, 115] on div "Exam Pre-flight: Step 2 Test your Tech" at bounding box center [747, 110] width 1495 height 97
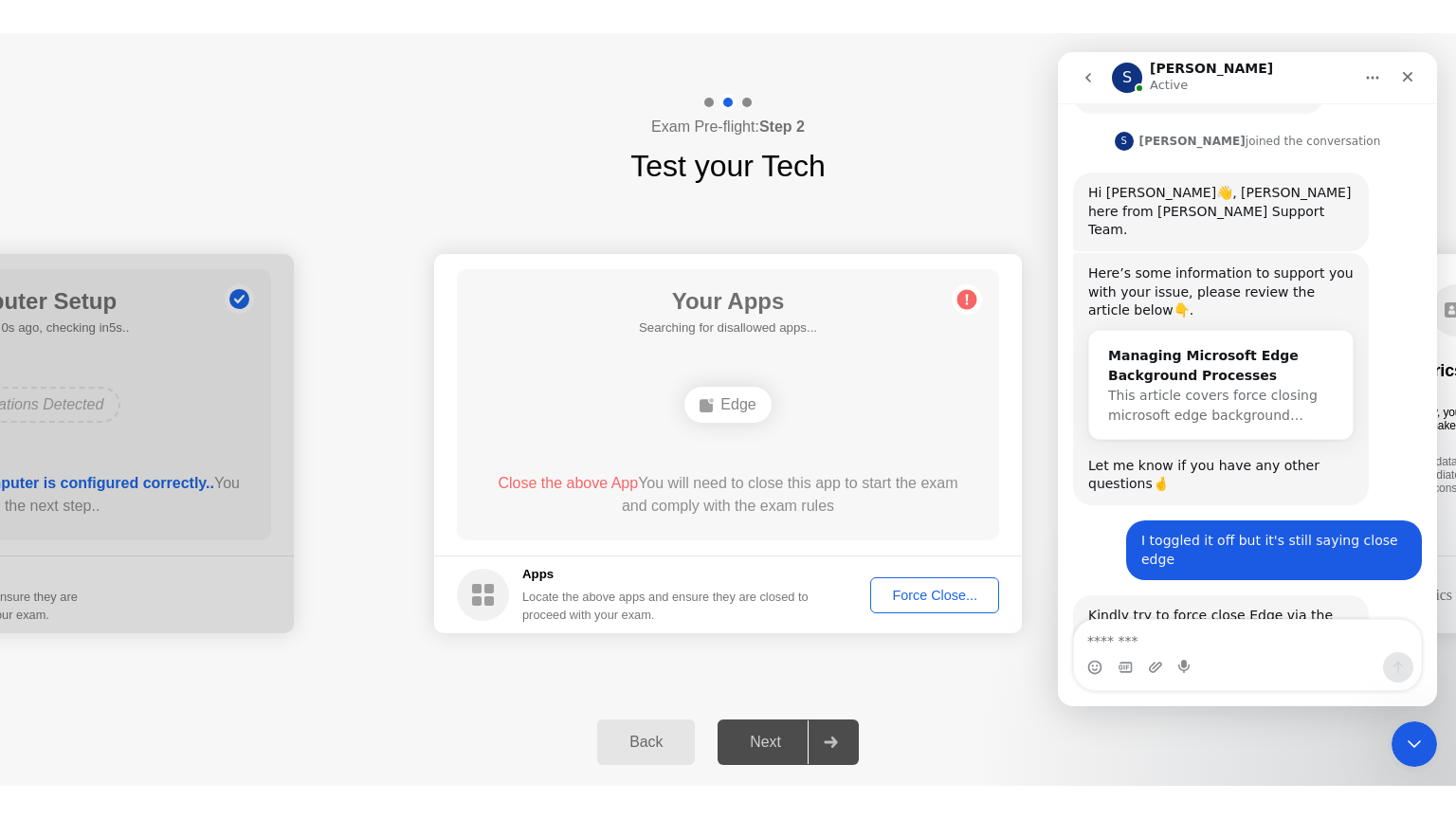
scroll to position [1227, 0]
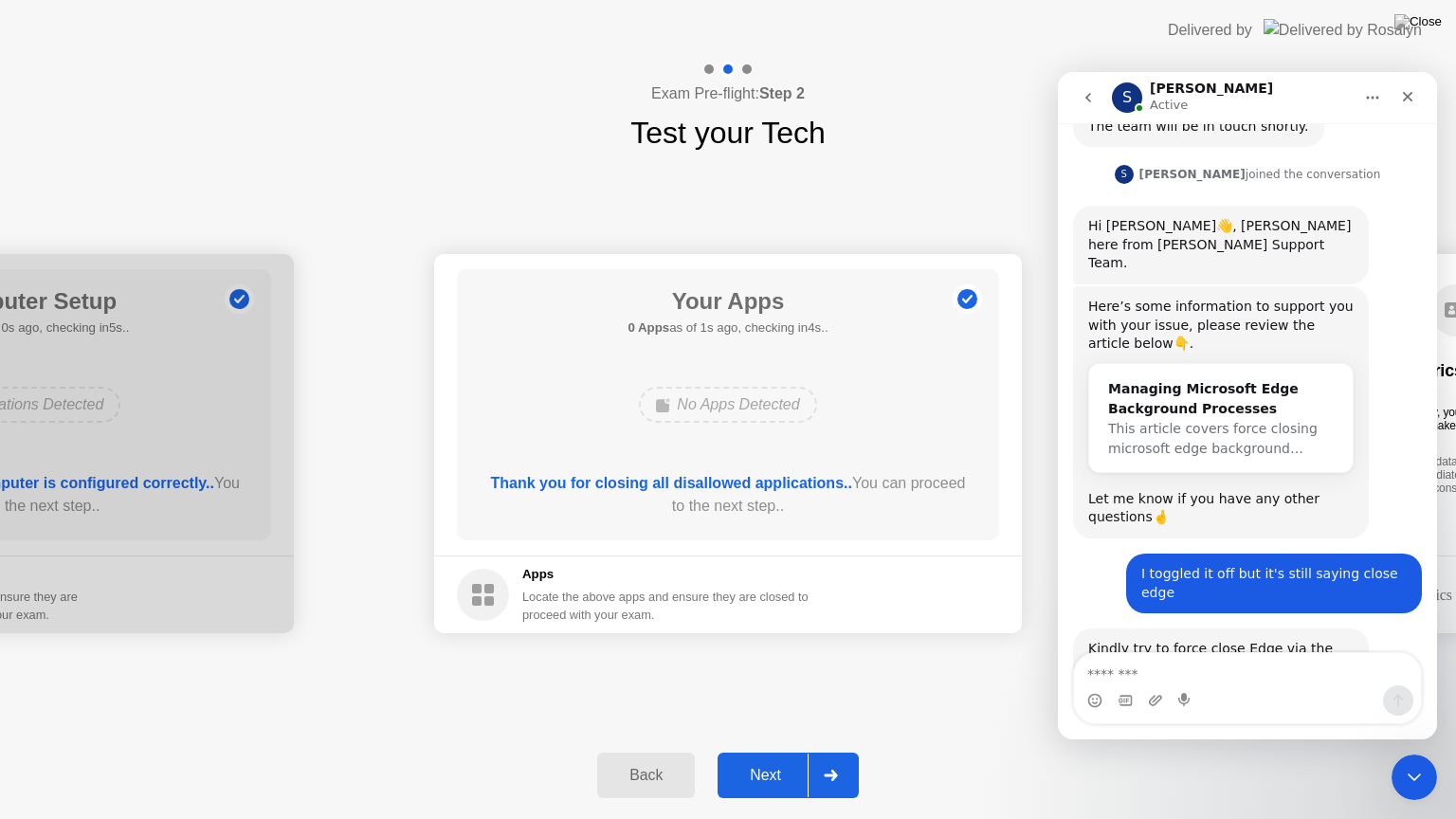
click at [1226, 688] on div "Intercom messenger" at bounding box center [1248, 700] width 347 height 30
click at [1230, 671] on textarea "Message…" at bounding box center [1248, 669] width 347 height 32
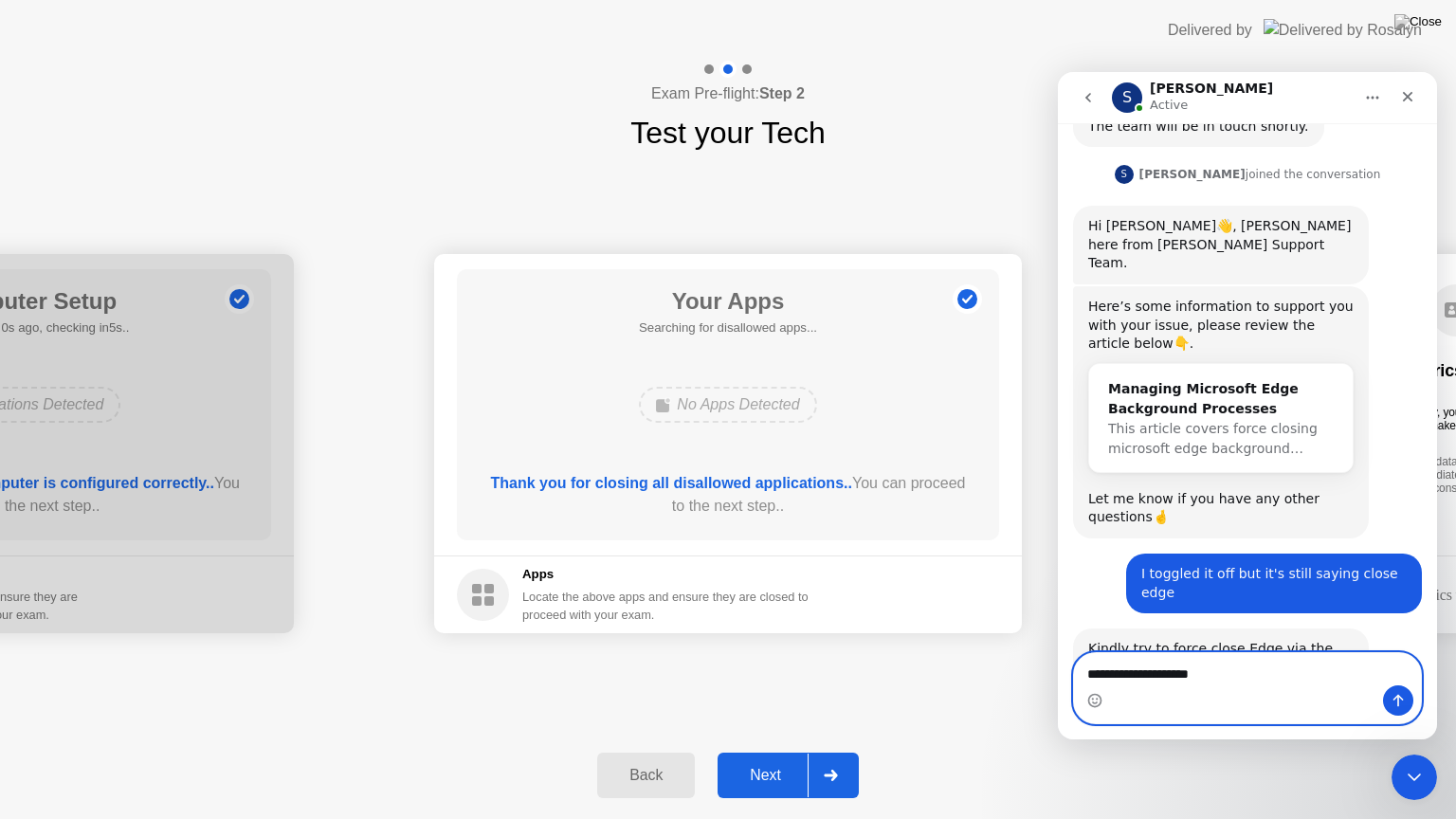
type textarea "**********"
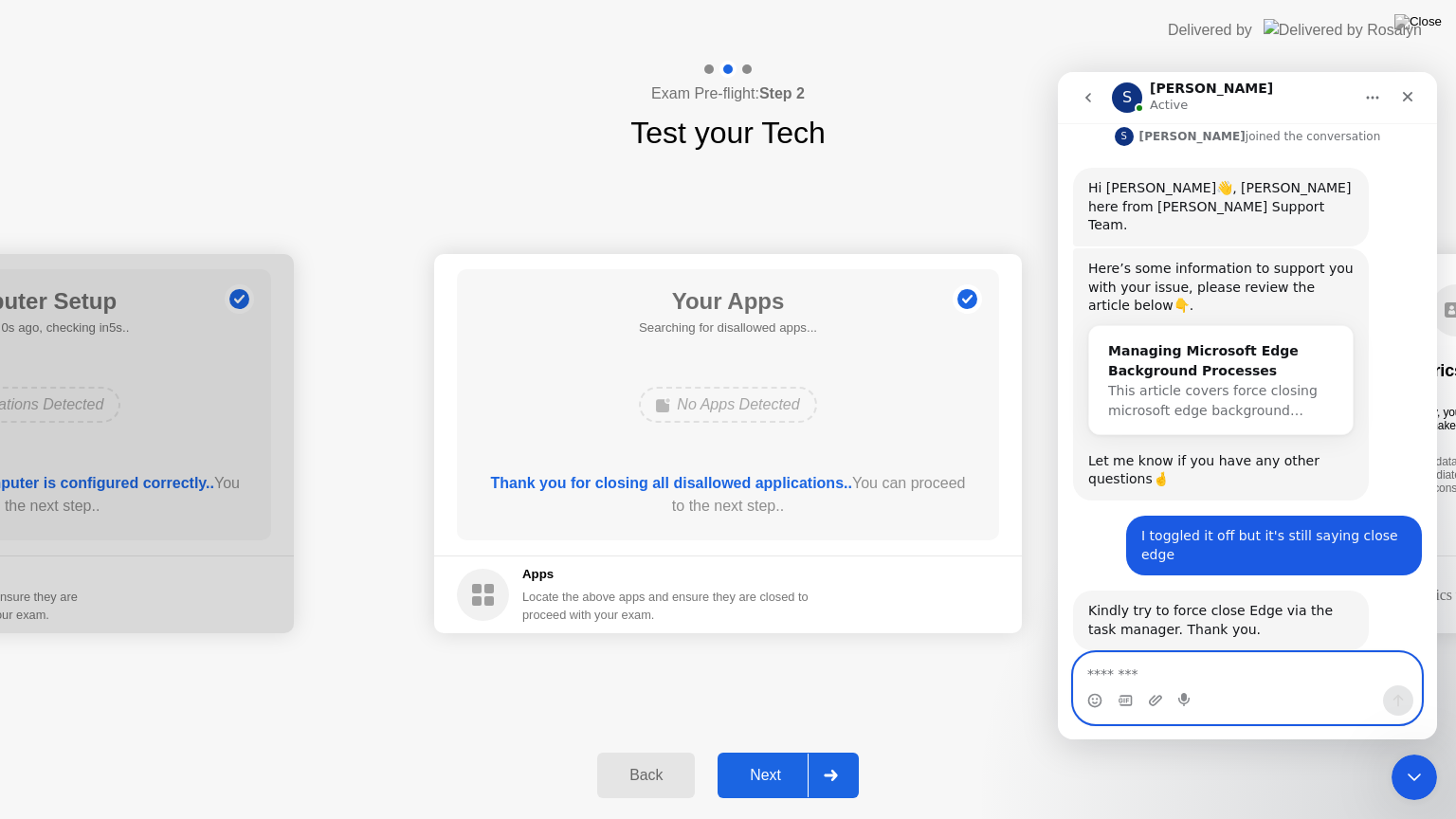
scroll to position [1283, 0]
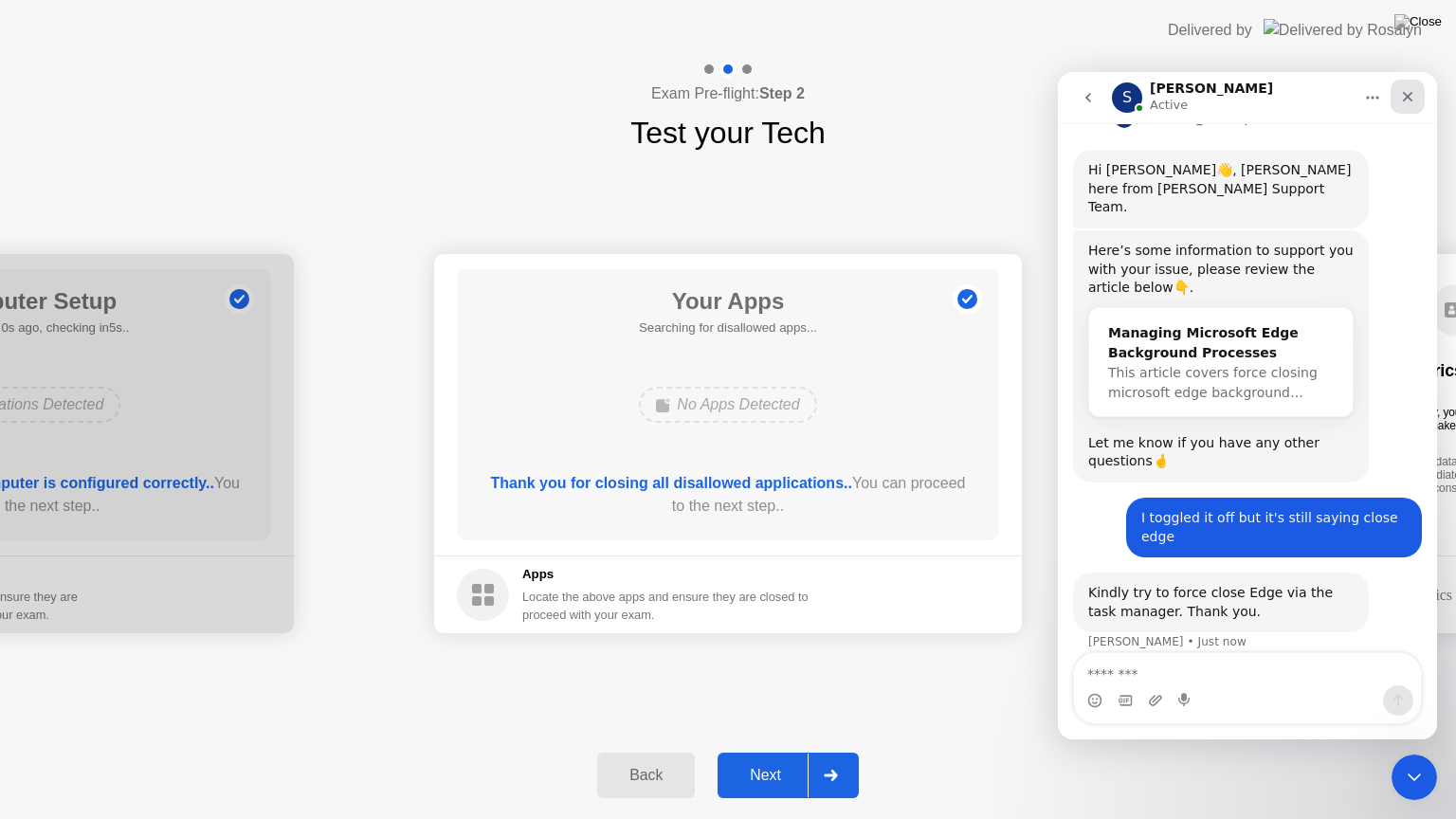
click at [1405, 101] on icon "Close" at bounding box center [1408, 96] width 16 height 16
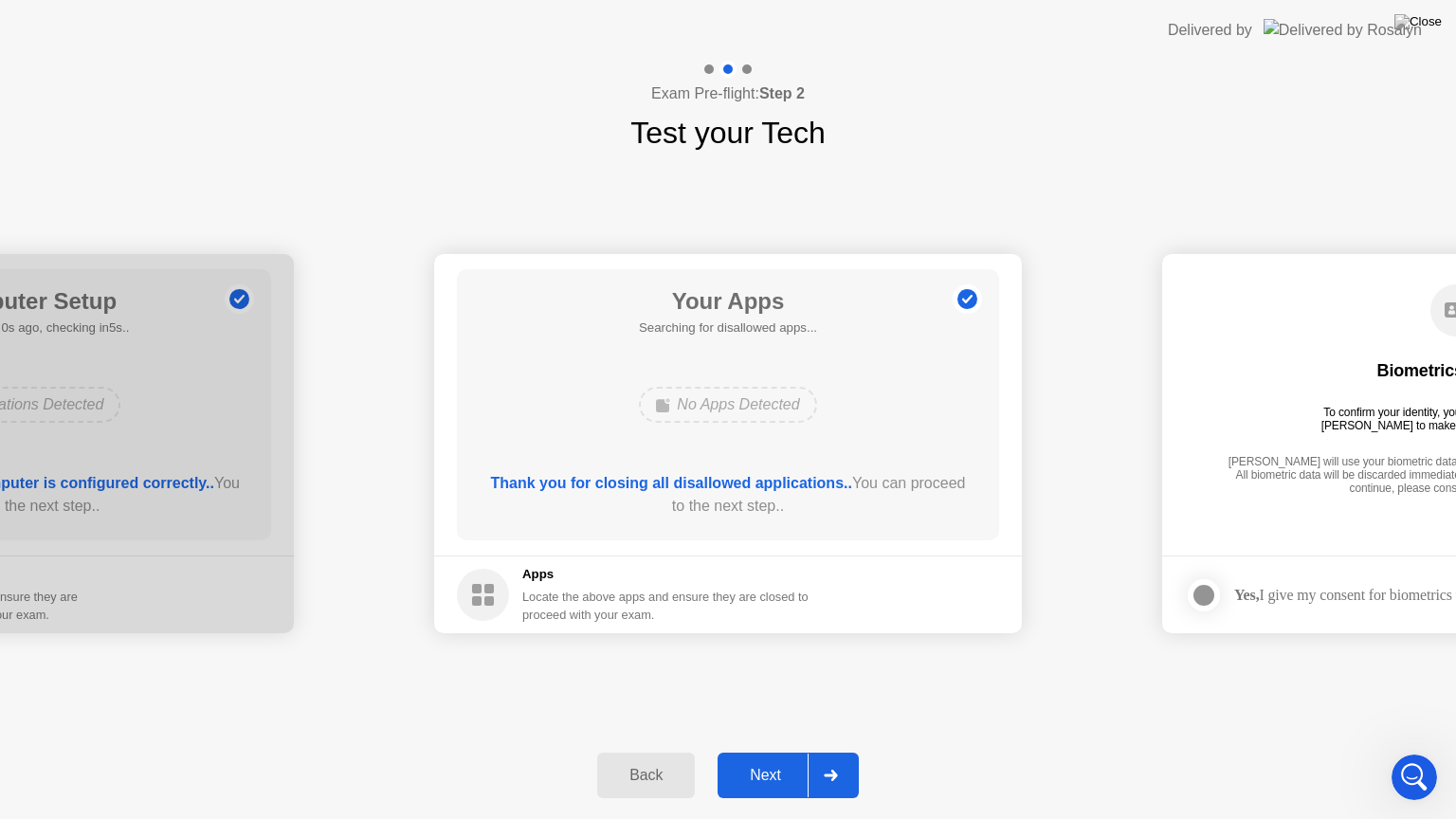
click at [824, 752] on icon at bounding box center [831, 775] width 15 height 12
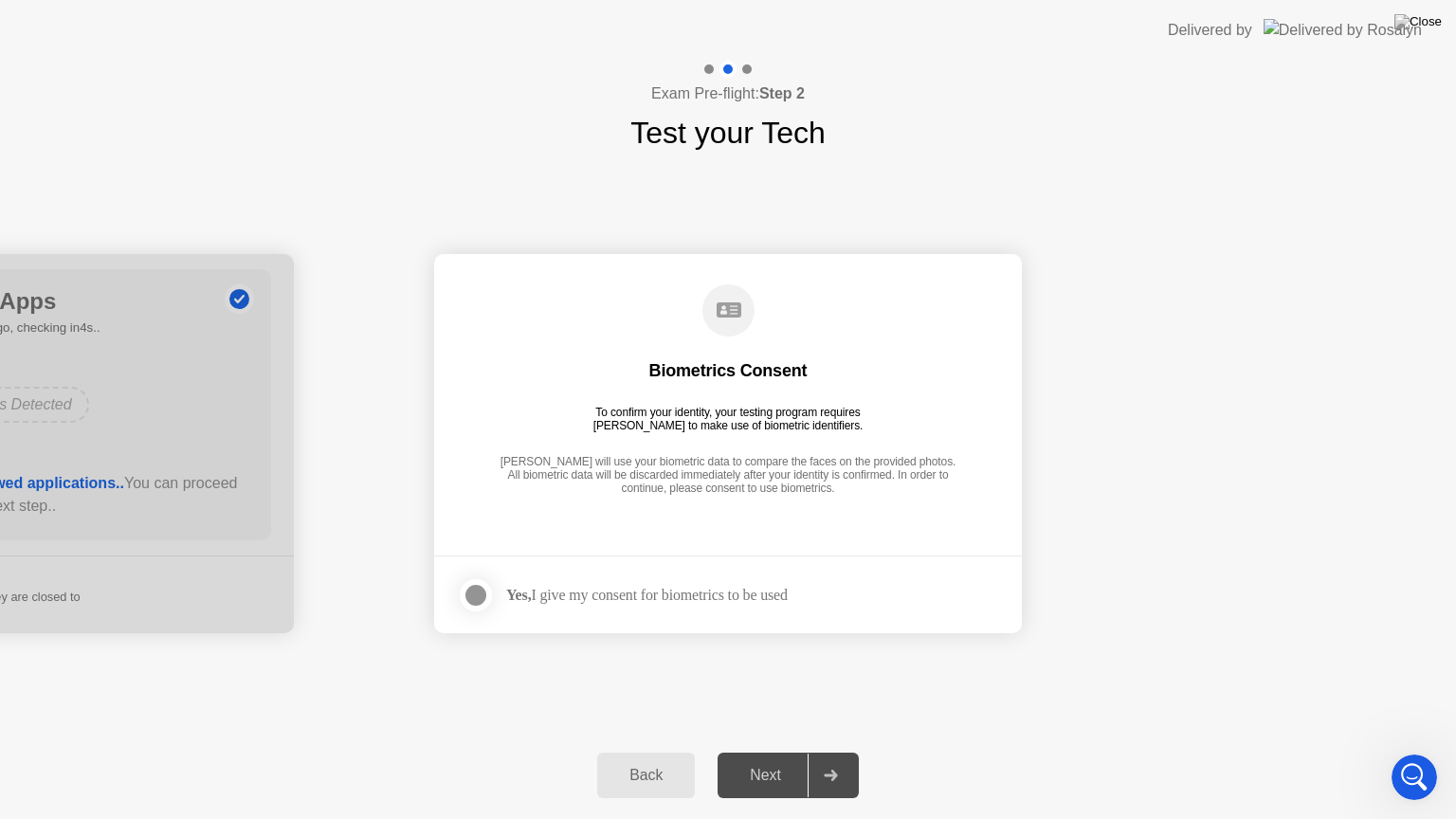
click at [480, 592] on div at bounding box center [475, 595] width 22 height 22
click at [792, 752] on div "Next" at bounding box center [765, 775] width 85 height 18
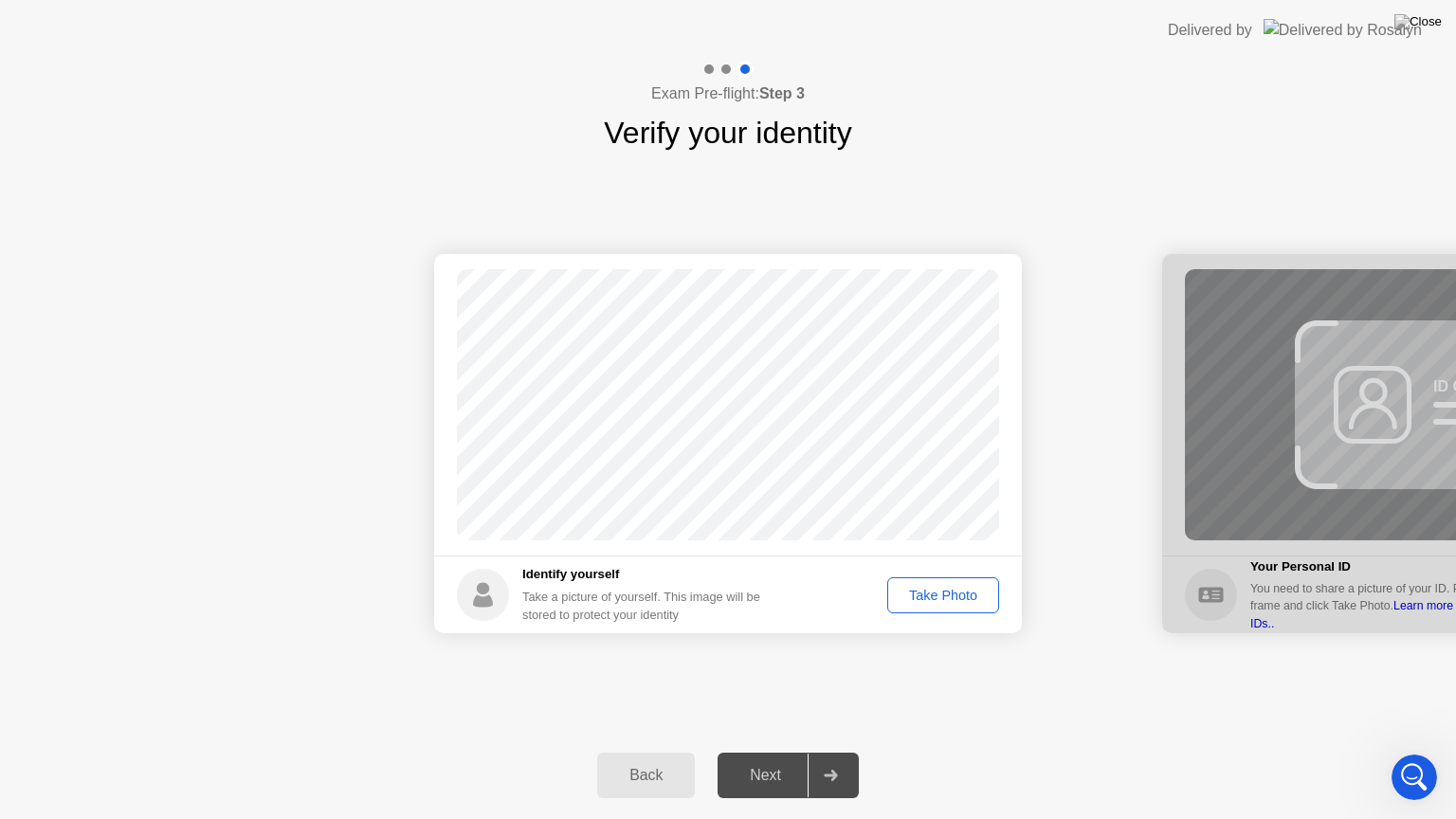
click at [933, 603] on div "Take Photo" at bounding box center [943, 595] width 98 height 16
click at [830, 752] on div at bounding box center [830, 775] width 46 height 44
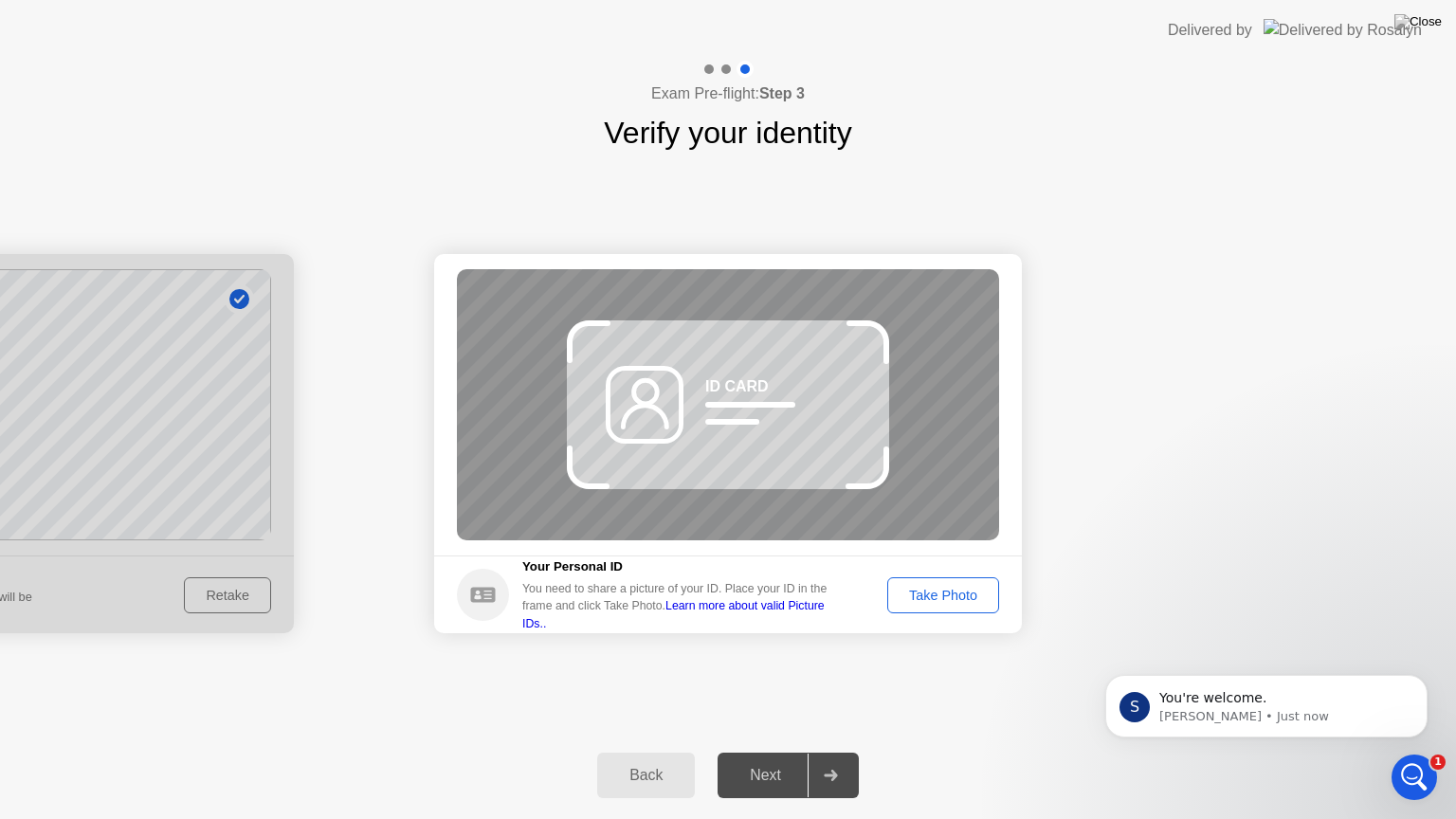
scroll to position [0, 0]
click at [952, 591] on div "Take Photo" at bounding box center [943, 595] width 98 height 16
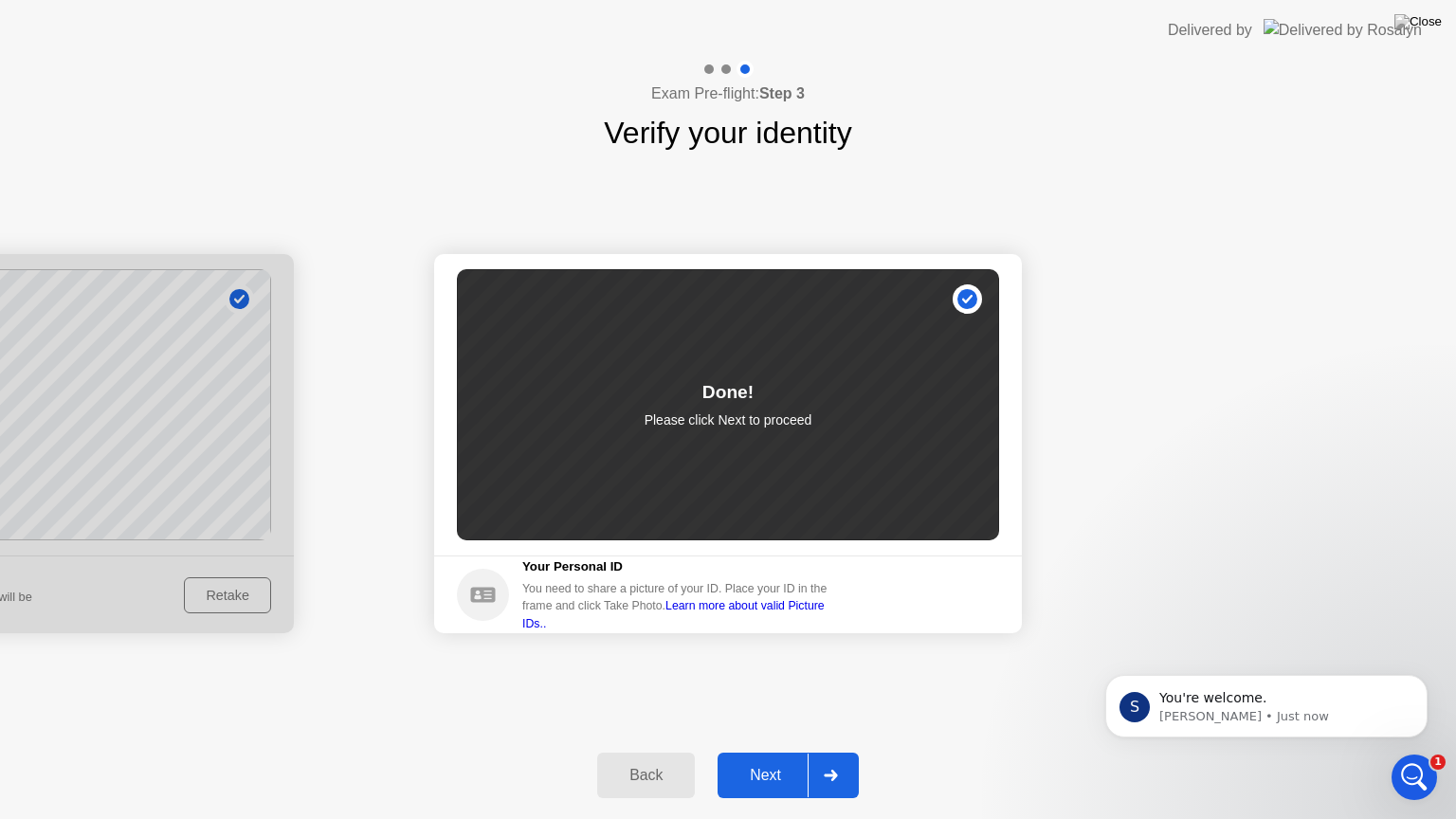
click at [840, 752] on button "Next" at bounding box center [788, 775] width 141 height 46
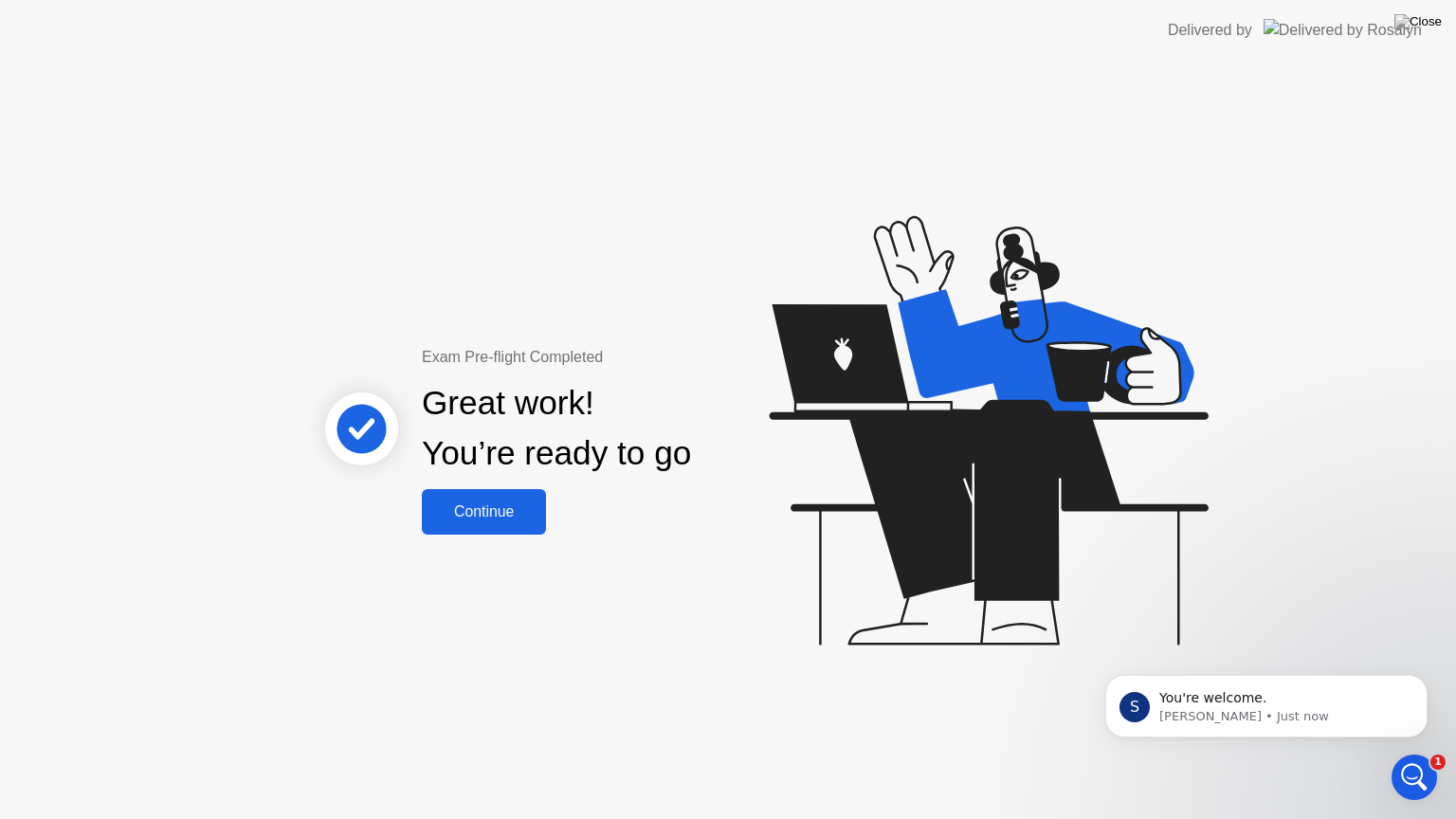
click at [493, 520] on div "Continue" at bounding box center [484, 512] width 113 height 18
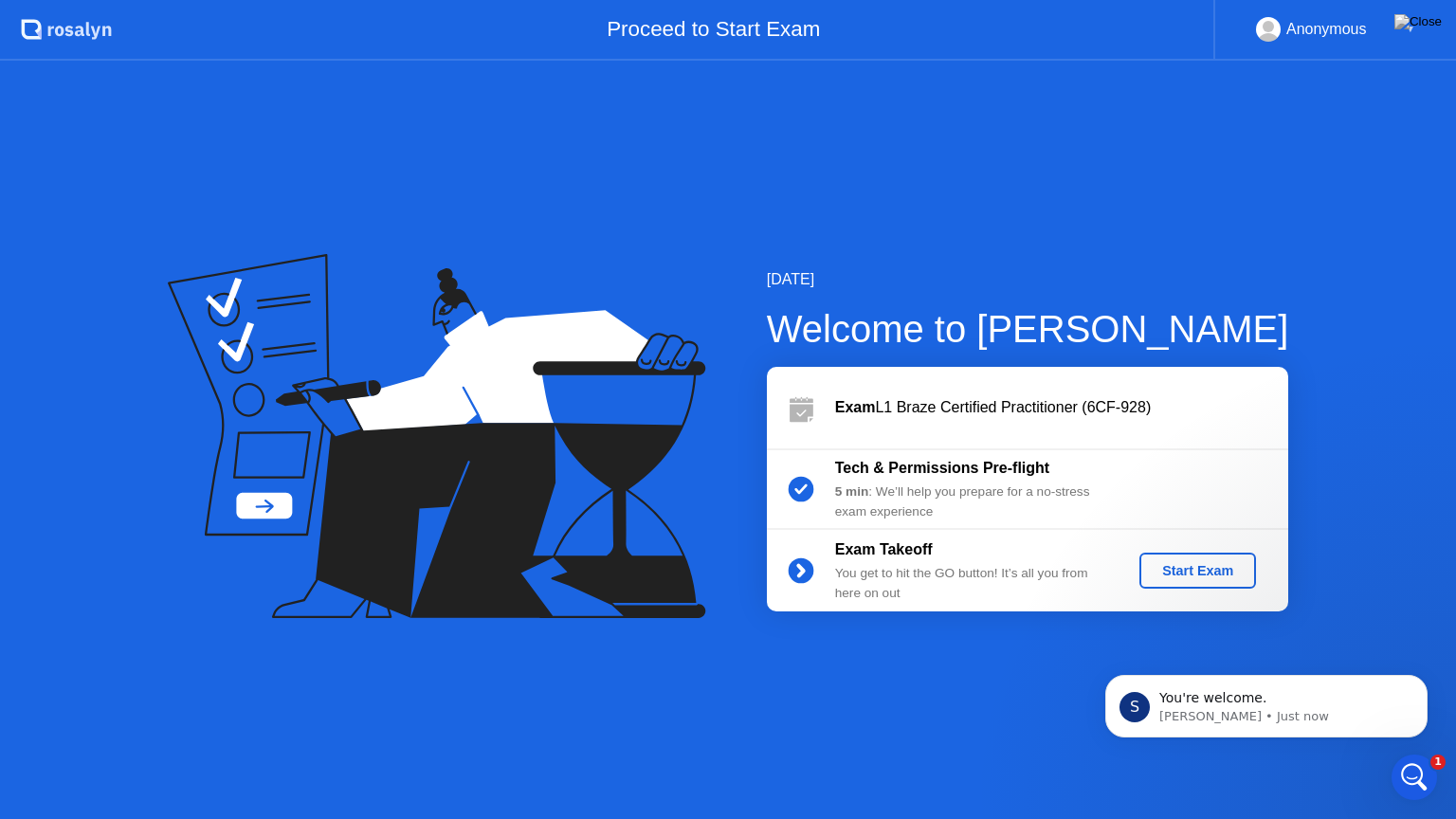
click at [1205, 569] on div "Start Exam" at bounding box center [1198, 571] width 101 height 16
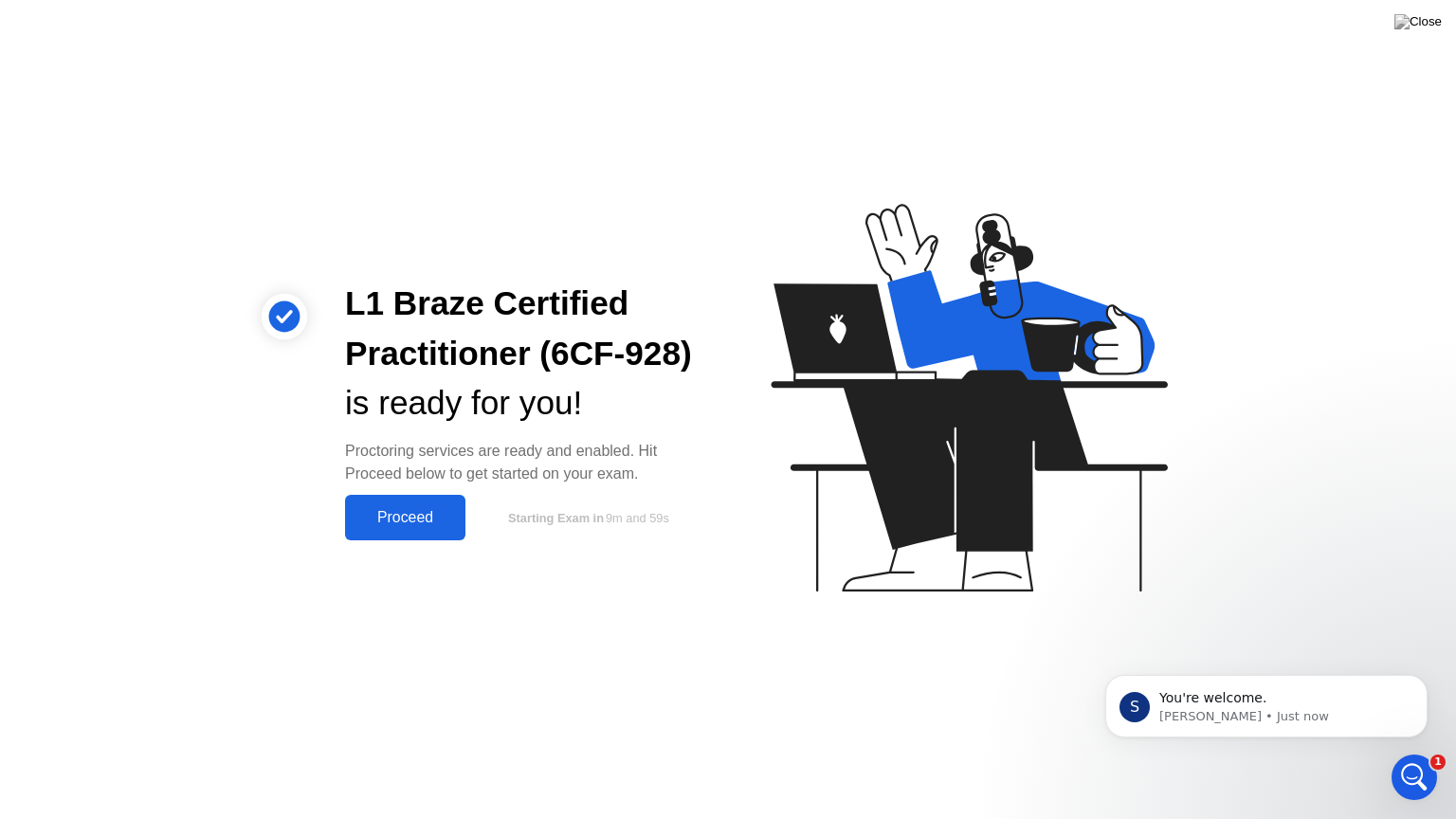
click at [417, 511] on div "Proceed" at bounding box center [405, 518] width 109 height 18
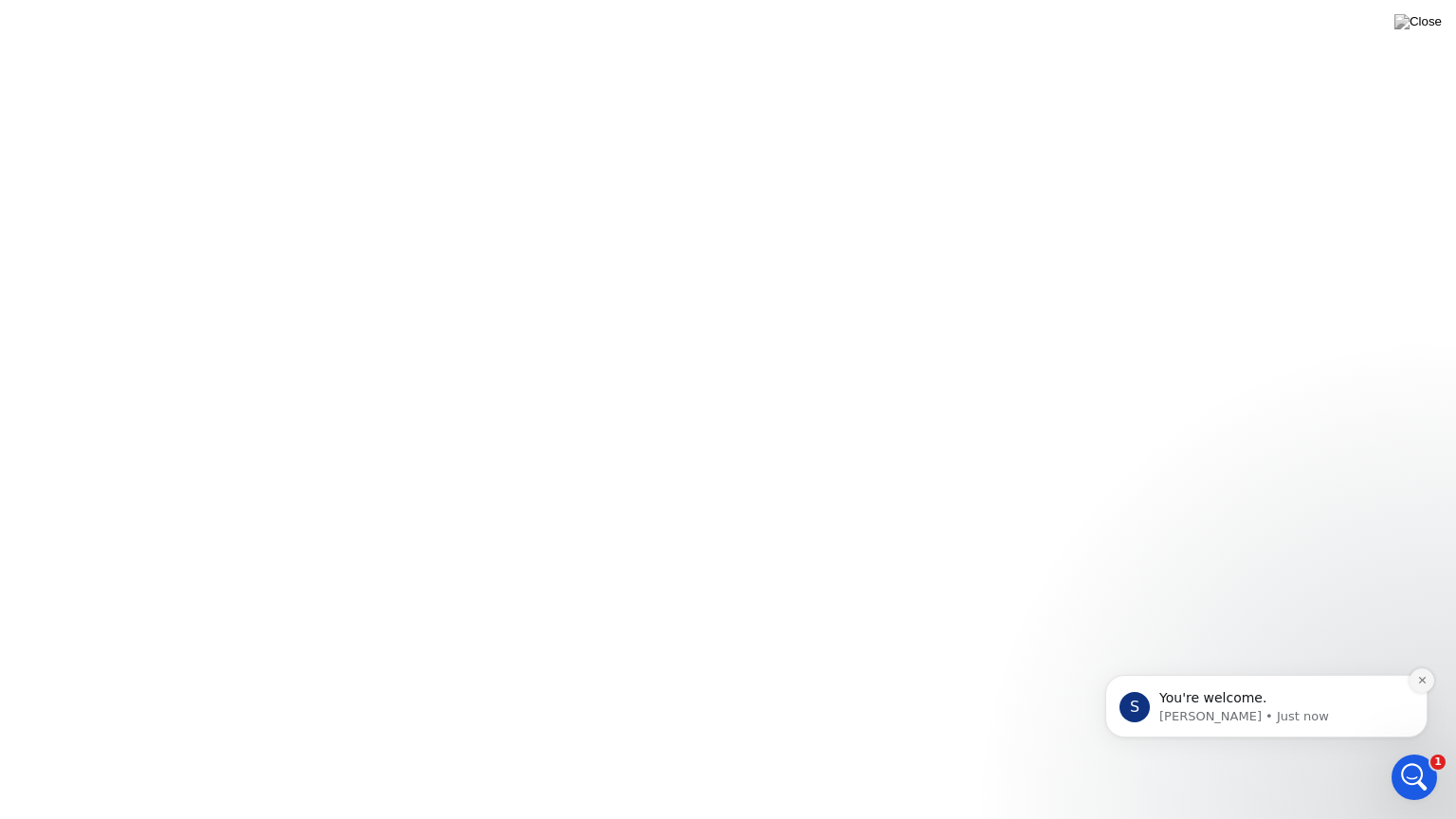
click at [1424, 684] on icon "Dismiss notification" at bounding box center [1421, 680] width 7 height 7
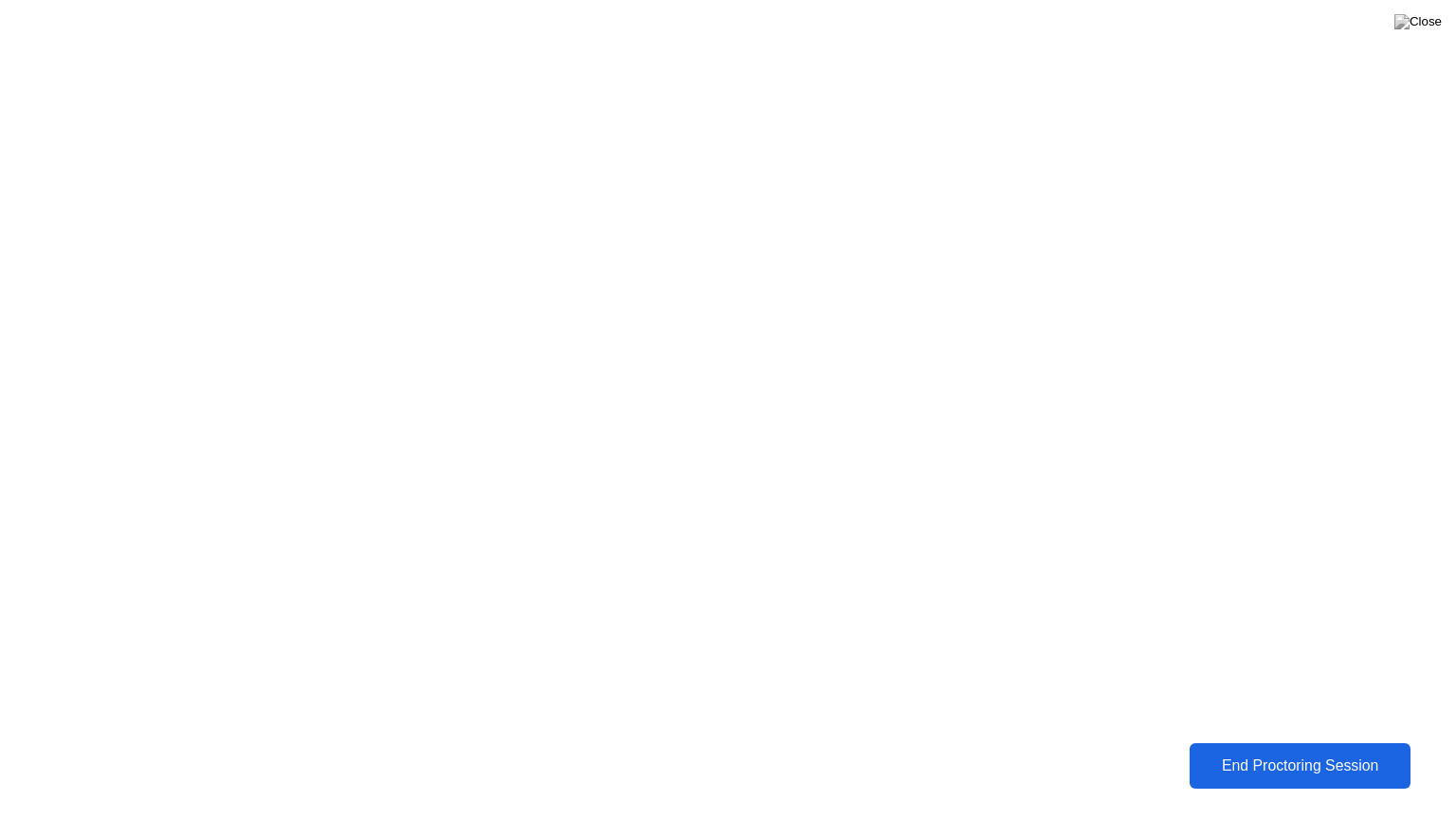
click at [1278, 752] on div "End Proctoring Session" at bounding box center [1300, 766] width 210 height 18
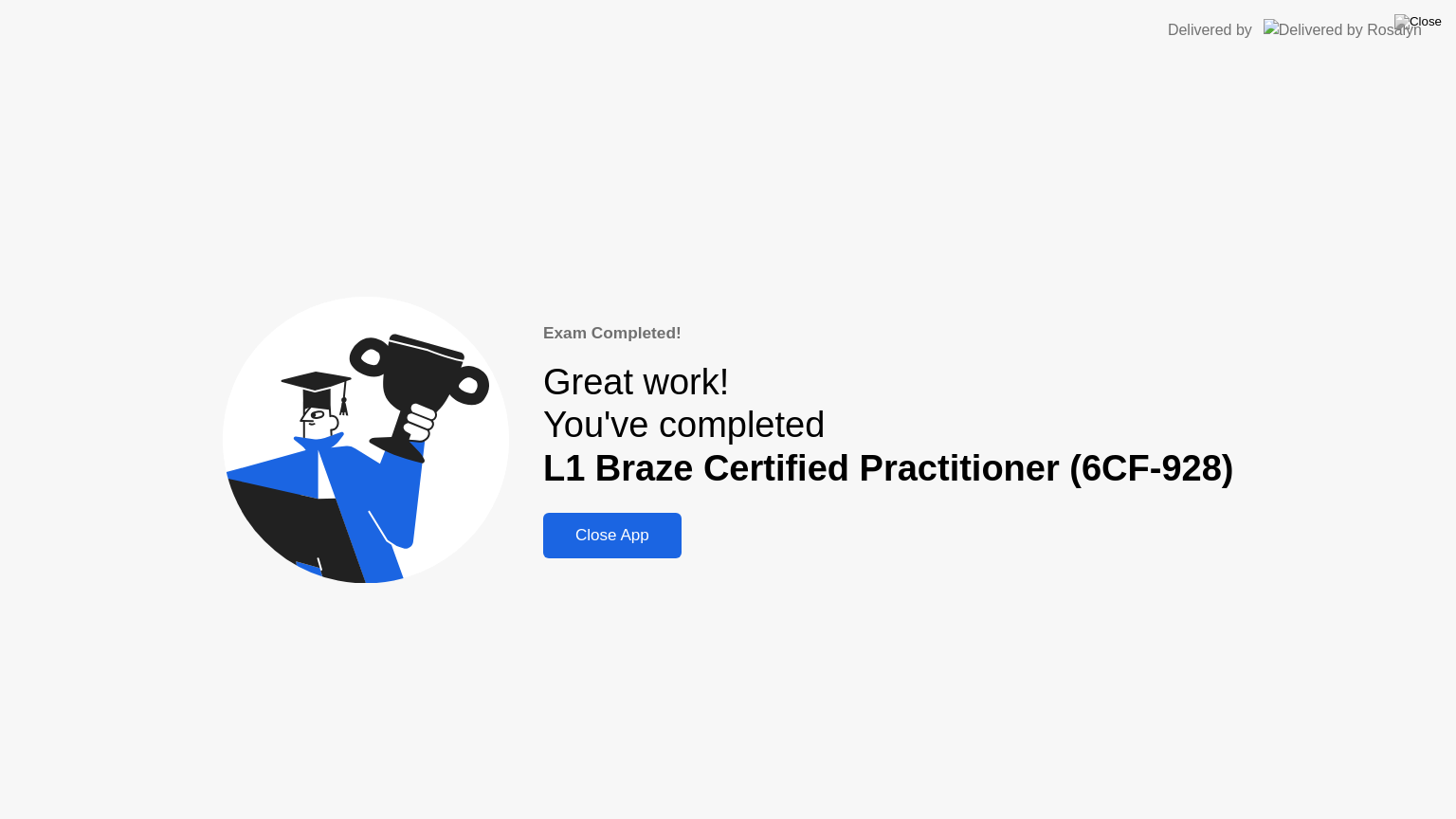
click at [647, 543] on div "Close App" at bounding box center [613, 535] width 127 height 19
